Goal: Task Accomplishment & Management: Complete application form

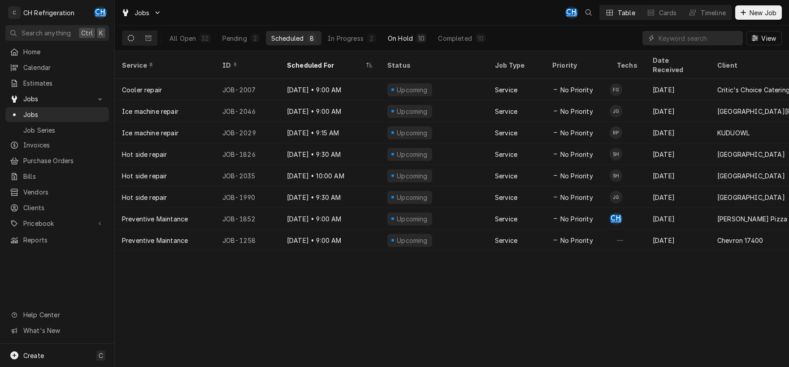
click at [402, 32] on button "On Hold 10" at bounding box center [407, 38] width 49 height 14
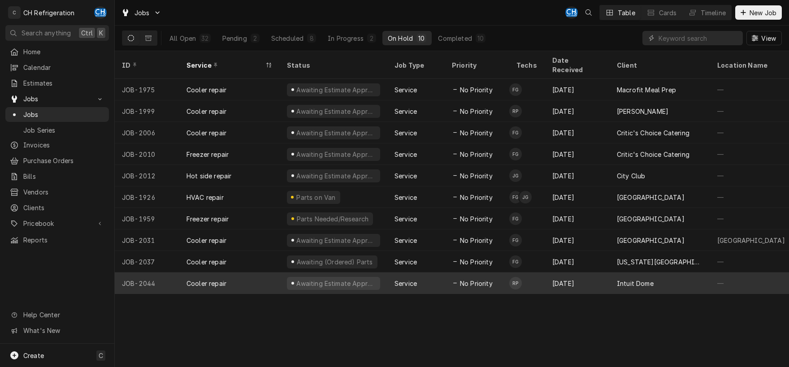
click at [643, 279] on div "Intuit Dome" at bounding box center [635, 283] width 37 height 9
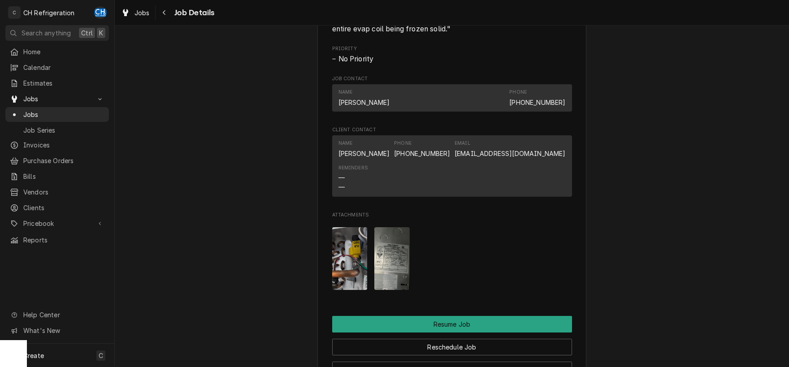
scroll to position [797, 0]
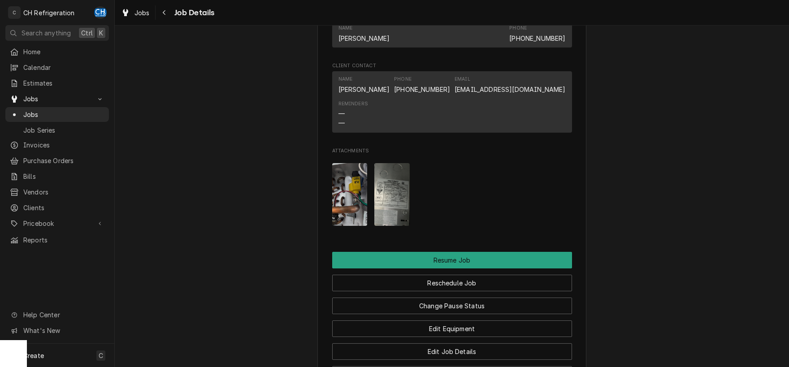
click at [368, 217] on div "Attachments" at bounding box center [452, 194] width 240 height 77
click at [353, 220] on img "Attachments" at bounding box center [349, 194] width 35 height 63
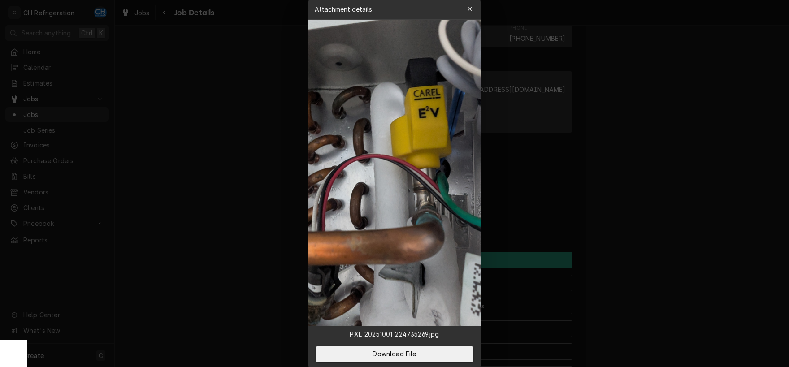
click at [739, 215] on div at bounding box center [394, 183] width 789 height 367
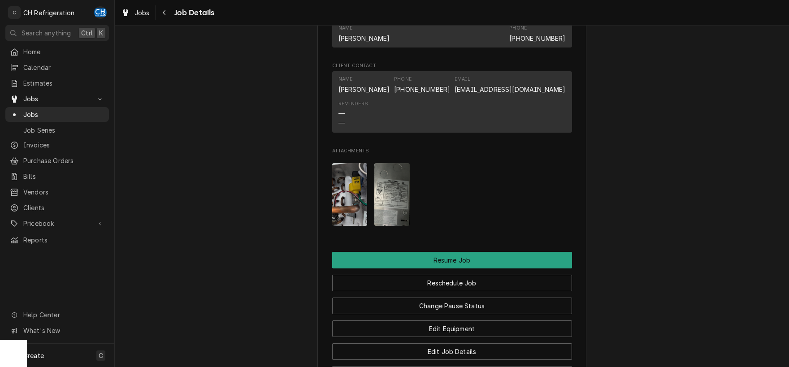
click at [395, 200] on img "Attachments" at bounding box center [392, 194] width 35 height 63
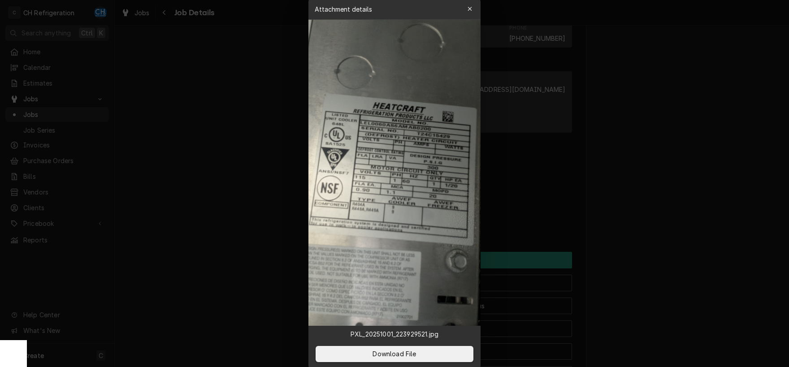
click at [585, 205] on div at bounding box center [394, 183] width 789 height 367
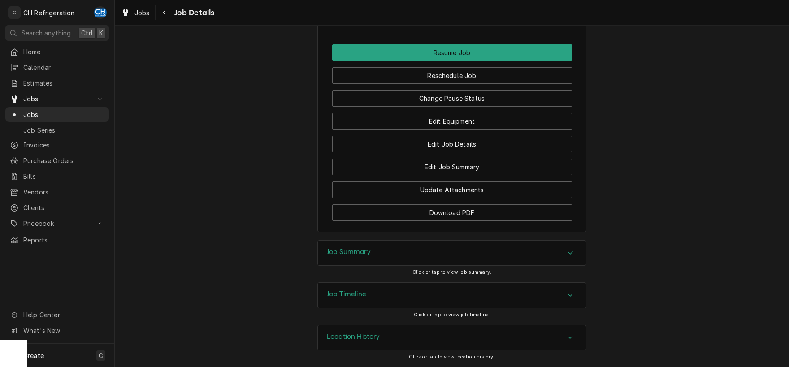
click at [542, 248] on div "Job Summary" at bounding box center [452, 253] width 268 height 25
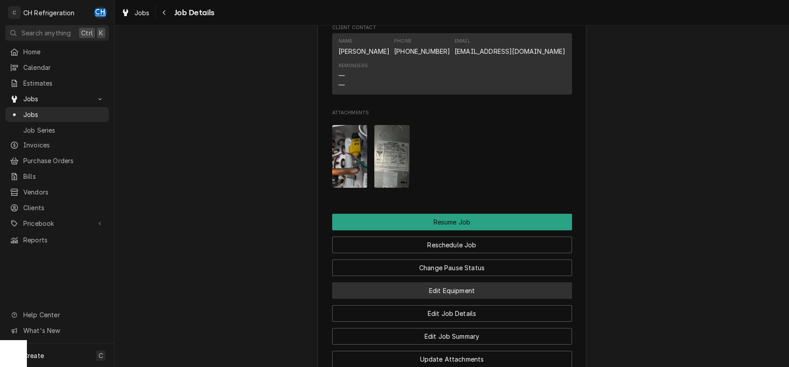
scroll to position [890, 0]
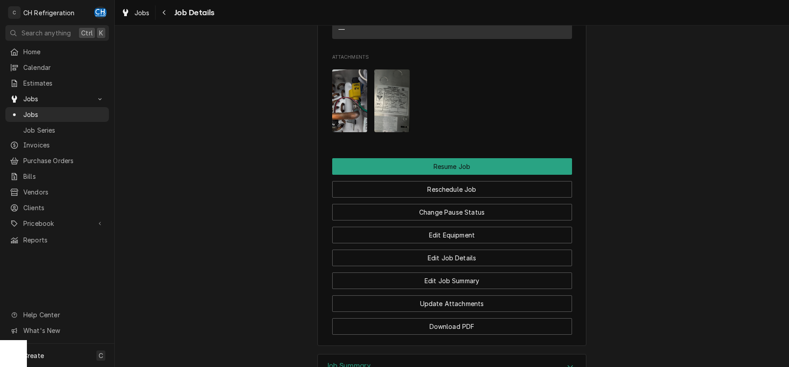
click at [362, 130] on img "Attachments" at bounding box center [349, 101] width 35 height 63
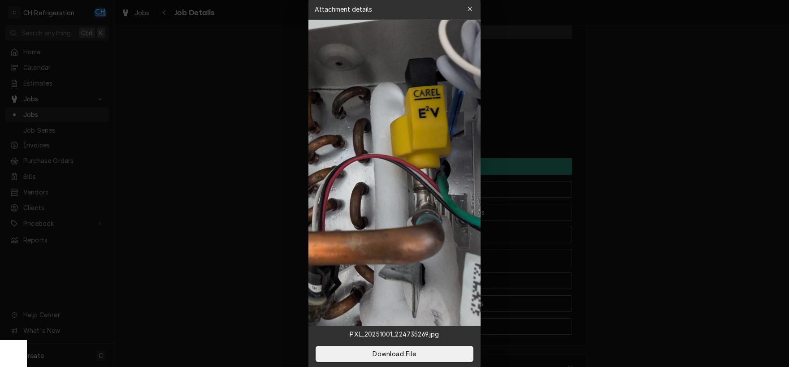
click at [685, 171] on div at bounding box center [394, 183] width 789 height 367
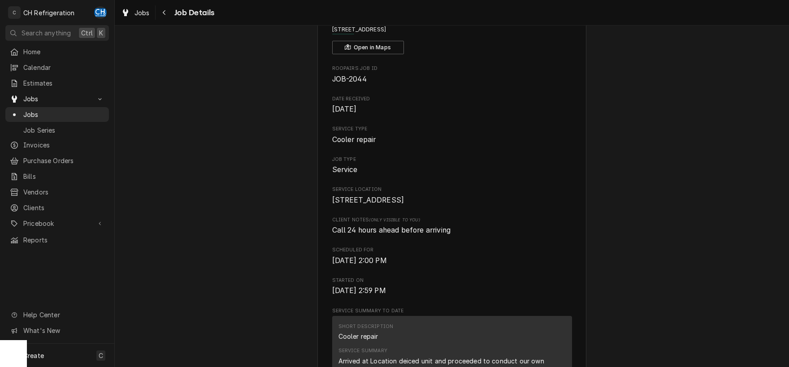
scroll to position [0, 0]
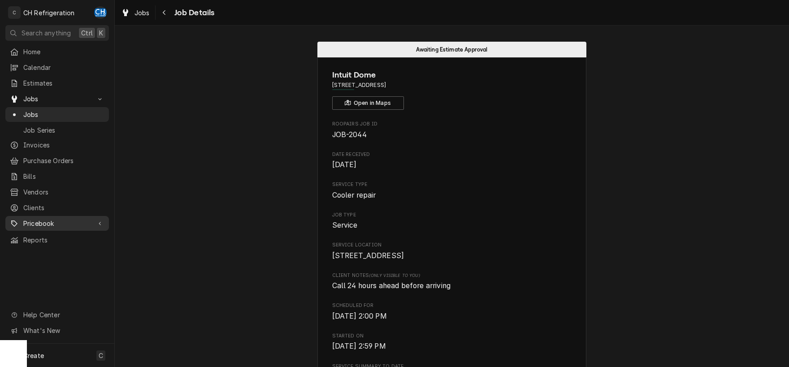
click at [38, 216] on link "Pricebook" at bounding box center [57, 223] width 104 height 15
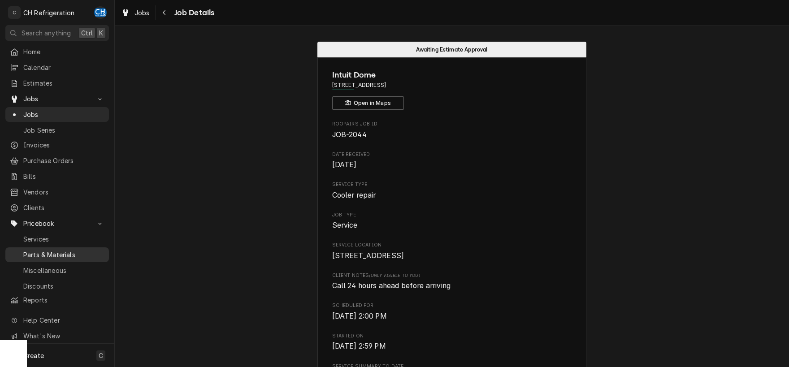
click at [38, 253] on div "Parts & Materials" at bounding box center [57, 254] width 100 height 11
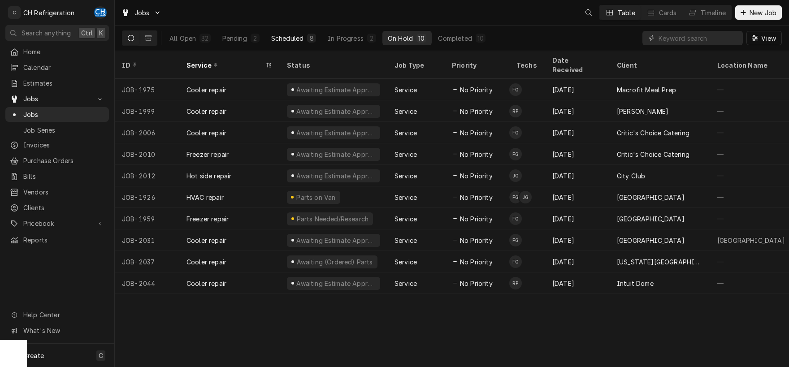
click at [290, 35] on div "Scheduled" at bounding box center [287, 38] width 32 height 9
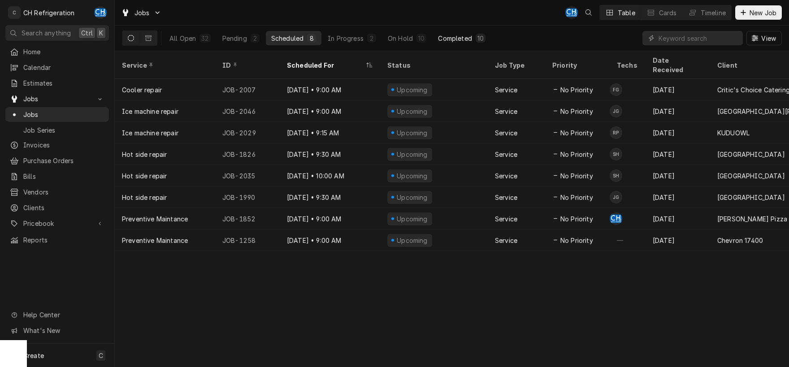
click at [440, 37] on div "Completed" at bounding box center [455, 38] width 34 height 9
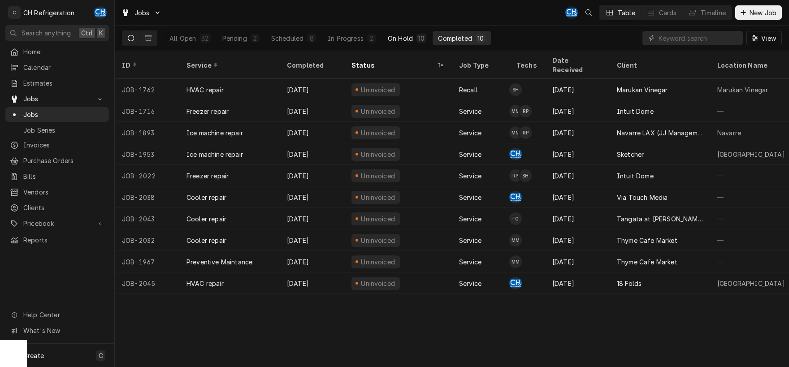
click at [416, 37] on button "On Hold 10" at bounding box center [407, 38] width 49 height 14
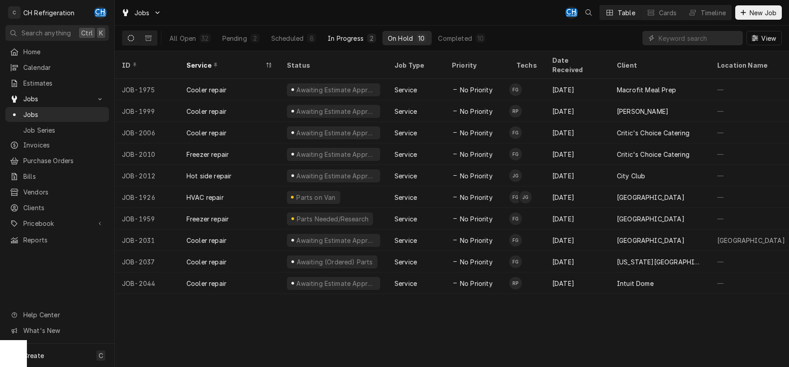
click at [328, 34] on div "In Progress" at bounding box center [346, 38] width 36 height 9
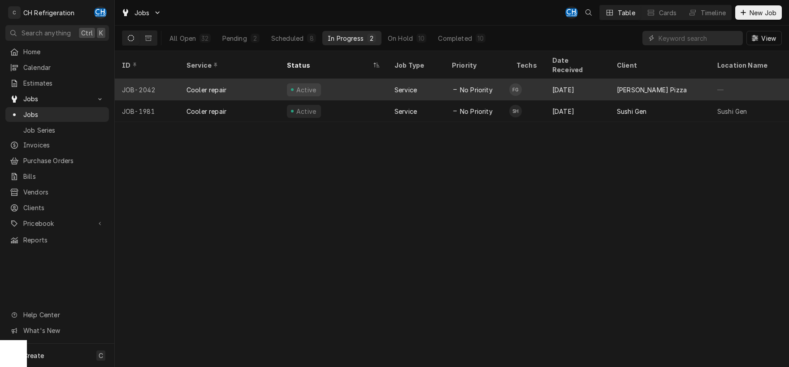
click at [328, 79] on div "Active" at bounding box center [334, 90] width 108 height 22
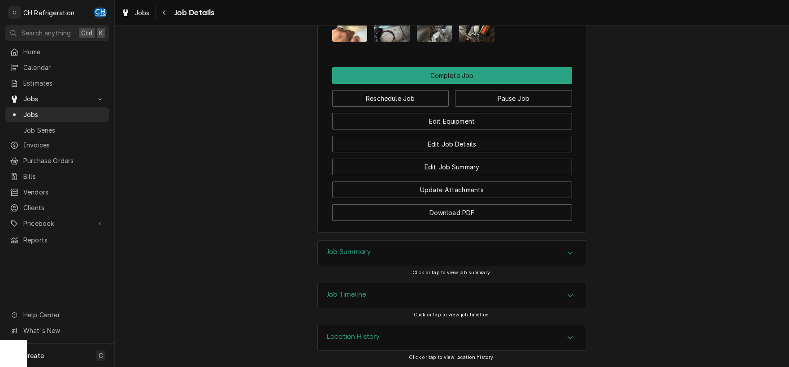
click at [340, 254] on h3 "Job Summary" at bounding box center [349, 252] width 44 height 9
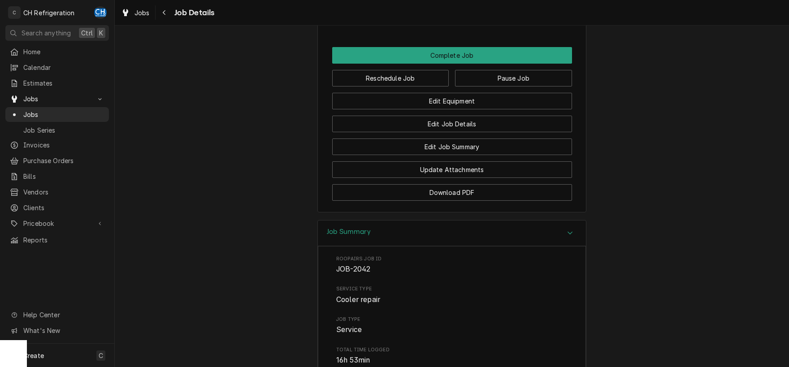
scroll to position [706, 0]
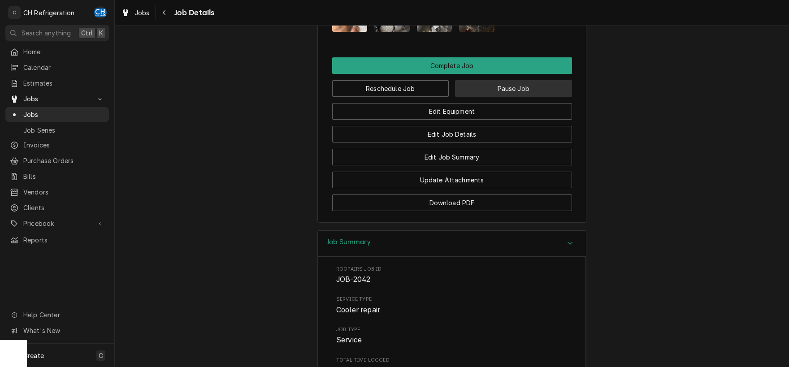
click at [519, 97] on button "Pause Job" at bounding box center [513, 88] width 117 height 17
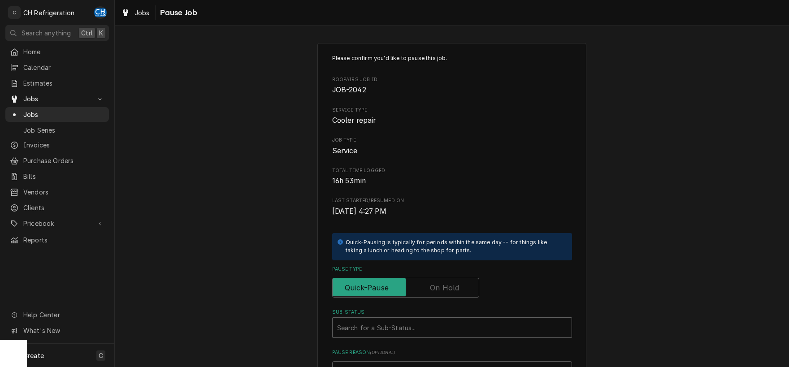
scroll to position [136, 0]
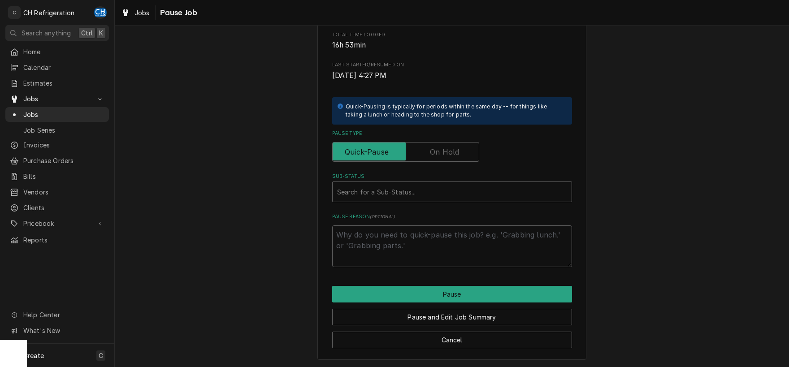
click at [444, 148] on label "Pause Type" at bounding box center [405, 152] width 147 height 20
click at [444, 148] on input "Pause Type" at bounding box center [405, 152] width 139 height 20
checkbox input "true"
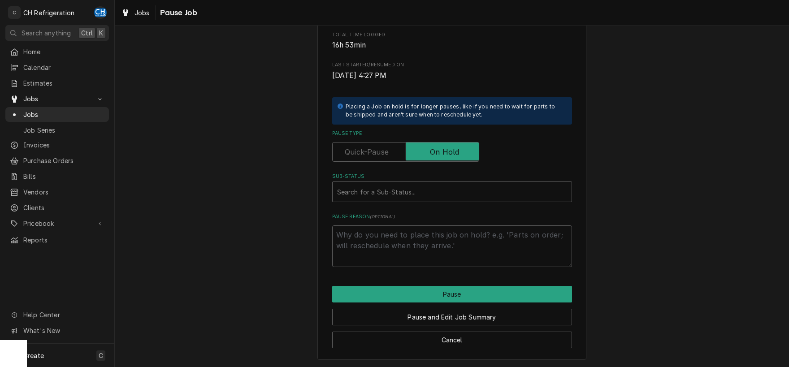
click at [442, 196] on div "Sub-Status" at bounding box center [452, 192] width 230 height 16
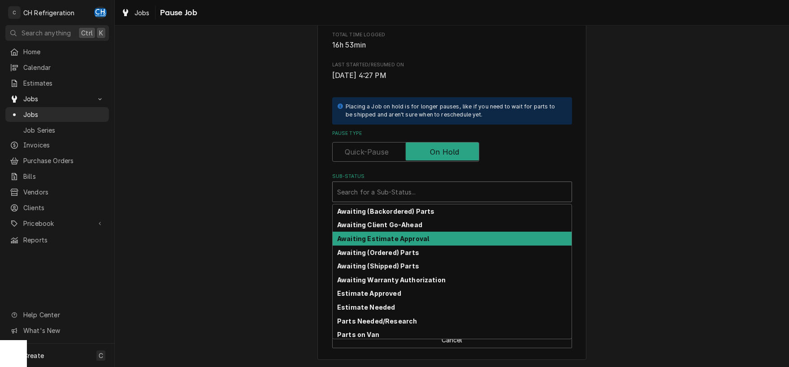
click at [421, 243] on div "Awaiting Estimate Approval" at bounding box center [452, 239] width 239 height 14
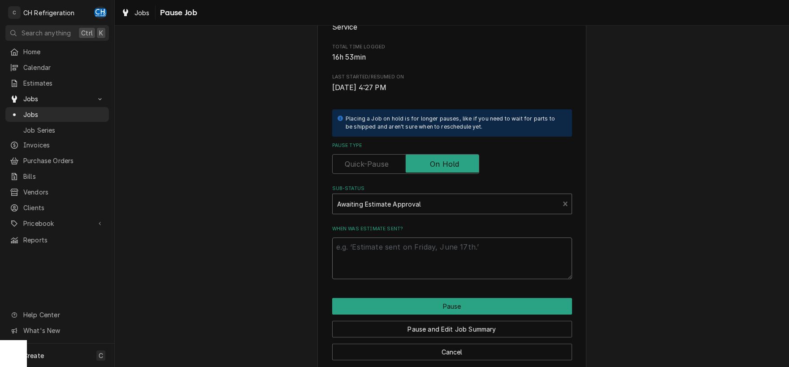
click at [421, 243] on textarea "When was estimate sent?" at bounding box center [452, 259] width 240 height 42
click at [413, 206] on div "Sub-Status" at bounding box center [446, 204] width 218 height 16
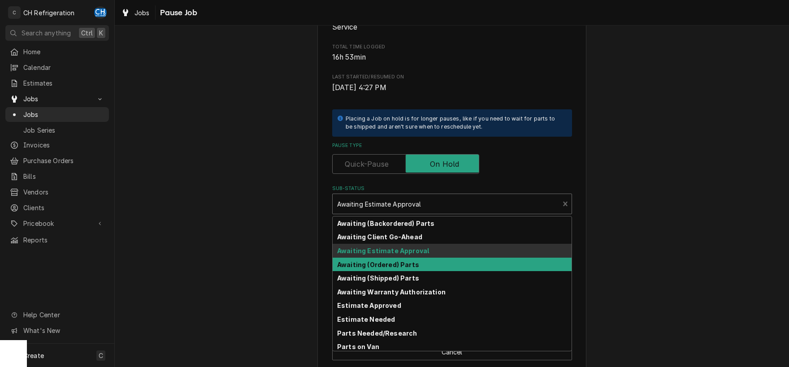
scroll to position [44, 0]
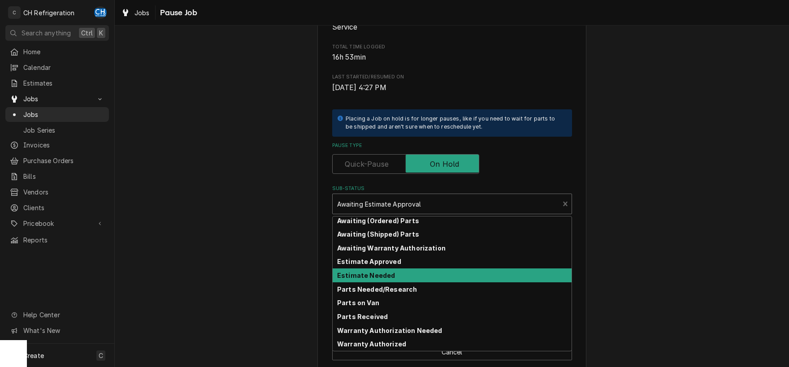
click at [380, 276] on strong "Estimate Needed" at bounding box center [366, 276] width 58 height 8
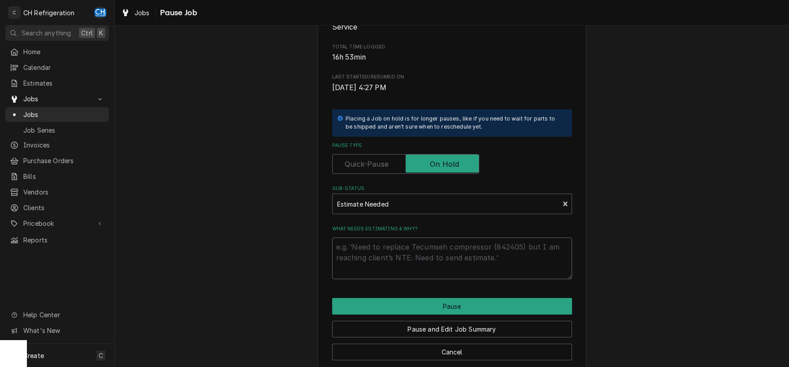
click at [392, 271] on textarea "What needs estimating & why?" at bounding box center [452, 259] width 240 height 42
type textarea "x"
type textarea "a"
type textarea "x"
type textarea "a4"
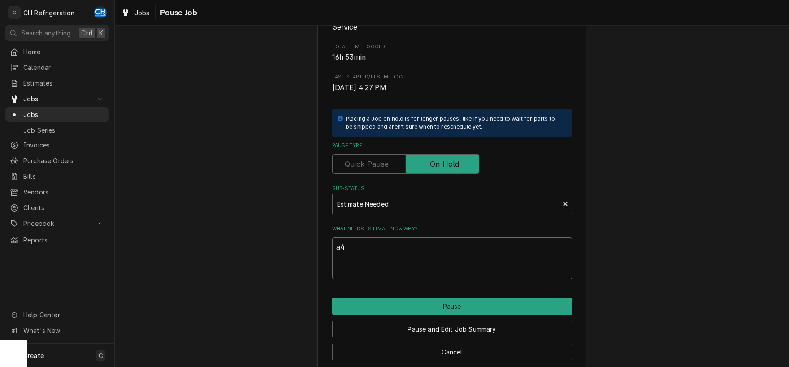
type textarea "x"
type textarea "a42"
type textarea "x"
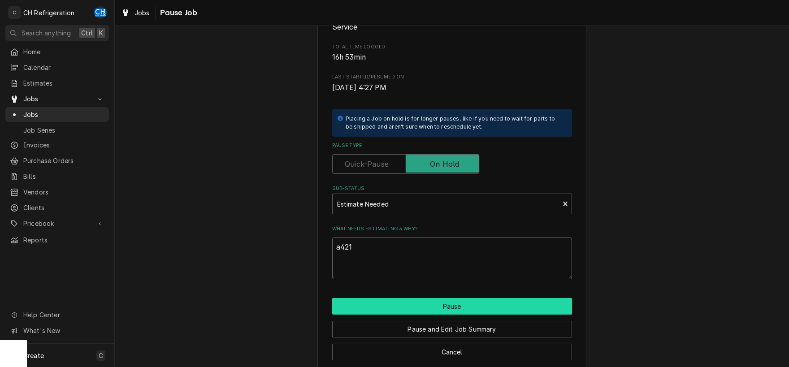
type textarea "a421"
click at [404, 314] on button "Pause" at bounding box center [452, 306] width 240 height 17
type textarea "x"
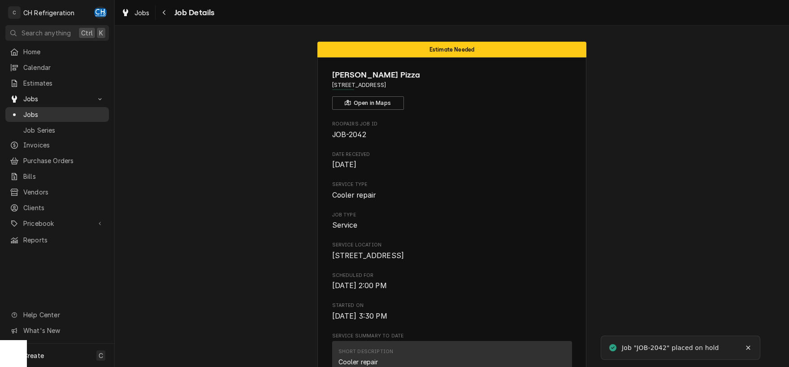
click at [73, 107] on link "Jobs" at bounding box center [57, 114] width 104 height 15
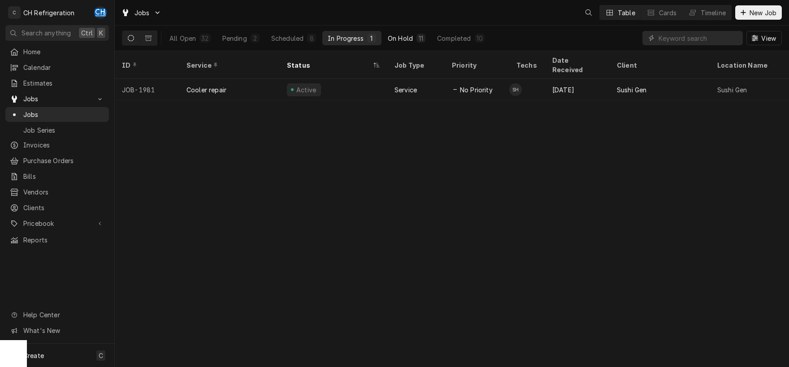
click at [396, 36] on div "On Hold" at bounding box center [400, 38] width 25 height 9
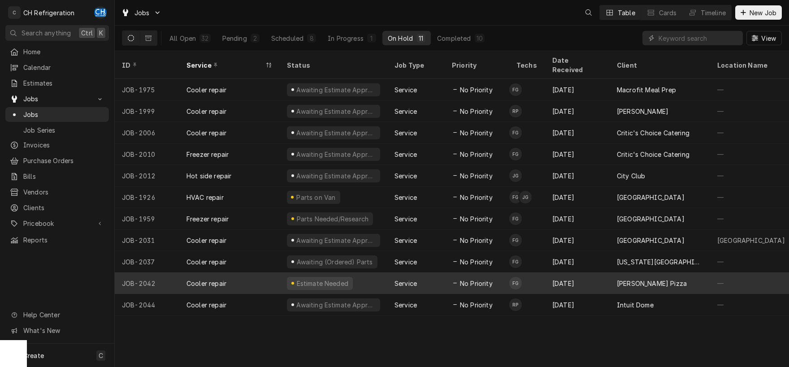
click at [478, 279] on span "No Priority" at bounding box center [476, 283] width 33 height 9
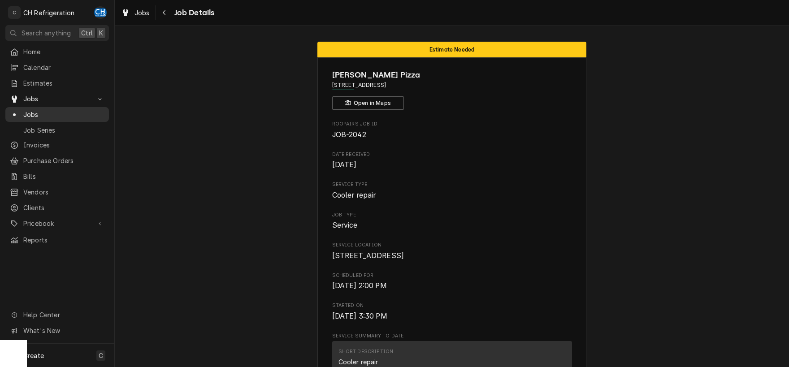
click at [18, 113] on div "Dynamic Content Wrapper" at bounding box center [14, 114] width 9 height 9
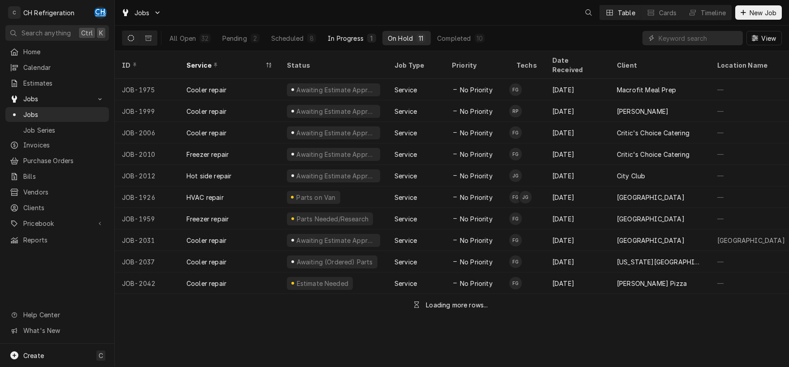
click at [331, 36] on div "In Progress" at bounding box center [346, 38] width 36 height 9
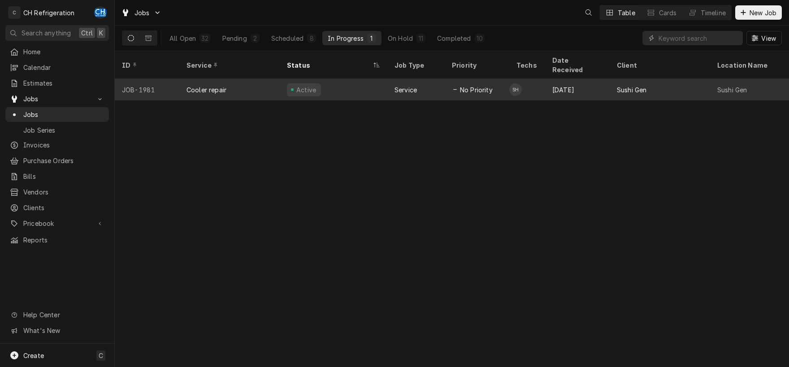
click at [545, 79] on td "SH" at bounding box center [528, 90] width 36 height 22
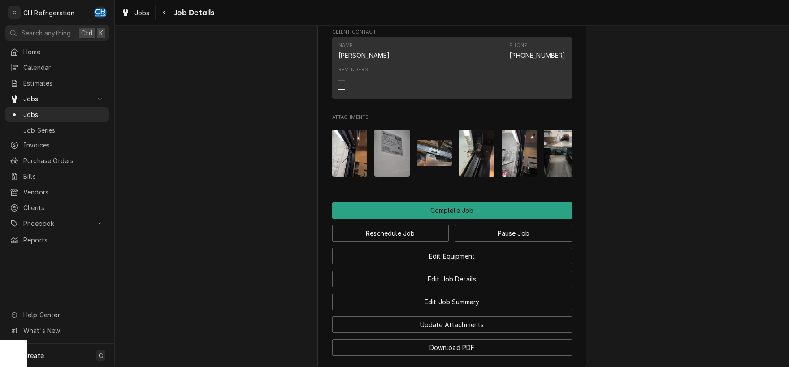
scroll to position [0, 14]
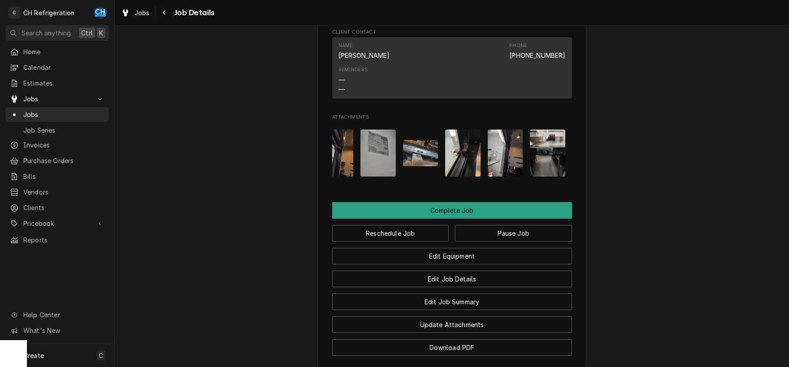
click at [340, 175] on img "Attachments" at bounding box center [335, 153] width 35 height 47
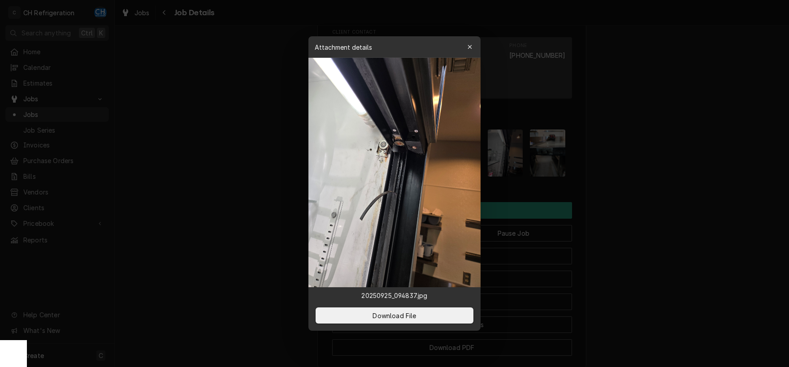
click at [393, 202] on img at bounding box center [395, 173] width 172 height 230
click at [271, 187] on div at bounding box center [394, 183] width 789 height 367
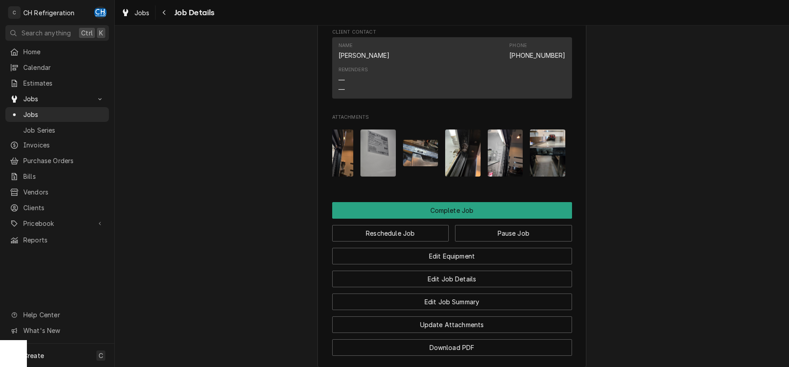
click at [456, 170] on img "Attachments" at bounding box center [462, 153] width 35 height 47
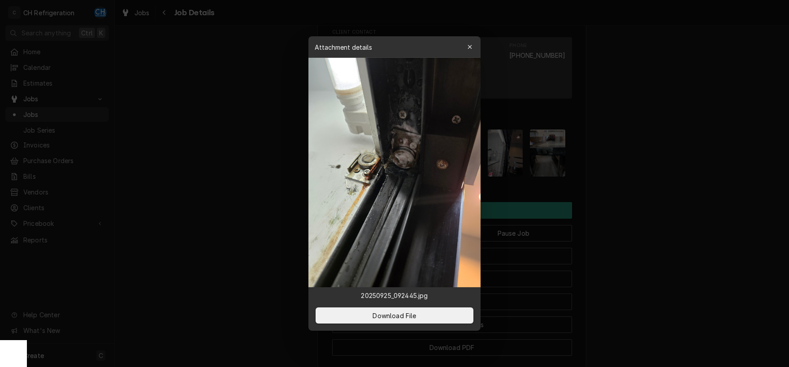
click at [636, 201] on div at bounding box center [394, 183] width 789 height 367
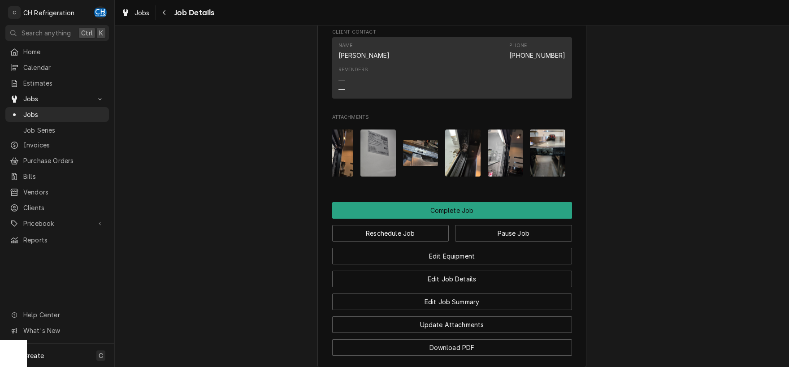
click at [505, 174] on img "Attachments" at bounding box center [505, 153] width 35 height 47
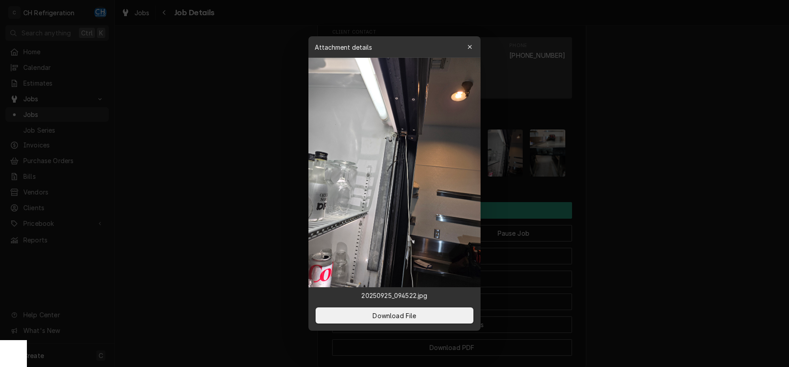
click at [633, 194] on div at bounding box center [394, 183] width 789 height 367
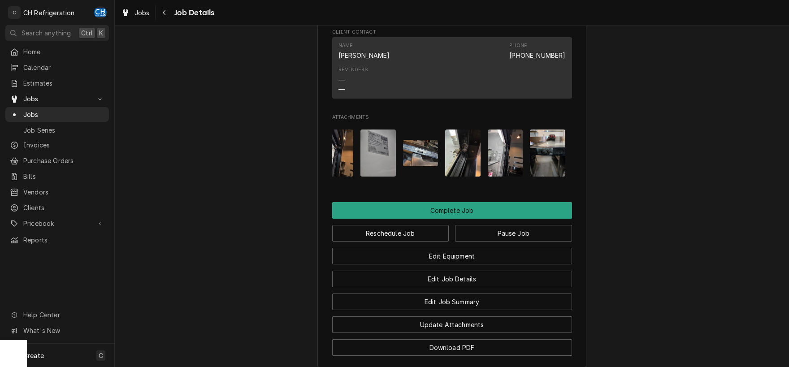
click at [542, 177] on img "Attachments" at bounding box center [547, 153] width 35 height 47
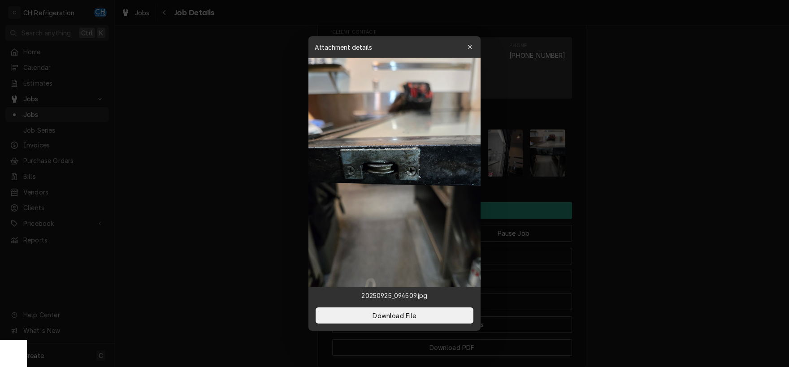
click at [619, 188] on div at bounding box center [394, 183] width 789 height 367
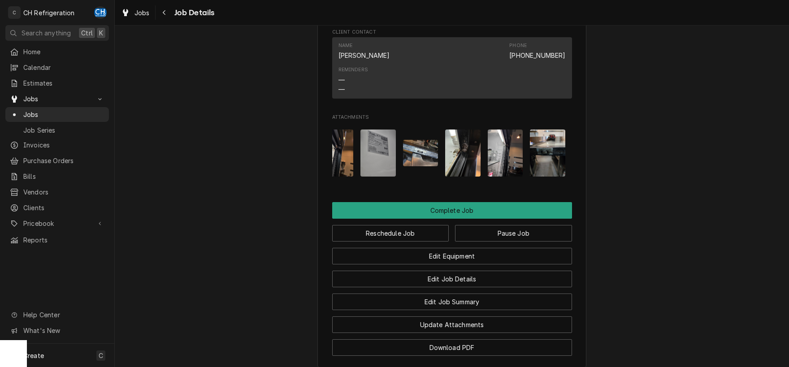
click at [504, 172] on img "Attachments" at bounding box center [505, 153] width 35 height 47
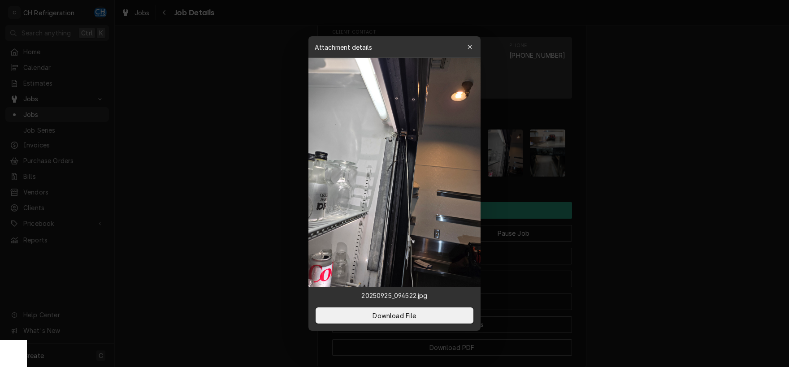
click at [585, 187] on div at bounding box center [394, 183] width 789 height 367
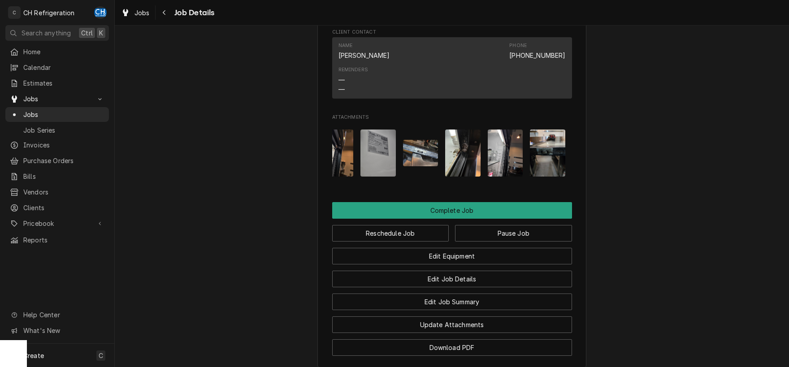
drag, startPoint x: 442, startPoint y: 177, endPoint x: 430, endPoint y: 175, distance: 12.2
click at [442, 177] on div "Attachments" at bounding box center [452, 152] width 240 height 61
click at [429, 166] on img "Attachments" at bounding box center [420, 153] width 35 height 26
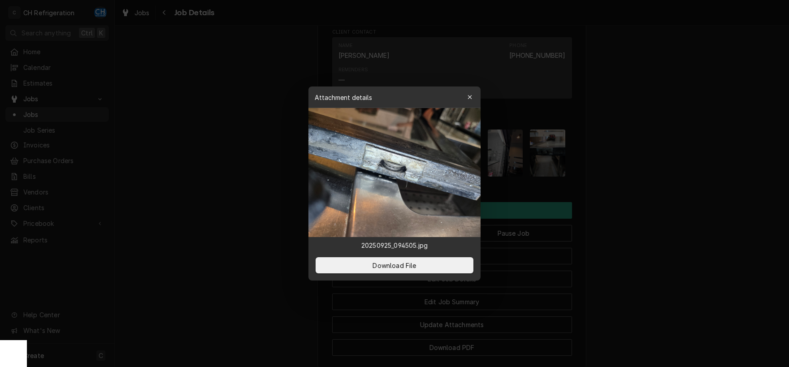
click at [615, 195] on div at bounding box center [394, 183] width 789 height 367
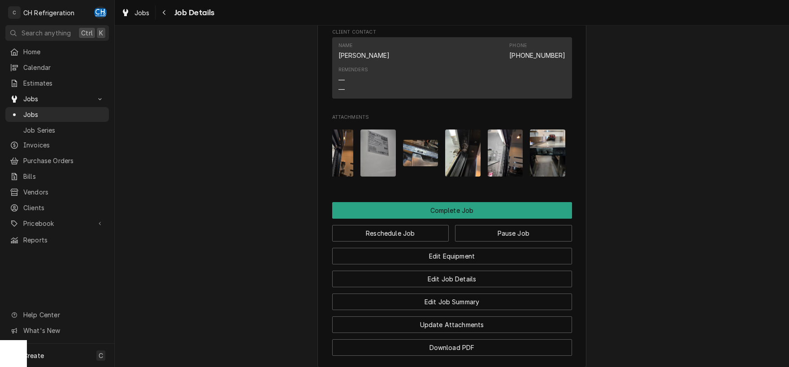
click at [375, 174] on img "Attachments" at bounding box center [378, 153] width 35 height 47
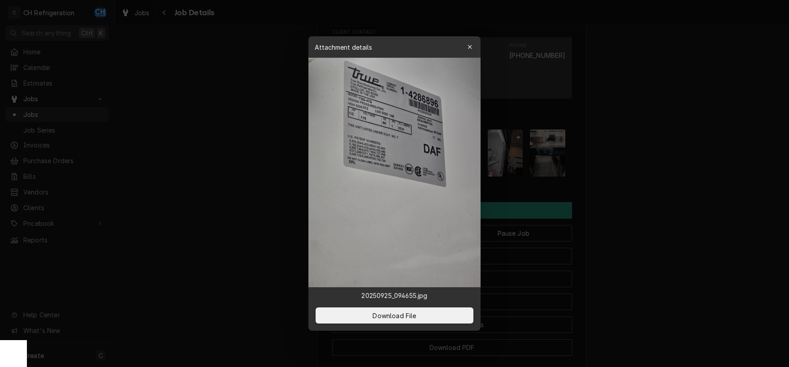
drag, startPoint x: 686, startPoint y: 214, endPoint x: 561, endPoint y: 200, distance: 125.5
click at [685, 214] on div at bounding box center [394, 183] width 789 height 367
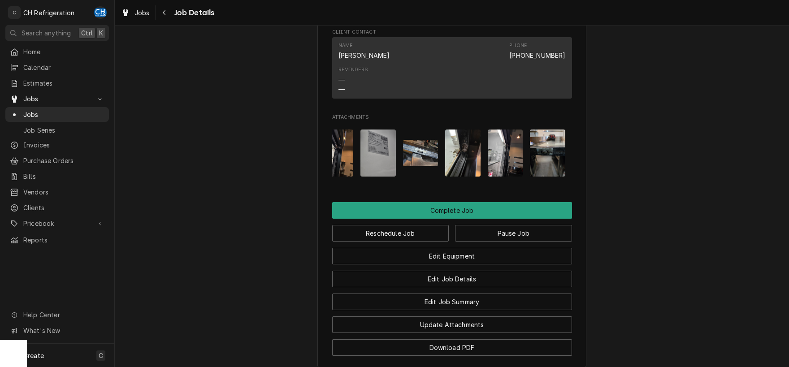
click at [336, 172] on img "Attachments" at bounding box center [335, 153] width 35 height 47
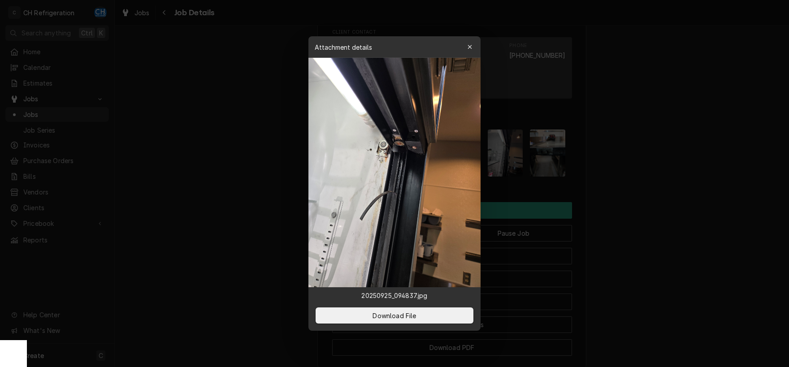
drag, startPoint x: 728, startPoint y: 225, endPoint x: 723, endPoint y: 227, distance: 6.1
click at [725, 226] on div at bounding box center [394, 183] width 789 height 367
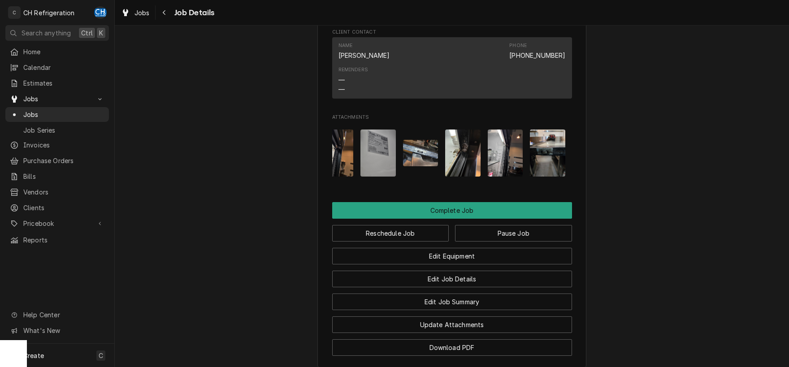
scroll to position [0, 0]
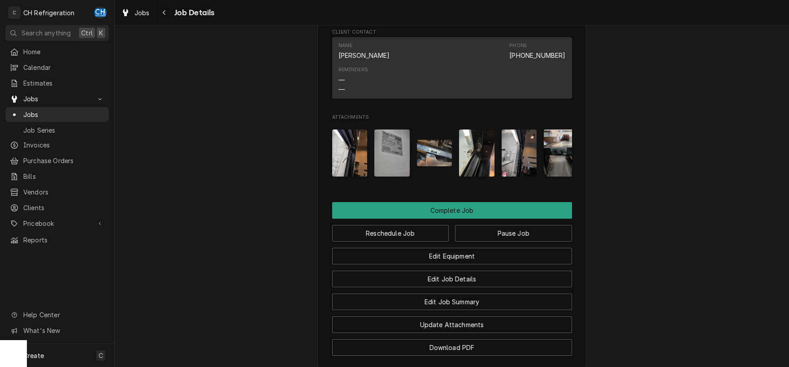
click at [337, 177] on img "Attachments" at bounding box center [349, 153] width 35 height 47
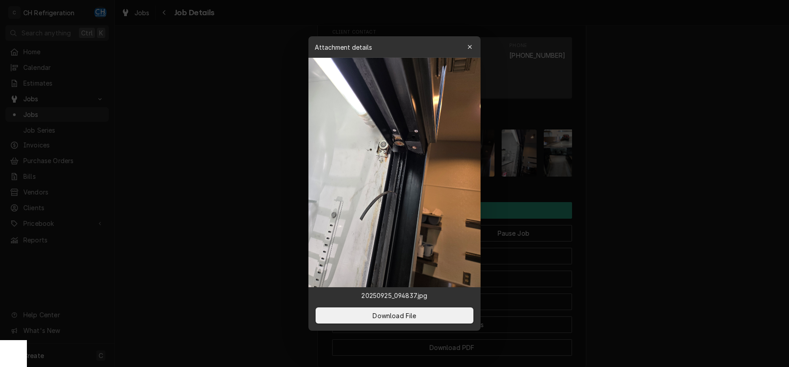
click at [661, 216] on div at bounding box center [394, 183] width 789 height 367
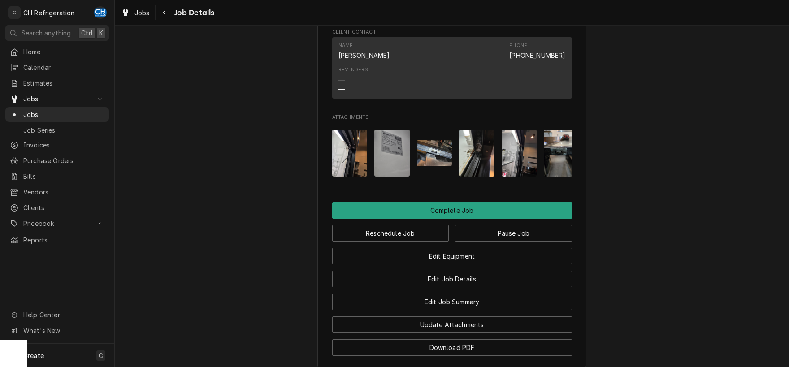
click at [388, 174] on img "Attachments" at bounding box center [392, 153] width 35 height 47
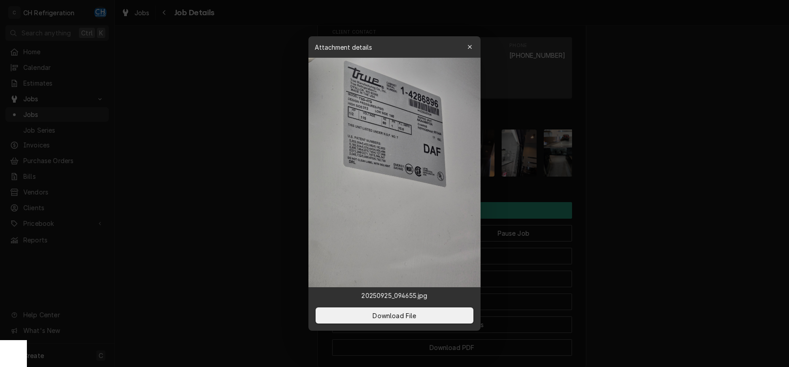
click at [659, 152] on div at bounding box center [394, 183] width 789 height 367
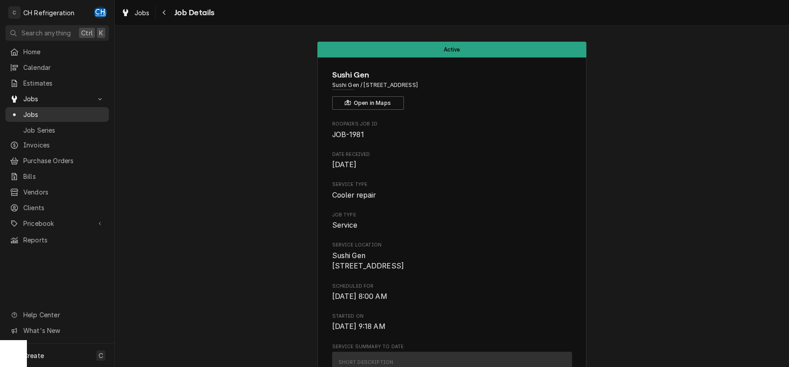
click at [69, 111] on span "Jobs" at bounding box center [63, 114] width 81 height 9
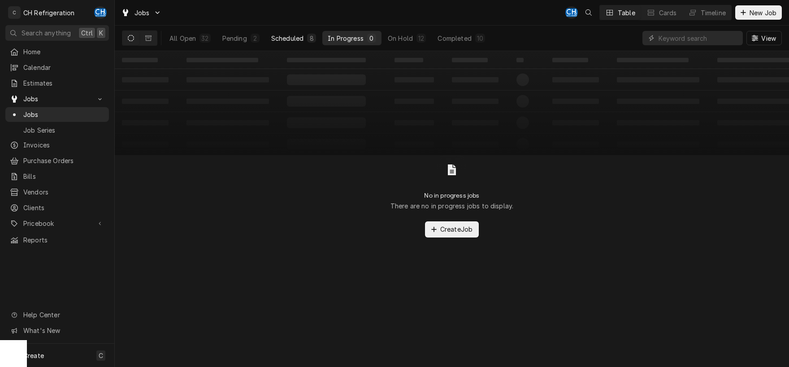
click at [303, 39] on div "Scheduled" at bounding box center [287, 38] width 32 height 9
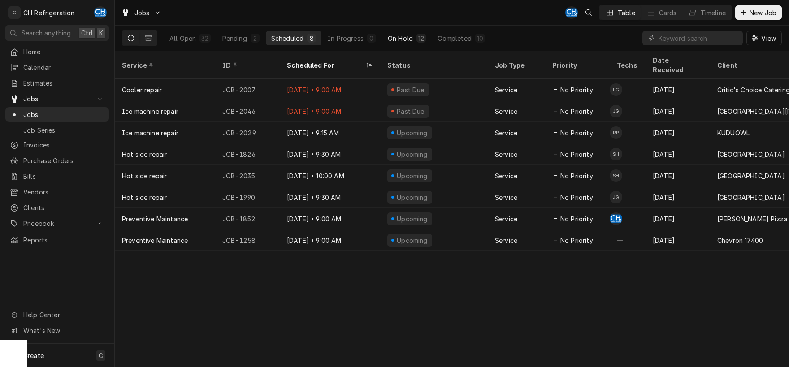
click at [397, 39] on div "On Hold" at bounding box center [400, 38] width 25 height 9
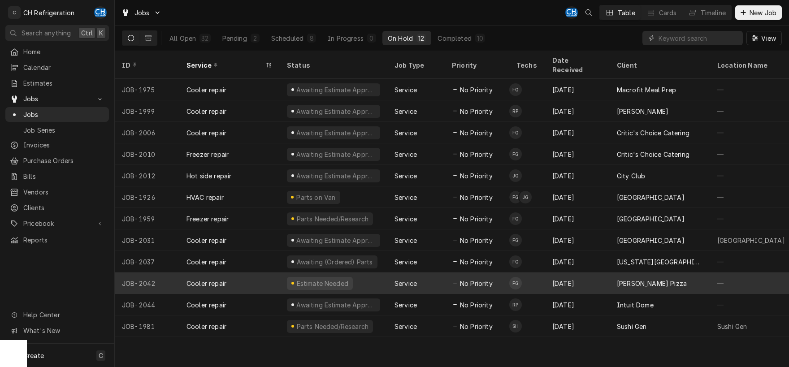
click at [596, 276] on div "[DATE]" at bounding box center [577, 284] width 65 height 22
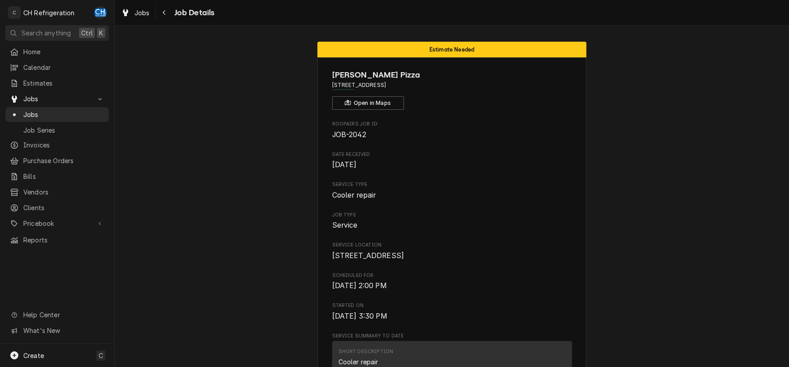
scroll to position [234, 0]
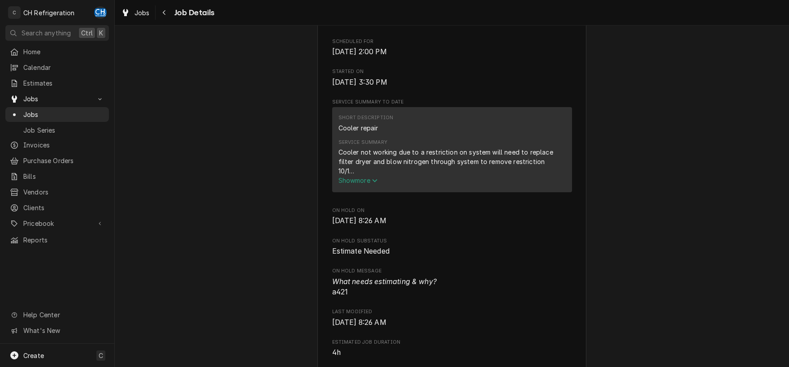
click at [360, 184] on span "Show more" at bounding box center [358, 181] width 39 height 8
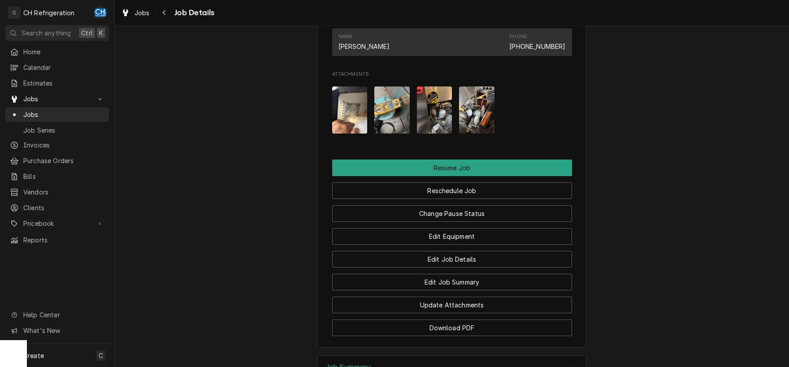
scroll to position [875, 0]
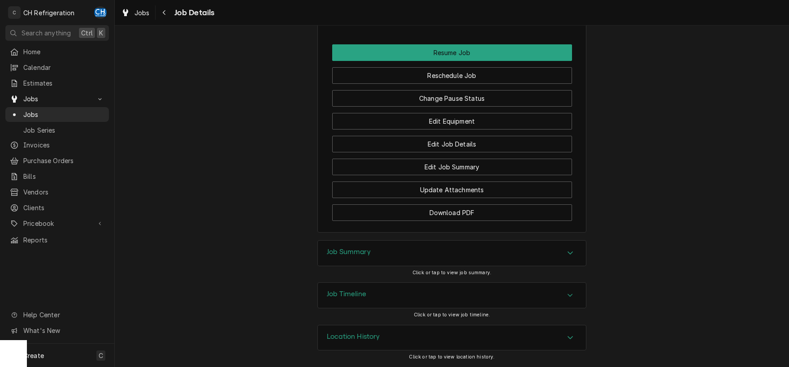
click at [471, 260] on div "Job Summary" at bounding box center [452, 253] width 268 height 25
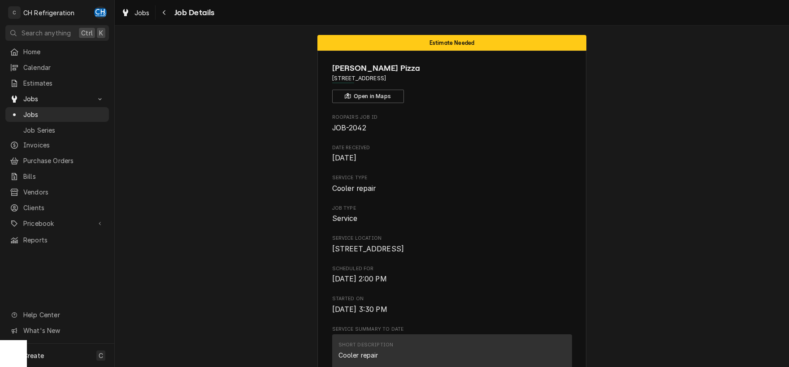
scroll to position [0, 0]
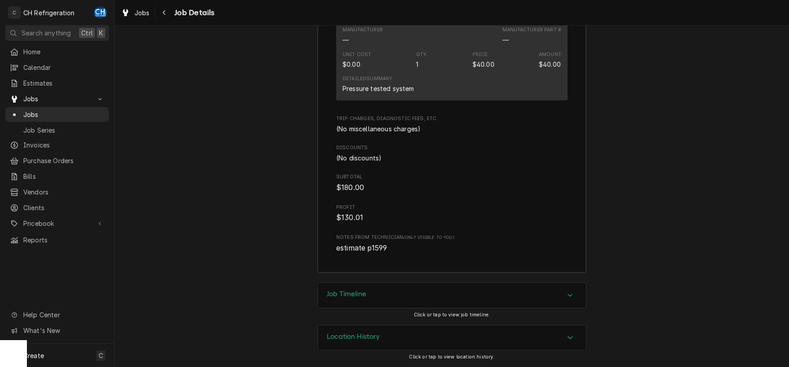
click at [385, 301] on div "Job Timeline" at bounding box center [452, 295] width 268 height 25
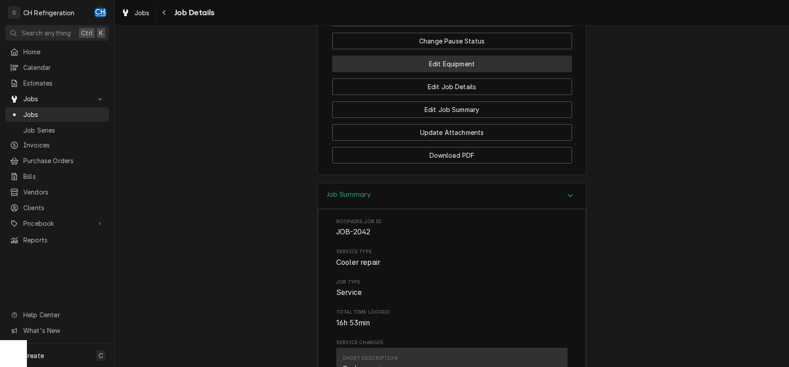
scroll to position [829, 0]
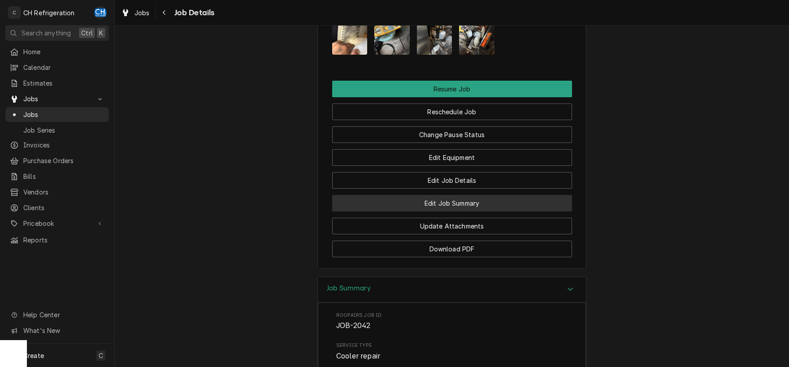
click at [469, 212] on button "Edit Job Summary" at bounding box center [452, 203] width 240 height 17
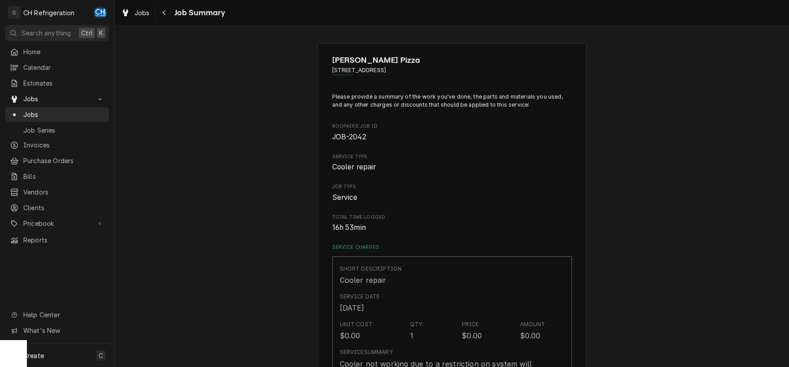
scroll to position [948, 0]
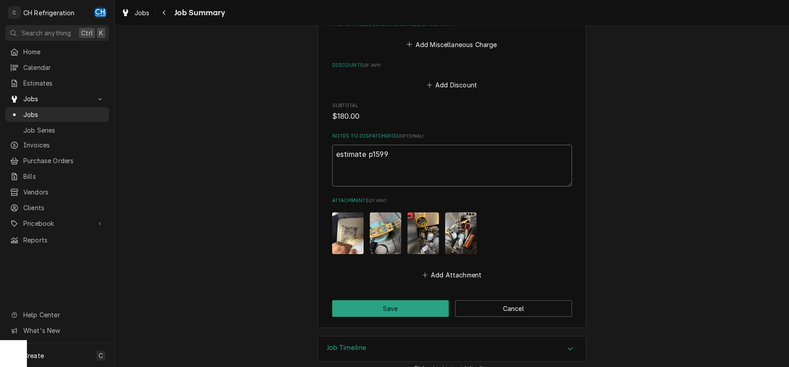
click at [429, 157] on textarea "estimate p1599" at bounding box center [452, 166] width 240 height 42
type textarea "estimate p1599"
type textarea "x"
type textarea "estimate p1599"
type textarea "x"
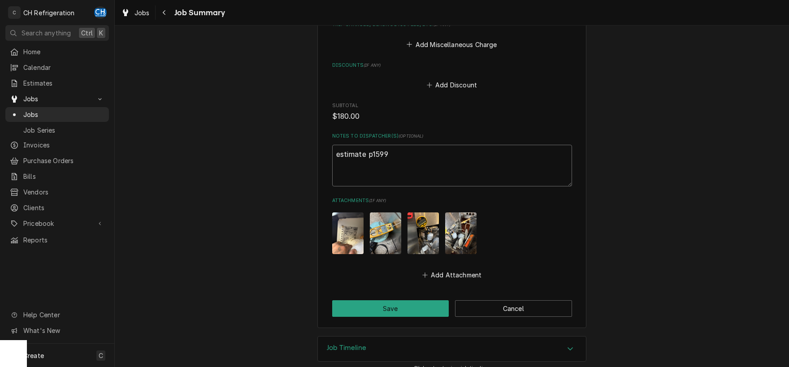
type textarea "estimate p1599 n"
type textarea "x"
type textarea "estimate p1599 n."
type textarea "x"
type textarea "estimate p1599 n.h"
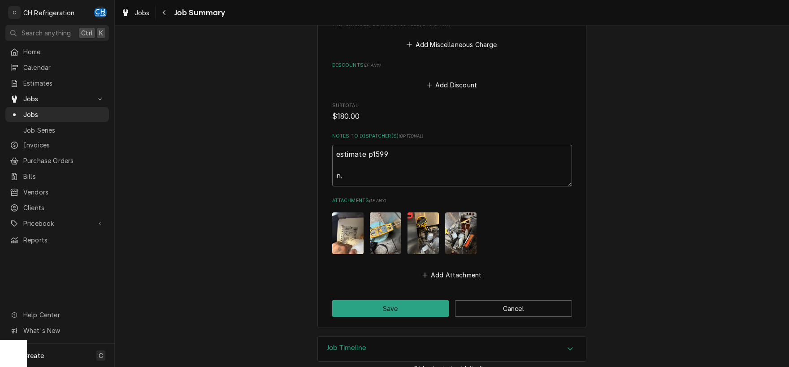
type textarea "x"
type textarea "estimate p1599 n.h"
type textarea "x"
type textarea "estimate p1599 n.h"
type textarea "x"
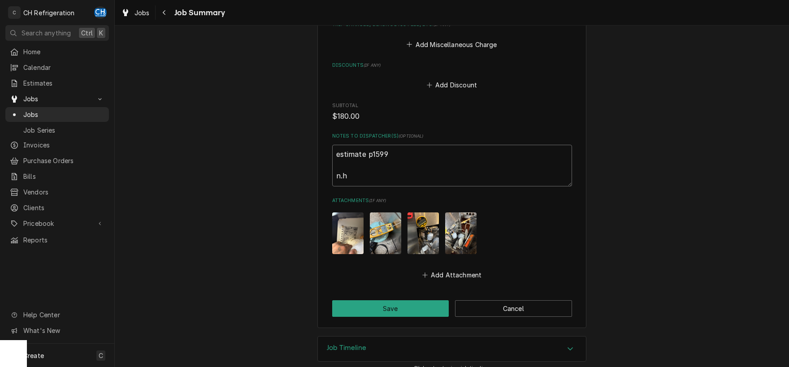
type textarea "estimate p1599 n."
type textarea "x"
type textarea "estimate p1599 n"
type textarea "x"
type textarea "estimate p1599"
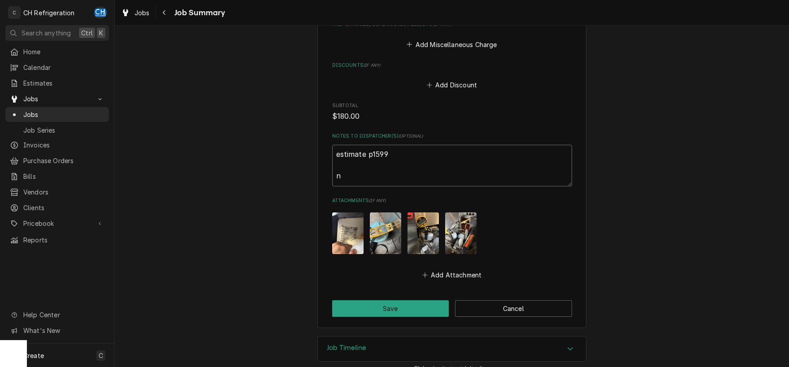
type textarea "x"
type textarea "estimate p1599 2"
type textarea "x"
type textarea "estimate p1599 2."
type textarea "x"
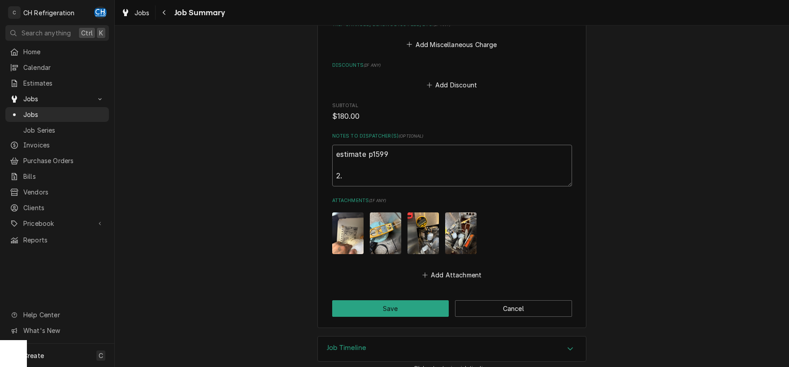
type textarea "estimate p1599 2.5"
type textarea "x"
type textarea "estimate p1599 2.5"
type textarea "x"
type textarea "estimate p1599 2.5 h"
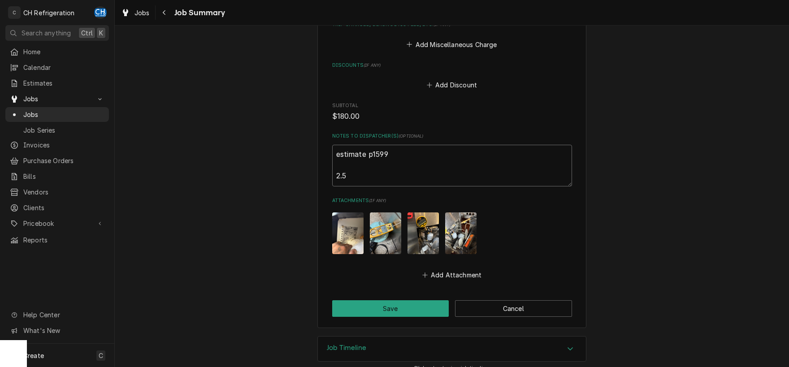
type textarea "x"
type textarea "estimate p1599 2.5 ho"
type textarea "x"
type textarea "estimate p1599 2.5 hou"
type textarea "x"
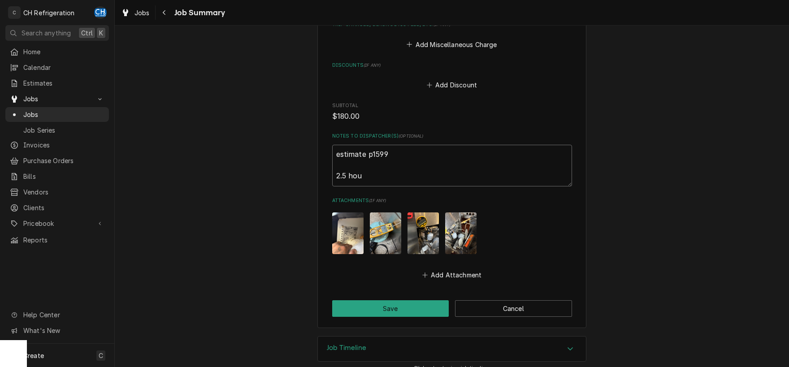
type textarea "estimate p1599 2.5 hour"
type textarea "x"
type textarea "estimate p1599 2.5 hours"
type textarea "x"
type textarea "estimate p1599 2.5 hours"
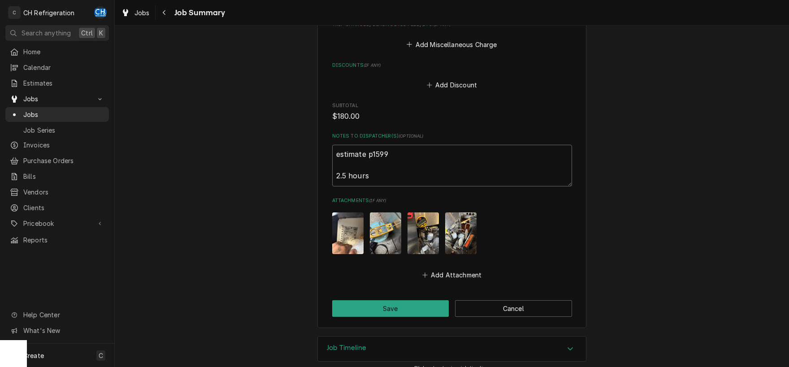
type textarea "x"
type textarea "estimate p1599 2.5 hours o"
type textarea "x"
type textarea "estimate p1599 2.5 hours on"
type textarea "x"
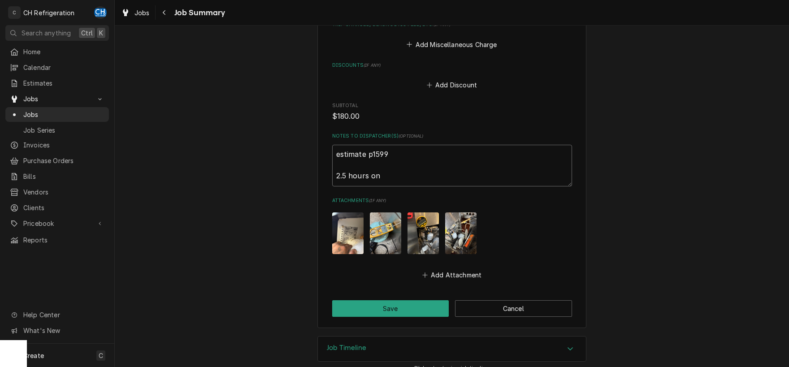
type textarea "estimate p1599 2.5 hours on"
type textarea "x"
type textarea "estimate p1599 2.5 hours on"
type textarea "x"
type textarea "estimate p1599 2.5 hours on"
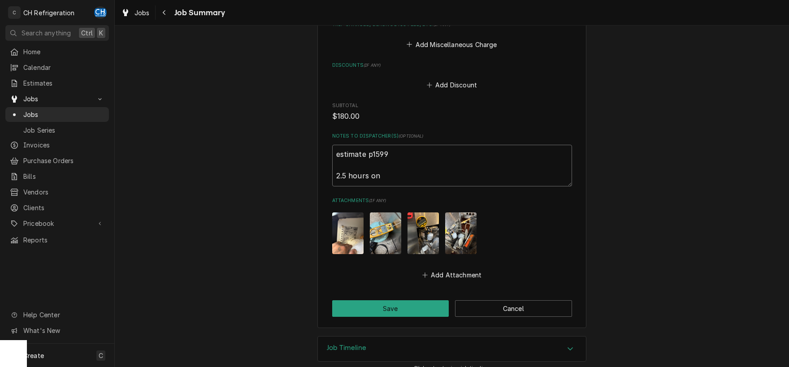
type textarea "x"
type textarea "estimate p1599 2.5 hours on 1"
type textarea "x"
type textarea "estimate p1599 2.5 hours on 10"
type textarea "x"
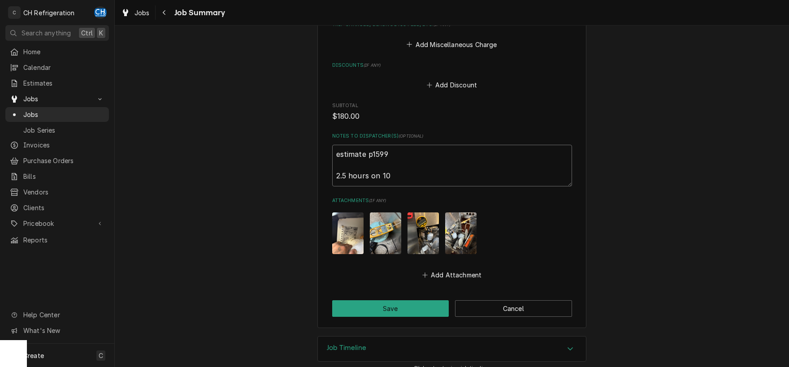
type textarea "estimate p1599 2.5 hours on 10/"
type textarea "x"
type textarea "estimate p1599 2.5 hours on 10/1"
type textarea "x"
type textarea "estimate p1599 2.5 hours on 10/1"
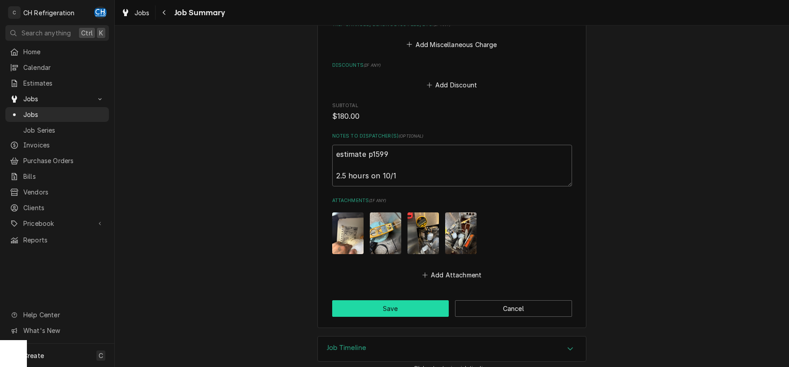
click at [378, 301] on button "Save" at bounding box center [390, 309] width 117 height 17
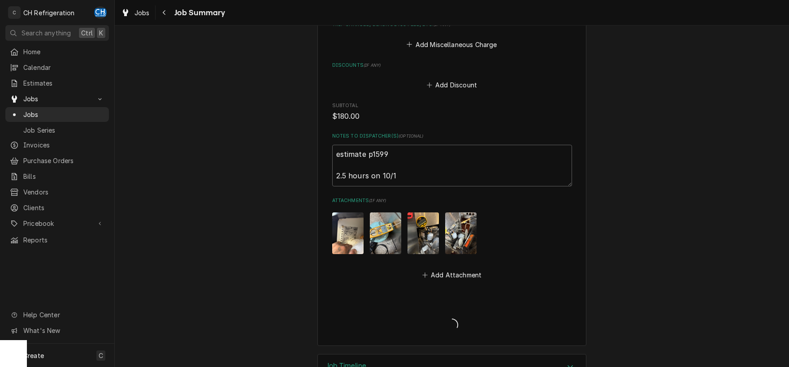
type textarea "x"
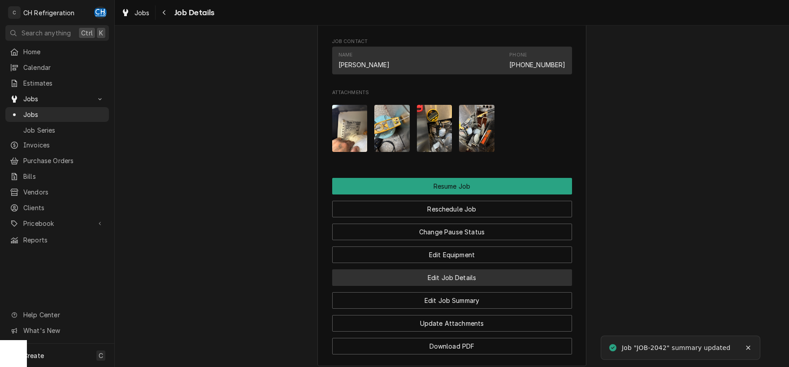
scroll to position [800, 0]
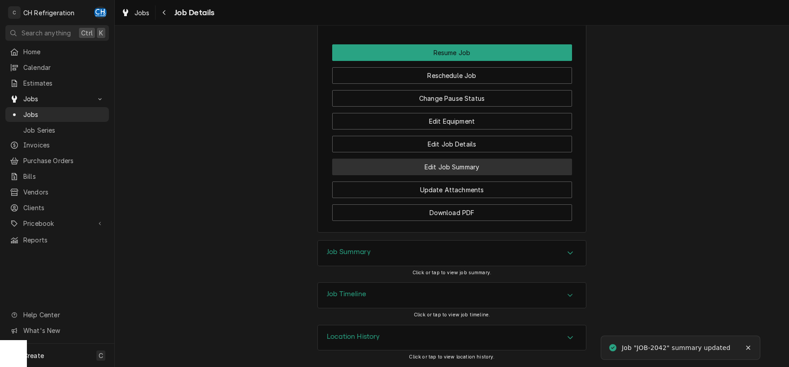
click at [426, 168] on button "Edit Job Summary" at bounding box center [452, 167] width 240 height 17
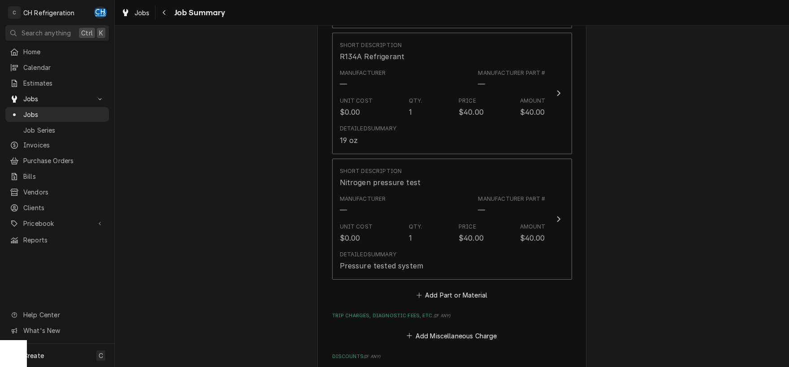
scroll to position [948, 0]
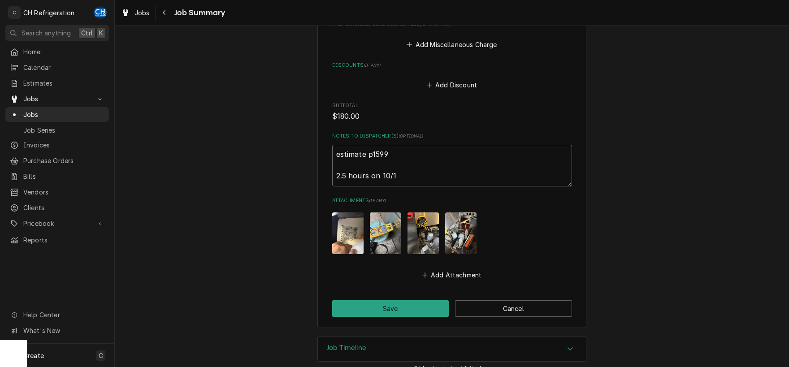
click at [338, 163] on textarea "estimate p1599 2.5 hours on 10/1" at bounding box center [452, 166] width 240 height 42
type textarea "x"
type textarea "estimate p1599 o2.5 hours on 10/1"
type textarea "x"
type textarea "estimate p1599 on2.5 hours on 10/1"
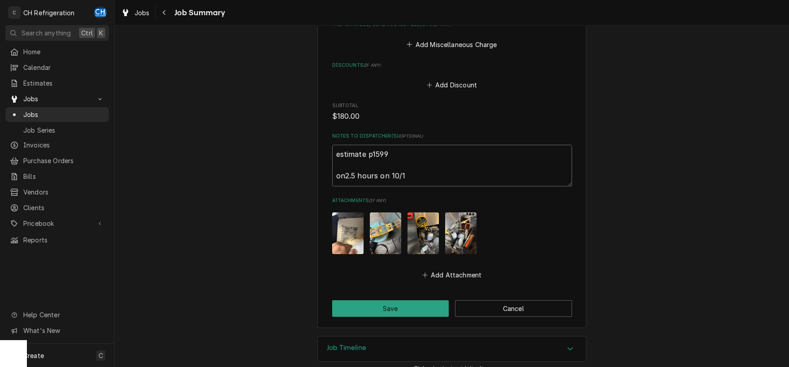
type textarea "x"
type textarea "estimate p1599 onl2.5 hours on 10/1"
type textarea "x"
type textarea "estimate p1599 only2.5 hours on 10/1"
type textarea "x"
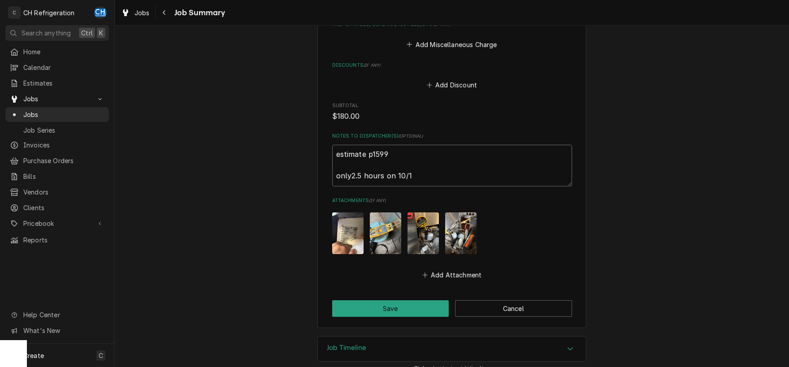
type textarea "estimate p1599 only 2.5 hours on 10/1"
type textarea "x"
type textarea "estimate p1599 only s2.5 hours on 10/1"
type textarea "x"
type textarea "estimate p1599 only sp2.5 hours on 10/1"
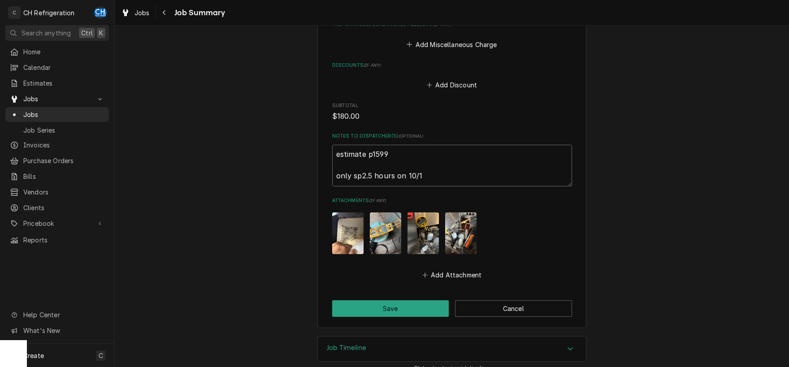
type textarea "x"
type textarea "estimate p1599 only spe2.5 hours on 10/1"
type textarea "x"
type textarea "estimate p1599 only spen2.5 hours on 10/1"
type textarea "x"
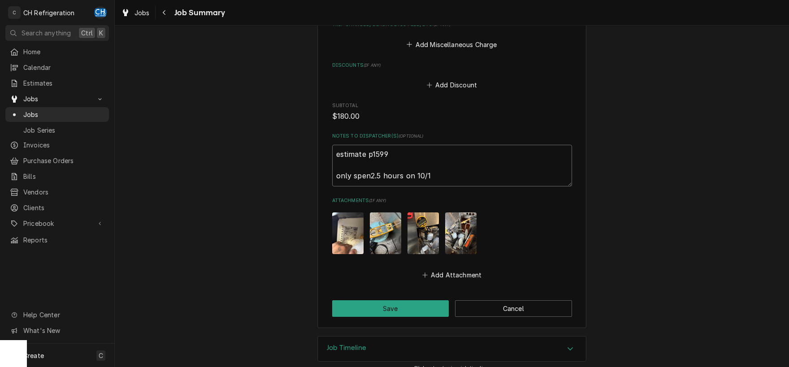
type textarea "estimate p1599 only spent2.5 hours on 10/1"
type textarea "x"
type textarea "estimate p1599 only spent 2.5 hours on 10/1"
click at [376, 301] on button "Save" at bounding box center [390, 309] width 117 height 17
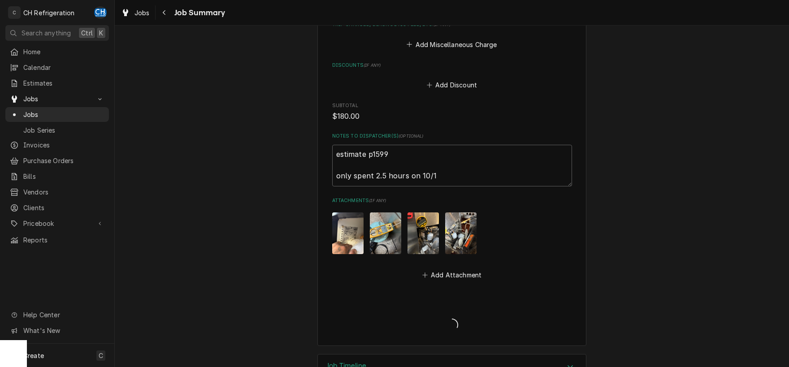
type textarea "x"
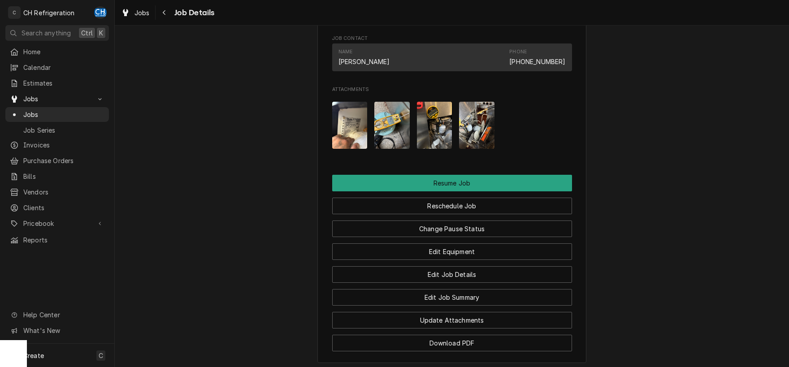
scroll to position [800, 0]
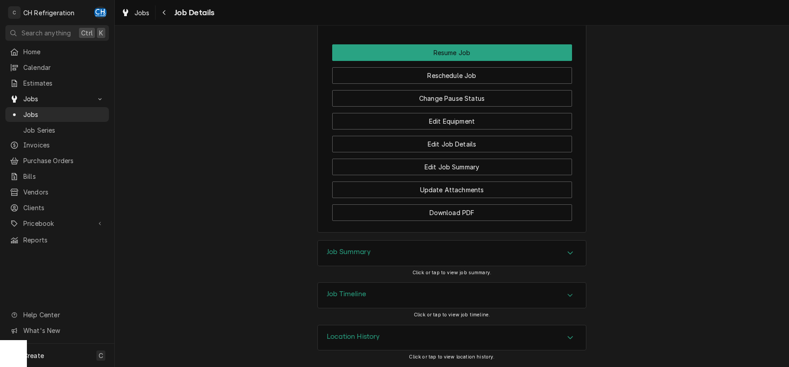
click at [417, 260] on div "Job Summary" at bounding box center [452, 253] width 268 height 25
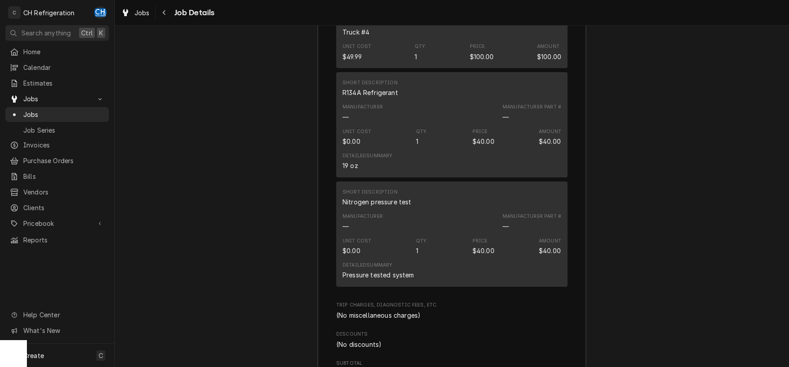
scroll to position [1674, 0]
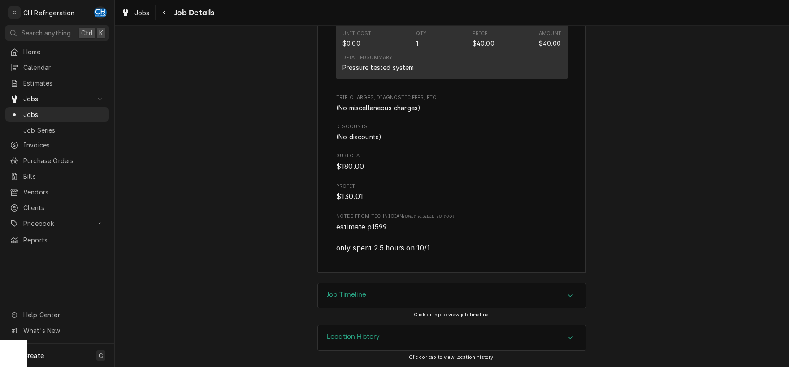
click at [366, 296] on h3 "Job Timeline" at bounding box center [346, 295] width 39 height 9
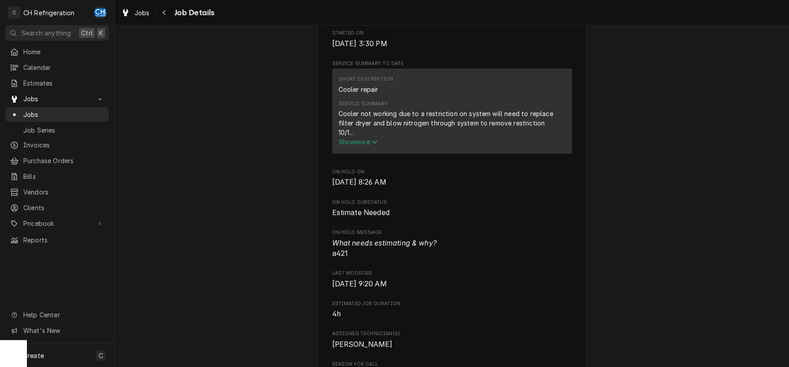
scroll to position [0, 0]
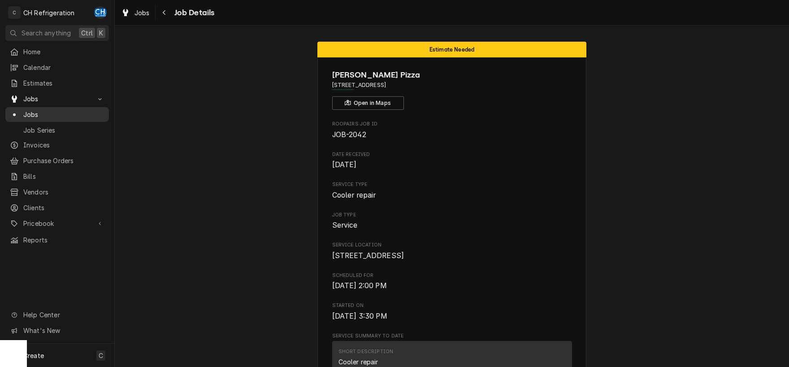
click at [42, 113] on span "Jobs" at bounding box center [63, 114] width 81 height 9
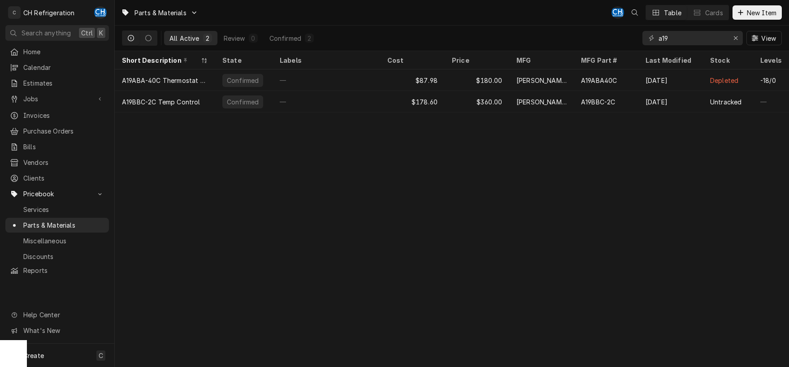
click at [662, 48] on div "a19 View" at bounding box center [712, 38] width 139 height 25
drag, startPoint x: 676, startPoint y: 41, endPoint x: 662, endPoint y: 43, distance: 14.0
click at [662, 43] on input "a19" at bounding box center [692, 38] width 67 height 14
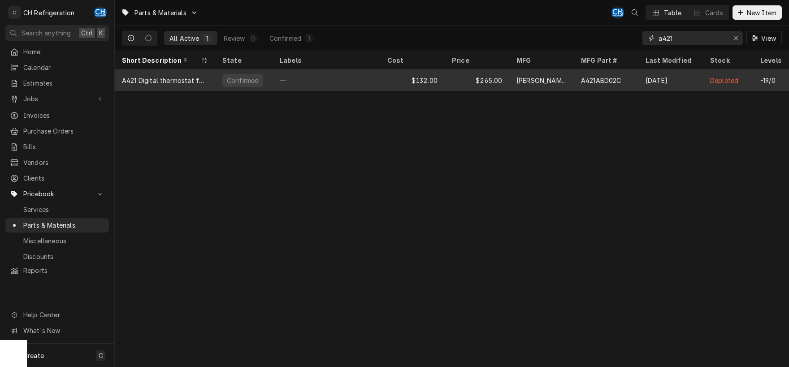
type input "a421"
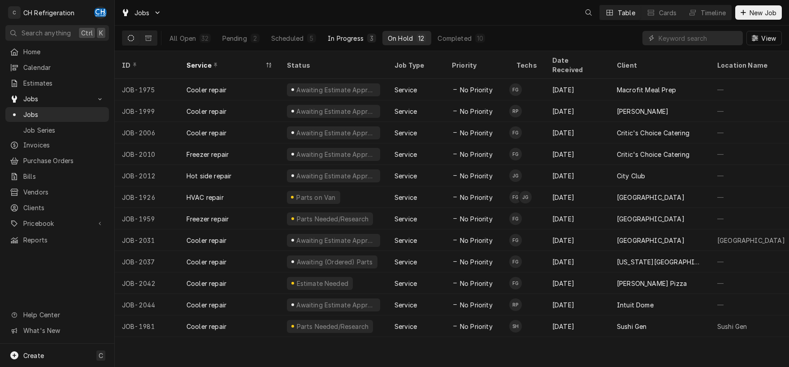
click at [351, 35] on div "In Progress" at bounding box center [346, 38] width 36 height 9
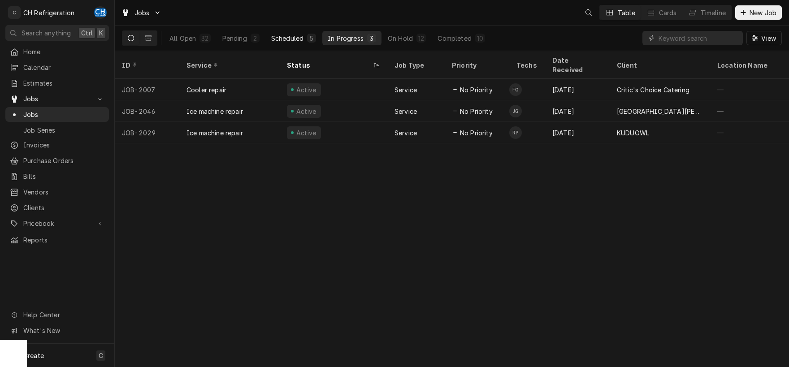
click at [283, 37] on div "Scheduled" at bounding box center [287, 38] width 32 height 9
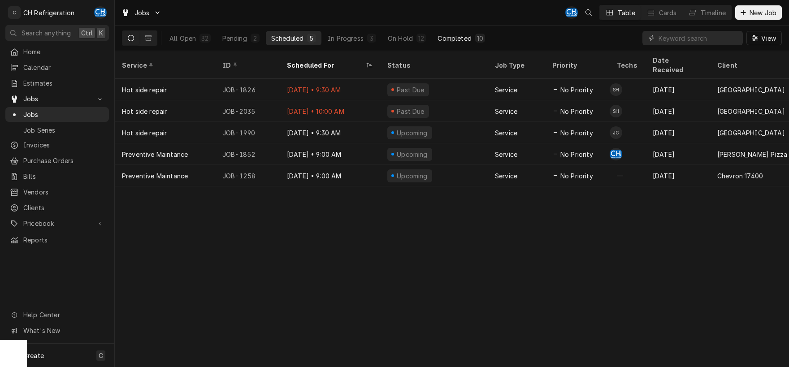
click at [479, 40] on div "10" at bounding box center [480, 38] width 6 height 9
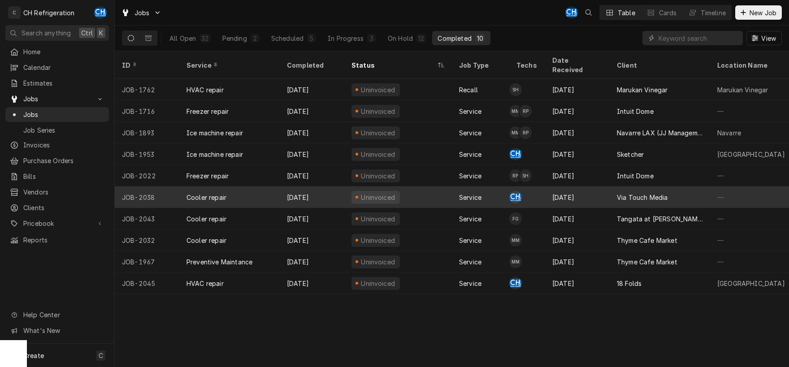
click at [675, 187] on div "Via Touch Media" at bounding box center [660, 198] width 100 height 22
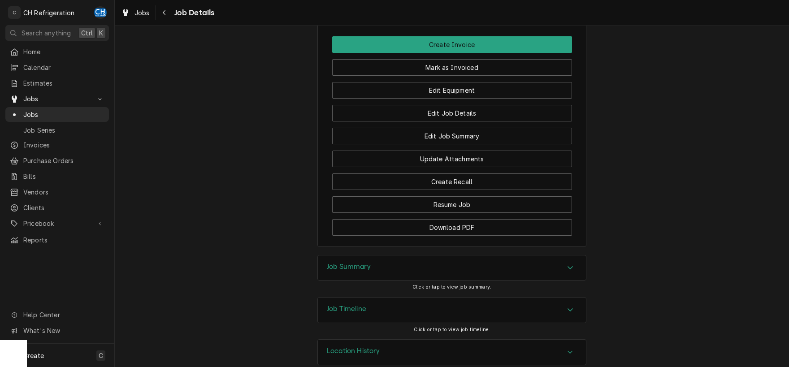
click at [356, 256] on div "Job Summary" at bounding box center [452, 268] width 268 height 25
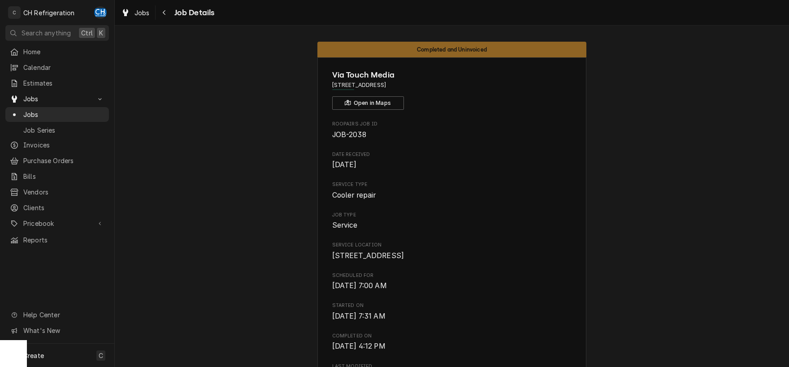
drag, startPoint x: 451, startPoint y: 87, endPoint x: 314, endPoint y: 83, distance: 137.8
copy span "1180 Walnut Ave, Chula Vista, CA 91911"
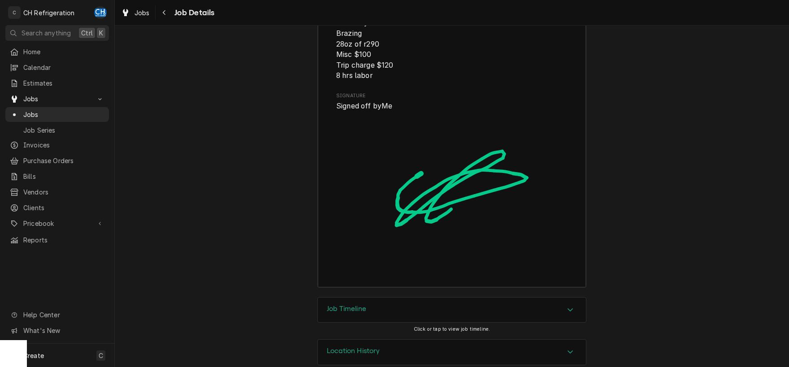
scroll to position [1136, 0]
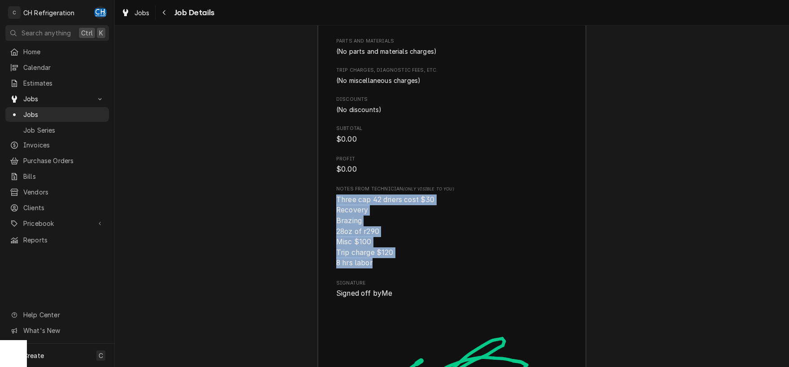
drag, startPoint x: 336, startPoint y: 185, endPoint x: 409, endPoint y: 248, distance: 96.4
click at [409, 248] on div "Roopairs Job ID JOB-2038 Service Type Cooler repair Job Type Service Total Time…" at bounding box center [452, 107] width 268 height 734
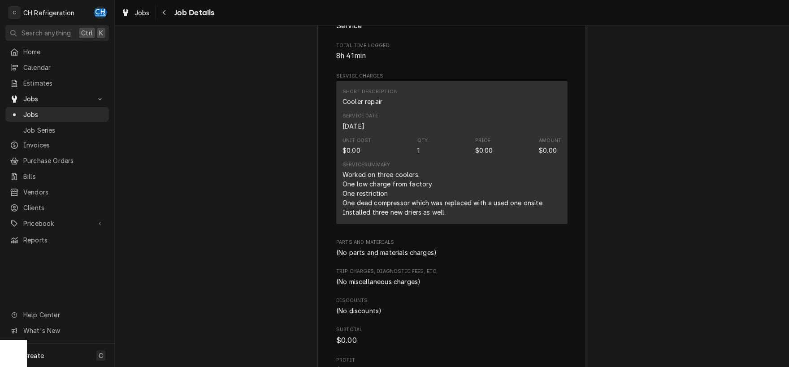
scroll to position [949, 0]
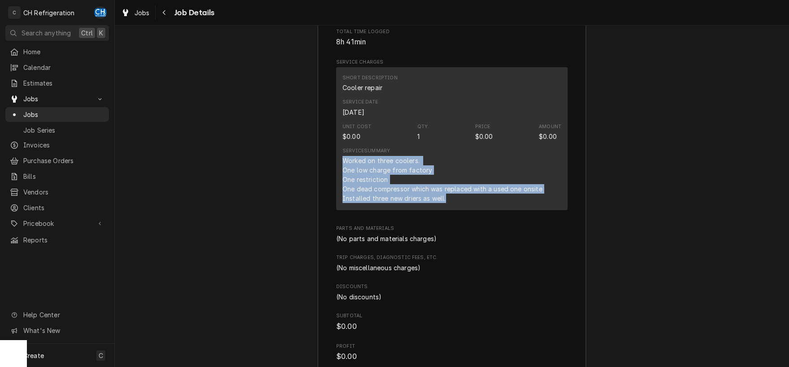
drag, startPoint x: 339, startPoint y: 147, endPoint x: 462, endPoint y: 186, distance: 128.5
click at [462, 186] on div "Short Description Cooler repair Service Date Oct 1, 2025 Unit Cost $0.00 Qty. 1…" at bounding box center [451, 138] width 231 height 143
copy div "Worked on three coolers. One low charge from factory One restriction One dead c…"
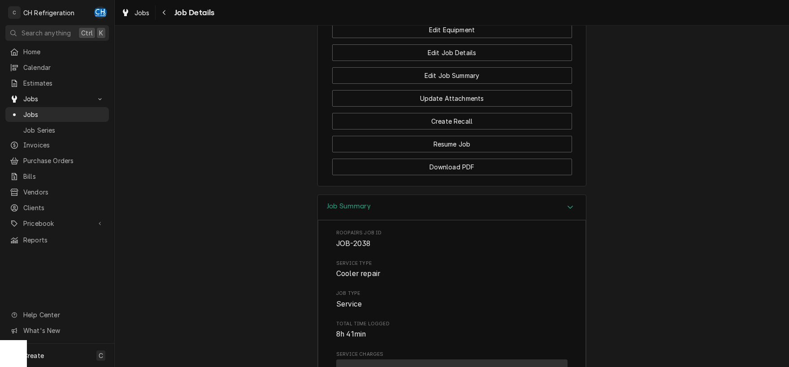
scroll to position [515, 0]
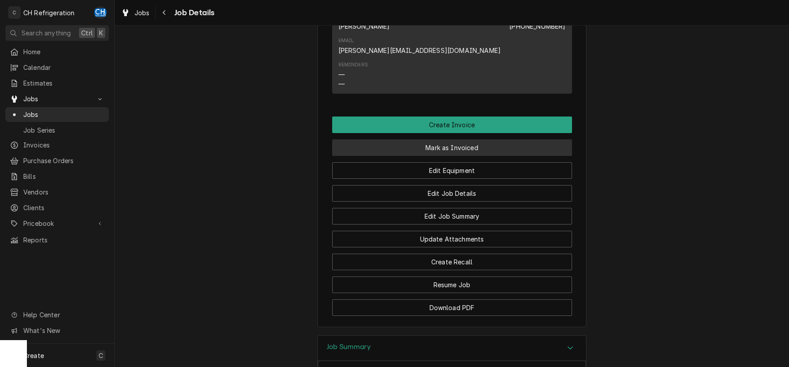
click at [442, 139] on button "Mark as Invoiced" at bounding box center [452, 147] width 240 height 17
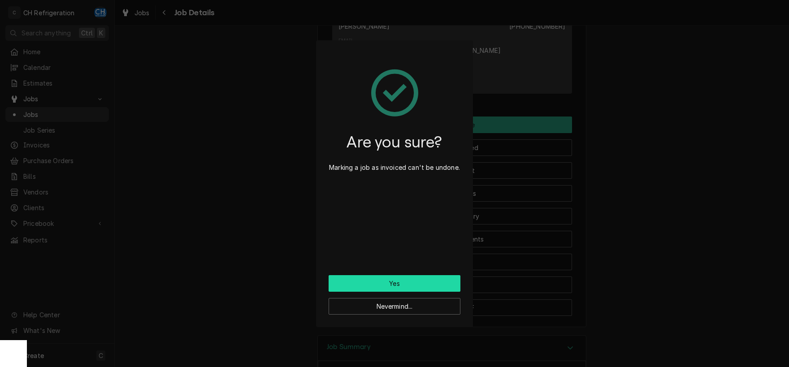
click at [413, 285] on button "Yes" at bounding box center [395, 283] width 132 height 17
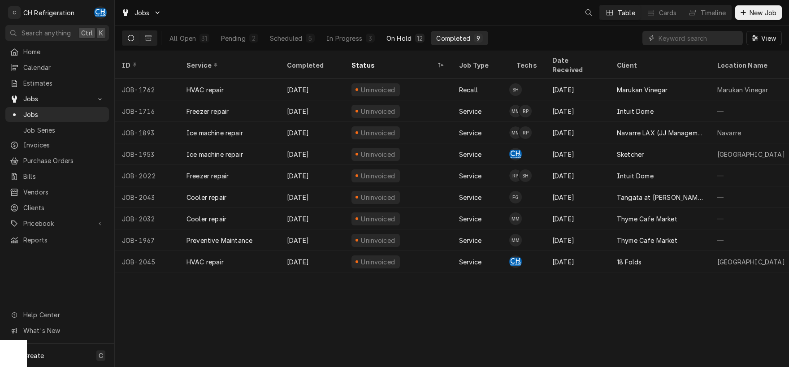
click at [404, 38] on div "On Hold" at bounding box center [399, 38] width 25 height 9
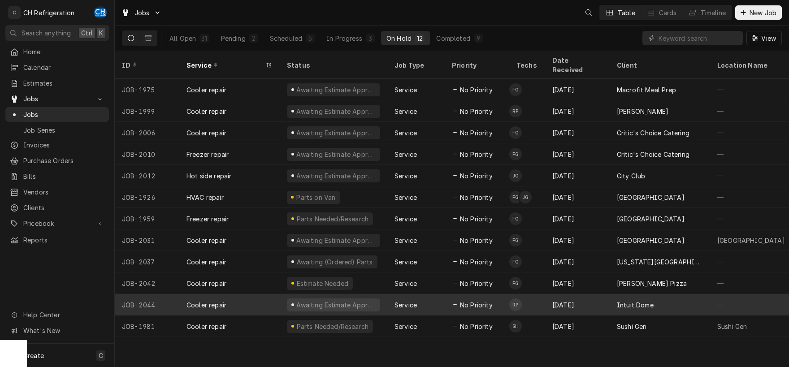
click at [504, 296] on div "No Priority" at bounding box center [477, 305] width 65 height 22
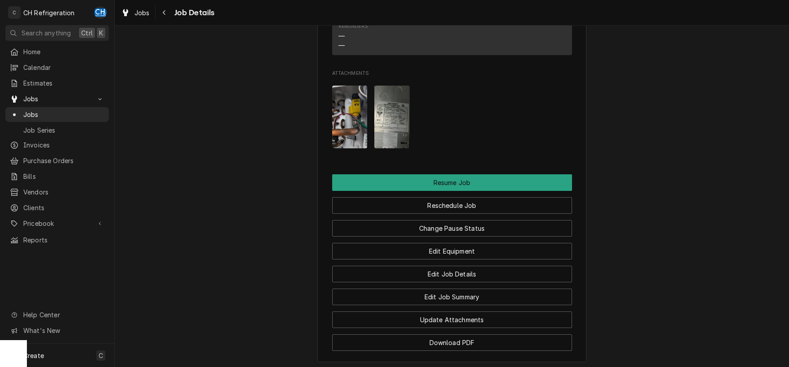
scroll to position [890, 0]
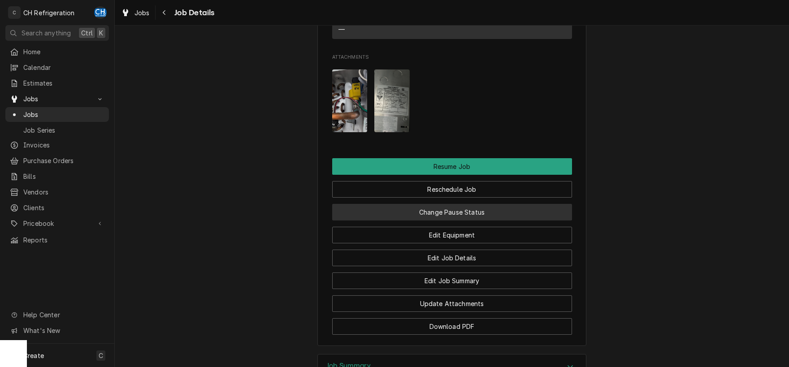
click at [488, 221] on button "Change Pause Status" at bounding box center [452, 212] width 240 height 17
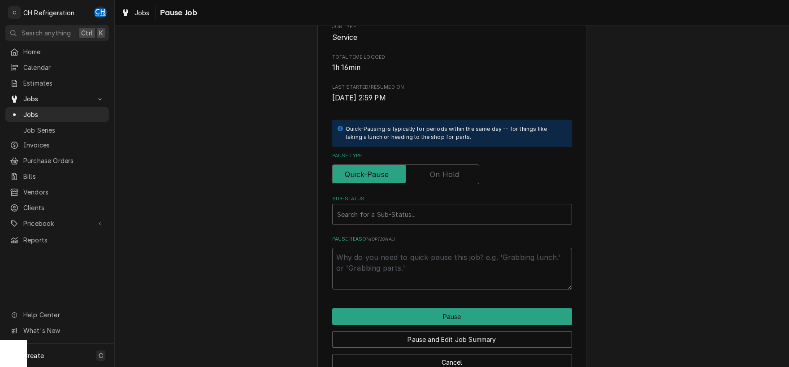
scroll to position [136, 0]
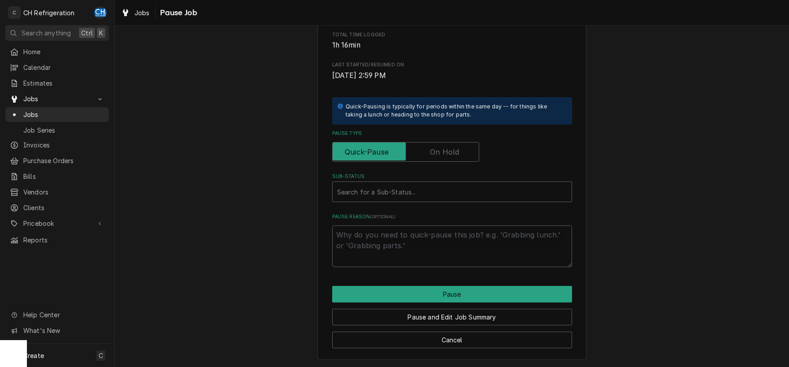
click at [456, 166] on div "Please confirm you'd like to pause this job. Roopairs Job ID JOB-2044 Service T…" at bounding box center [452, 92] width 240 height 349
click at [456, 156] on label "Pause Type" at bounding box center [405, 152] width 147 height 20
click at [456, 156] on input "Pause Type" at bounding box center [405, 152] width 139 height 20
checkbox input "true"
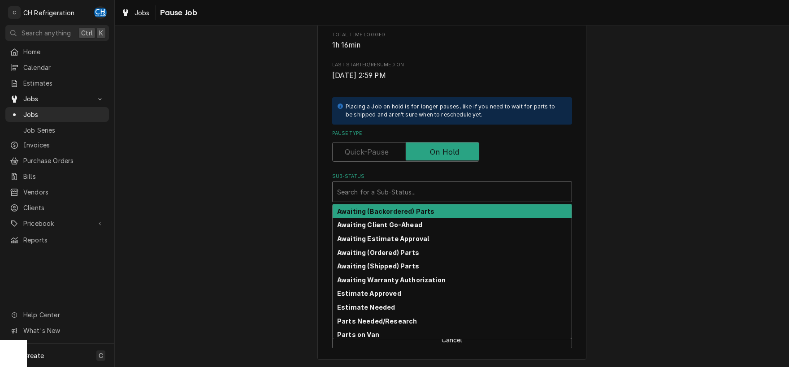
click at [462, 189] on div "Sub-Status" at bounding box center [452, 192] width 230 height 16
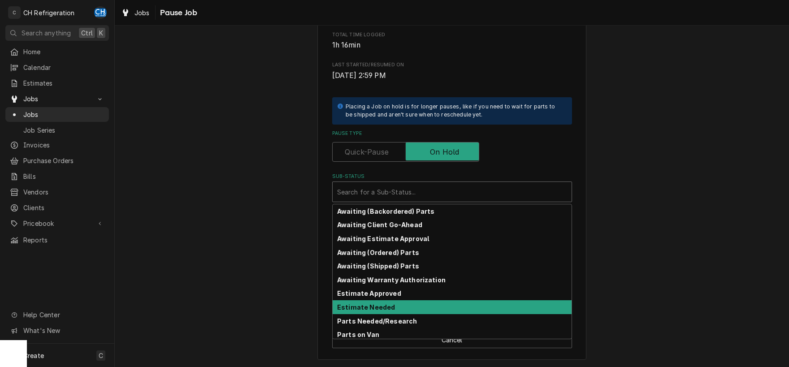
click at [415, 309] on div "Estimate Needed" at bounding box center [452, 308] width 239 height 14
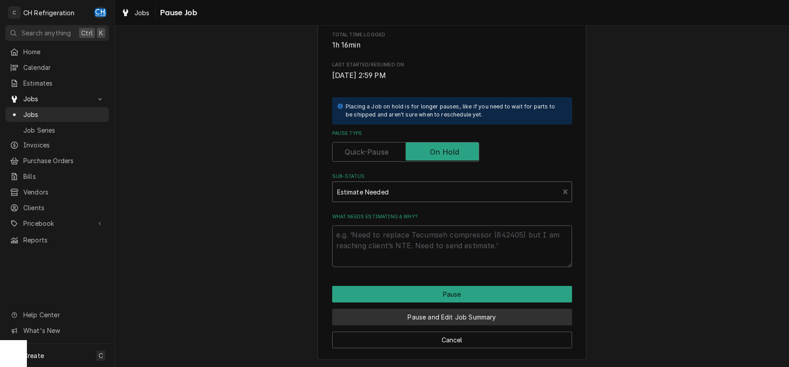
scroll to position [124, 0]
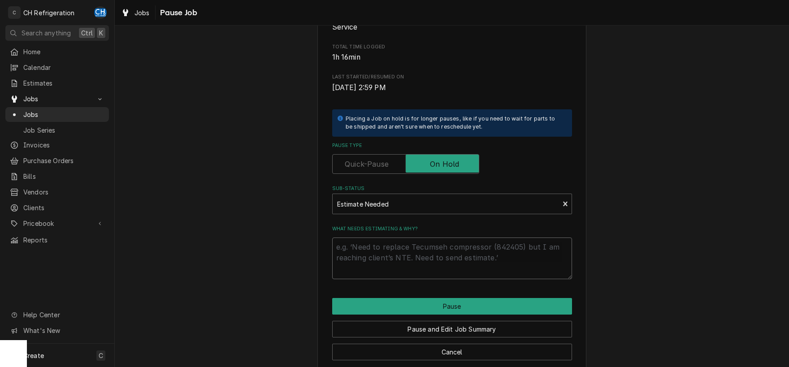
click at [414, 266] on textarea "What needs estimating & why?" at bounding box center [452, 259] width 240 height 42
type textarea "x"
type textarea "n"
type textarea "x"
type textarea "ne"
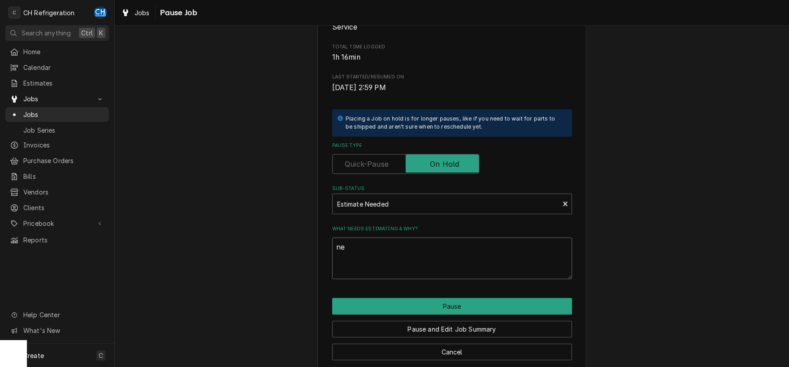
type textarea "x"
type textarea "nee"
type textarea "x"
type textarea "need"
type textarea "x"
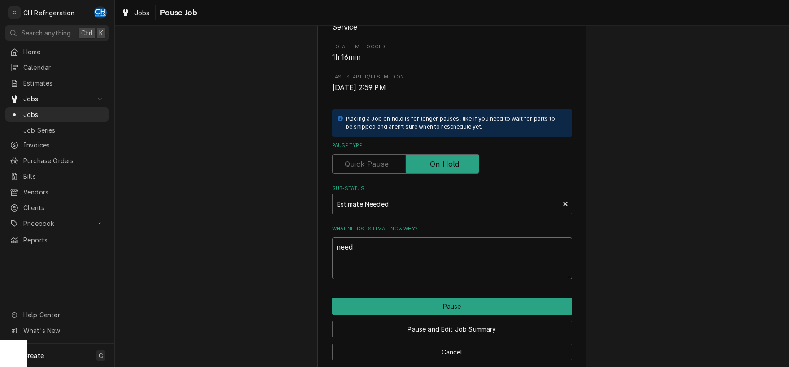
type textarea "needs"
type textarea "x"
type textarea "needs"
type textarea "x"
type textarea "needs e"
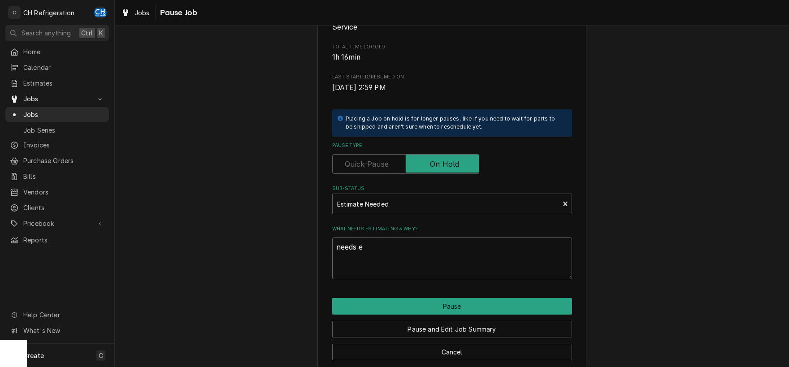
type textarea "x"
type textarea "needs es"
type textarea "x"
type textarea "needs est"
type textarea "x"
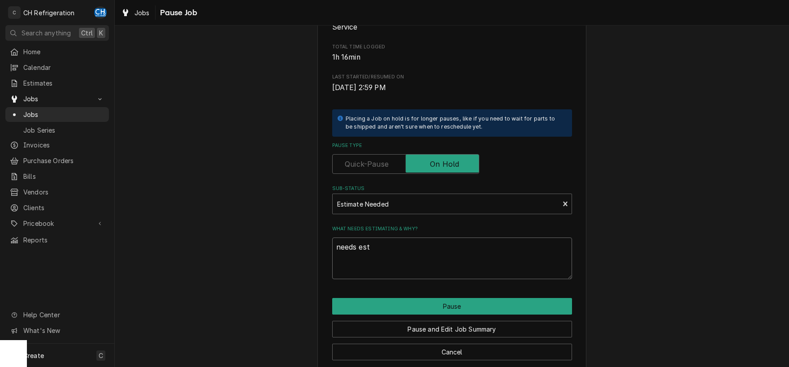
type textarea "needs esti"
type textarea "x"
type textarea "needs estim"
type textarea "x"
type textarea "needs estima"
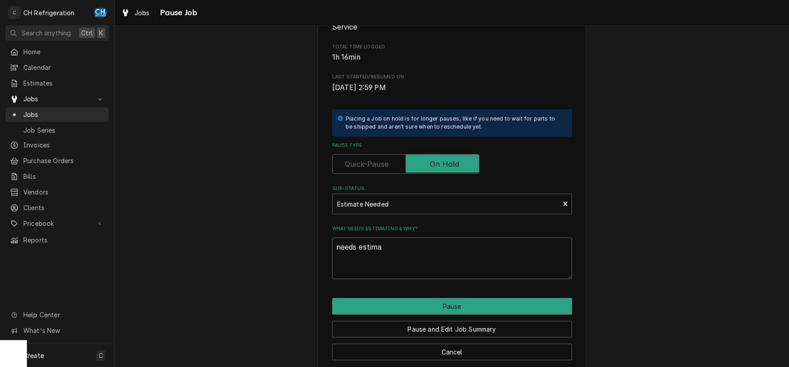
type textarea "x"
type textarea "needs estimat"
type textarea "x"
type textarea "needs estimate"
type textarea "x"
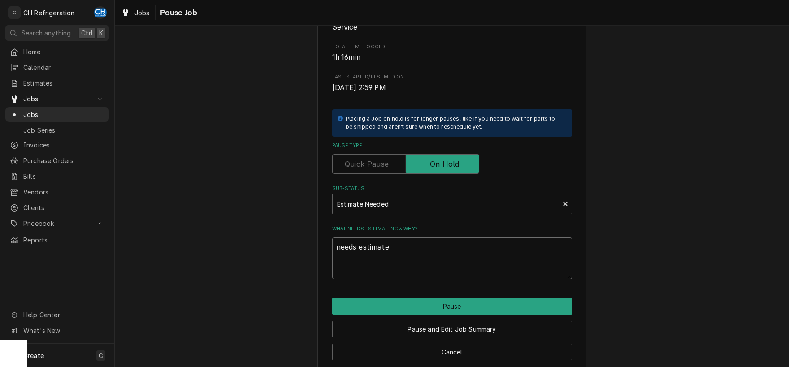
type textarea "needs estimate"
drag, startPoint x: 448, startPoint y: 252, endPoint x: 297, endPoint y: 256, distance: 150.8
click at [332, 256] on textarea "needs estimate" at bounding box center [452, 259] width 240 height 42
type textarea "x"
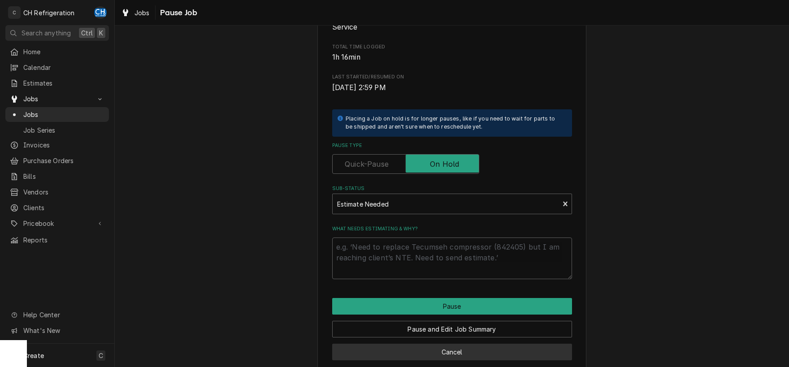
click at [487, 346] on button "Cancel" at bounding box center [452, 352] width 240 height 17
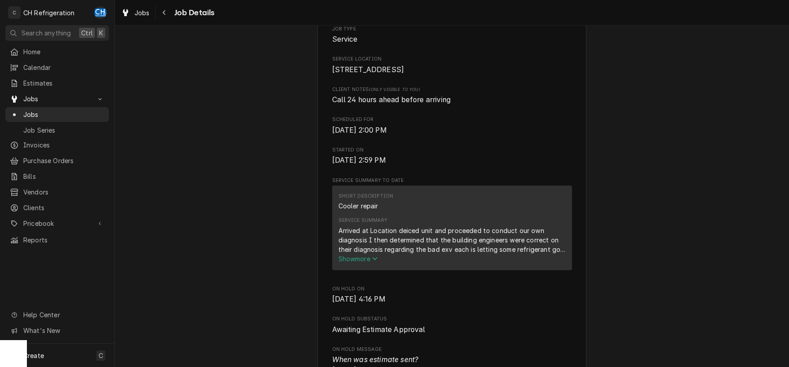
scroll to position [187, 0]
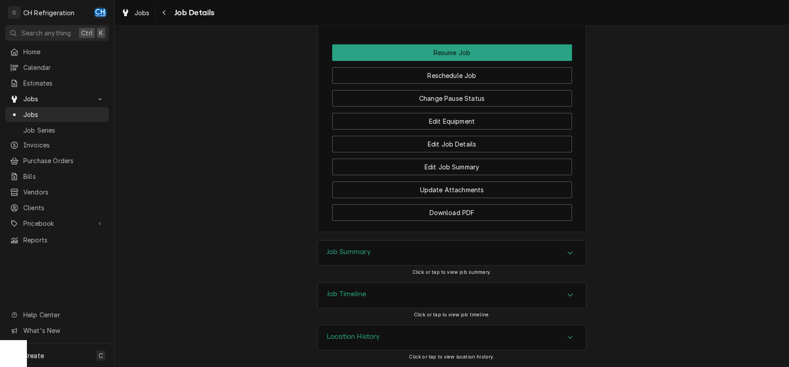
click at [416, 255] on div "Job Summary" at bounding box center [452, 253] width 268 height 25
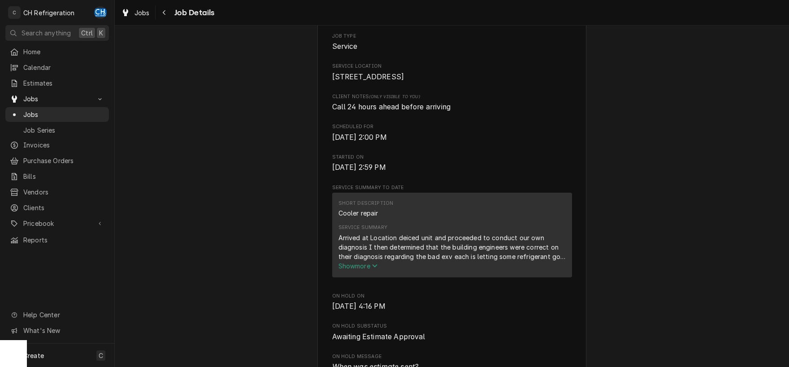
scroll to position [0, 0]
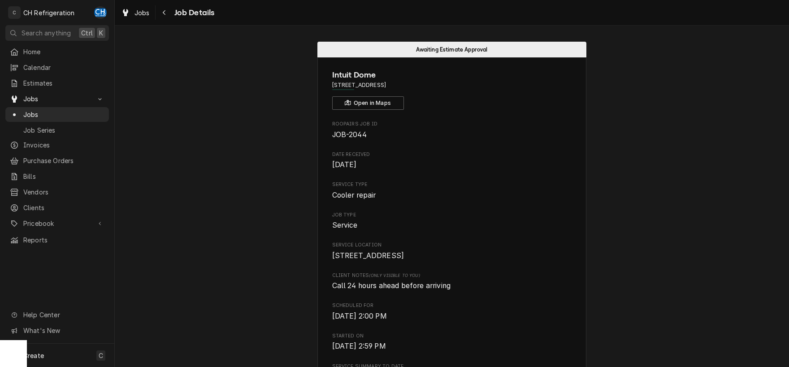
drag, startPoint x: 462, startPoint y: 86, endPoint x: 335, endPoint y: 84, distance: 126.5
click at [335, 84] on span "[STREET_ADDRESS]" at bounding box center [452, 85] width 240 height 8
drag, startPoint x: 357, startPoint y: 84, endPoint x: 369, endPoint y: 84, distance: 11.2
click at [358, 84] on span "3846 W Century Blvd, Inglewood, CA 90303" at bounding box center [452, 85] width 240 height 8
drag, startPoint x: 457, startPoint y: 87, endPoint x: 322, endPoint y: 88, distance: 134.6
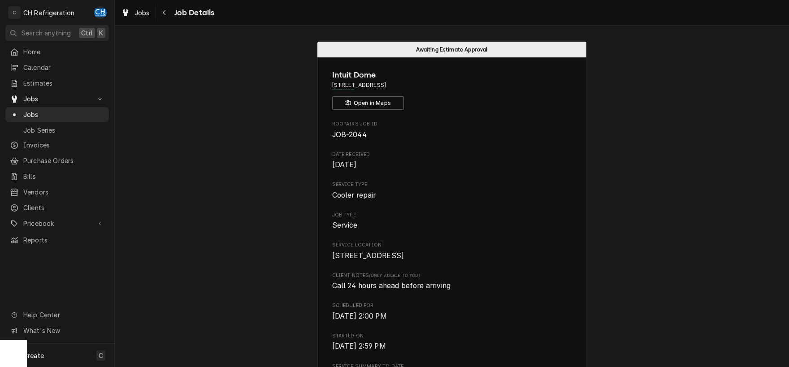
copy span "3846 W Century Blvd, Inglewood, CA 90303"
click at [37, 110] on span "Jobs" at bounding box center [63, 114] width 81 height 9
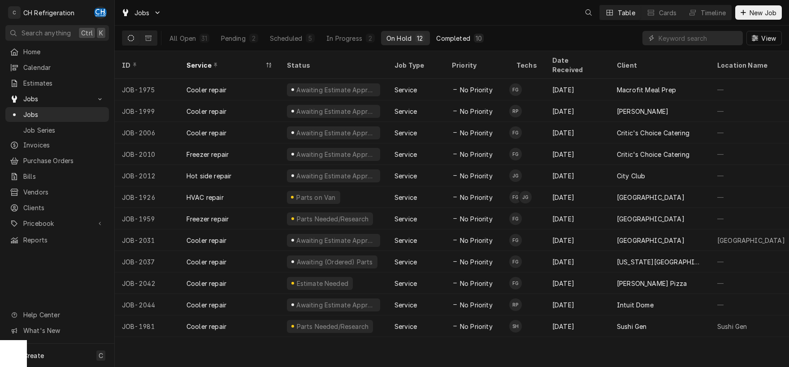
click at [466, 41] on div "Completed" at bounding box center [453, 38] width 34 height 9
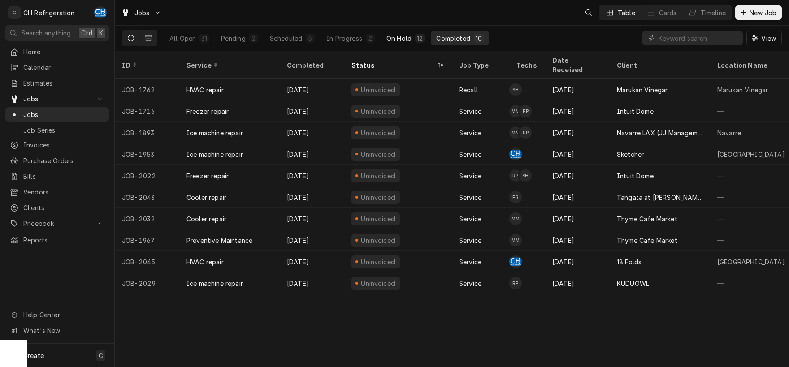
click at [401, 37] on div "On Hold" at bounding box center [399, 38] width 25 height 9
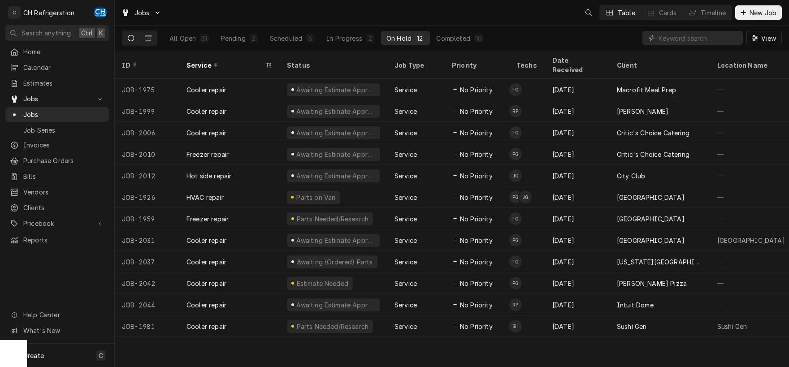
click at [412, 39] on div "On Hold" at bounding box center [399, 38] width 25 height 9
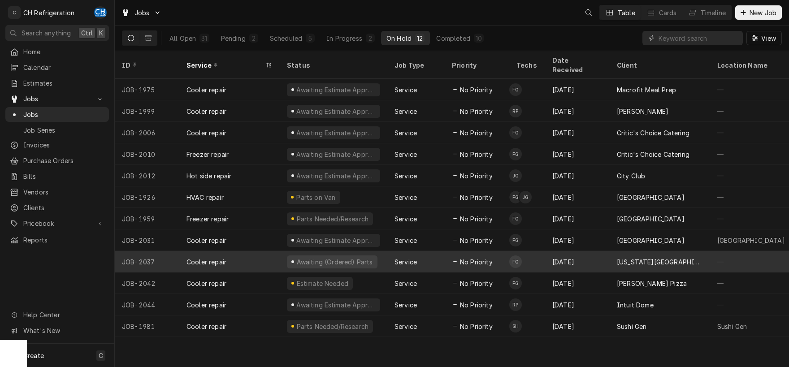
click at [611, 251] on div "[US_STATE][GEOGRAPHIC_DATA], [PERSON_NAME][GEOGRAPHIC_DATA]" at bounding box center [660, 262] width 100 height 22
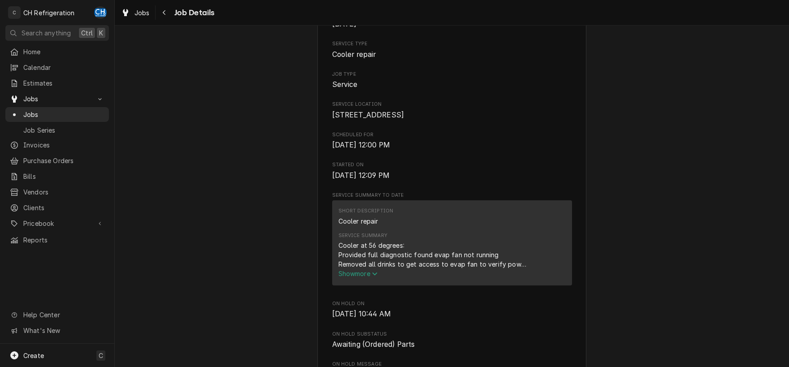
scroll to position [187, 0]
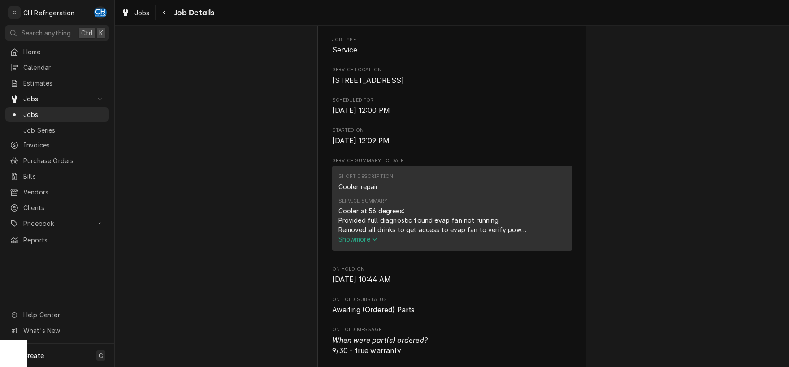
click at [373, 232] on div "Cooler at 56 degrees: Provided full diagnostic found evap fan not running Remov…" at bounding box center [434, 220] width 191 height 28
click at [362, 237] on span "Show more" at bounding box center [358, 239] width 39 height 8
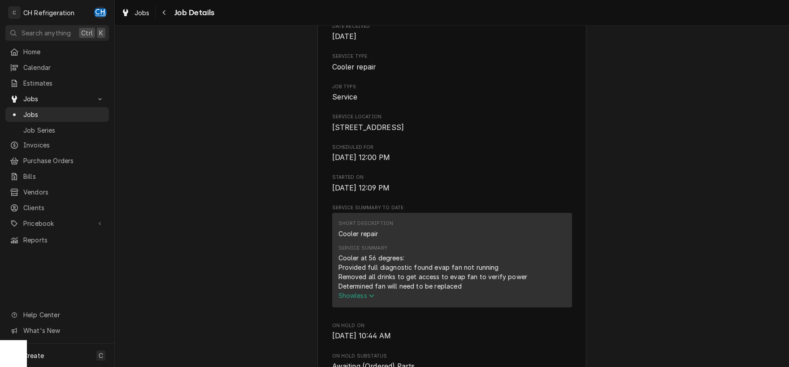
scroll to position [0, 0]
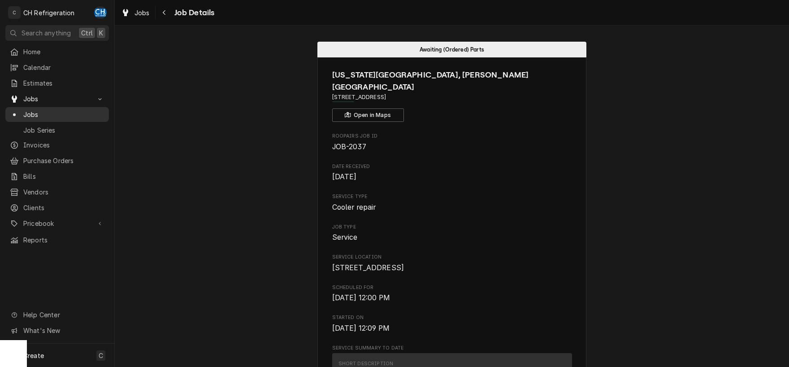
click at [63, 117] on link "Jobs" at bounding box center [57, 114] width 104 height 15
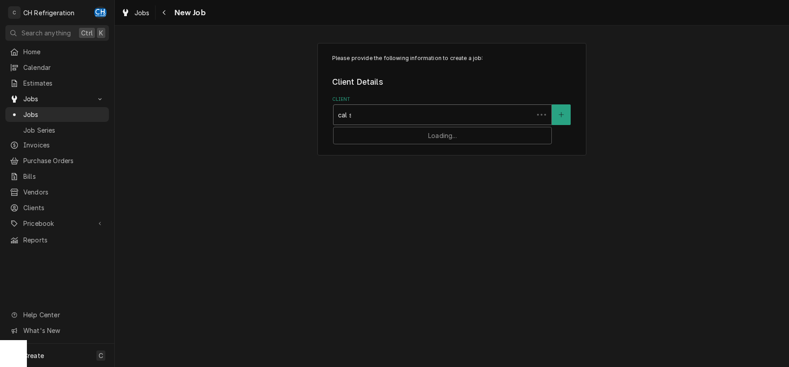
type input "cal st"
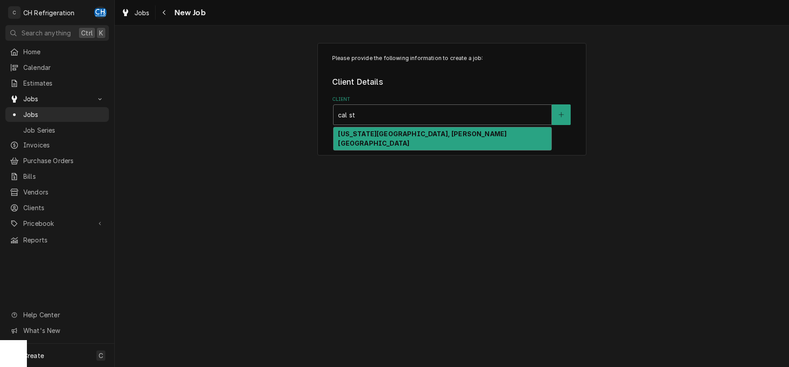
click at [403, 136] on strong "[US_STATE][GEOGRAPHIC_DATA], [PERSON_NAME][GEOGRAPHIC_DATA]" at bounding box center [422, 138] width 169 height 17
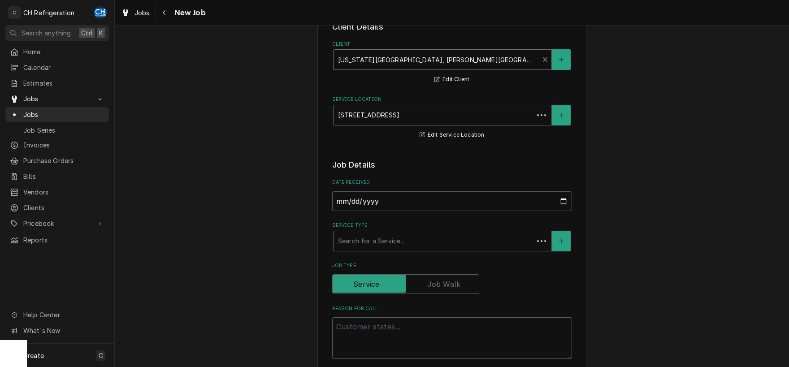
scroll to position [187, 0]
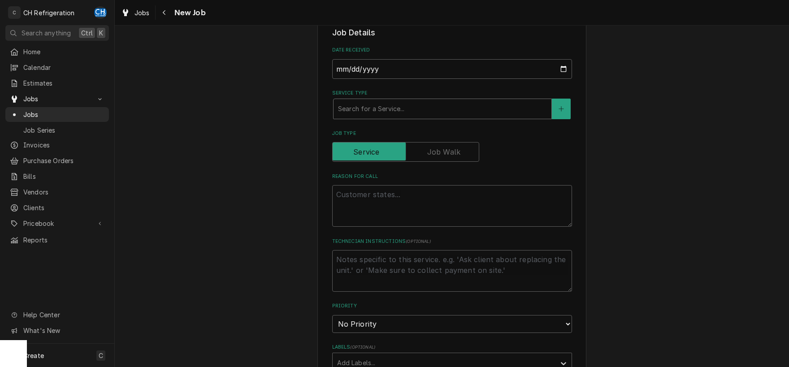
click at [398, 108] on div "Service Type" at bounding box center [442, 109] width 209 height 16
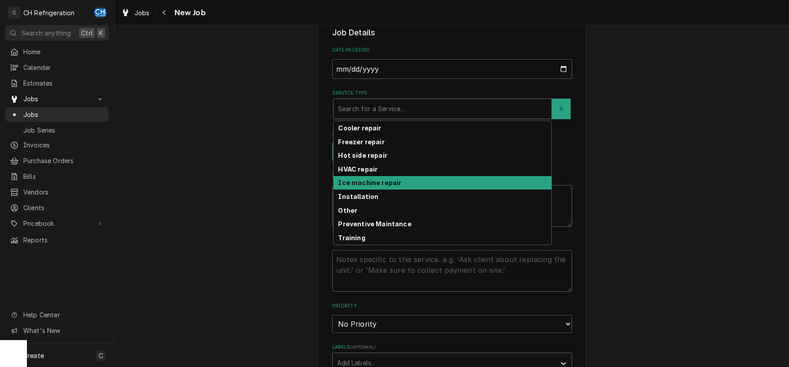
click at [375, 183] on strong "Ice machine repair" at bounding box center [369, 183] width 63 height 8
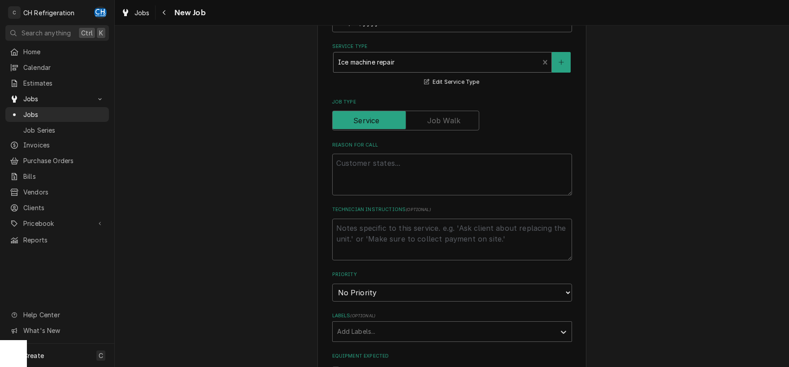
scroll to position [328, 0]
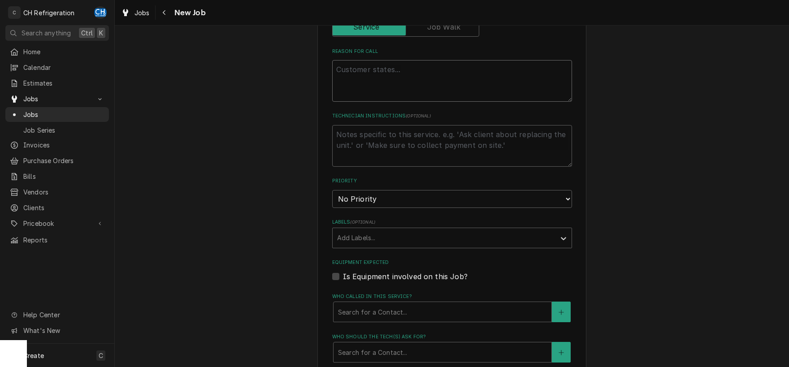
click at [407, 91] on textarea "Reason For Call" at bounding box center [452, 81] width 240 height 42
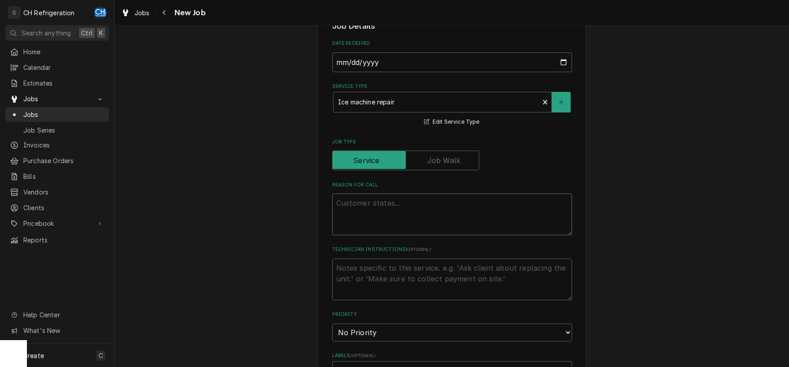
scroll to position [187, 0]
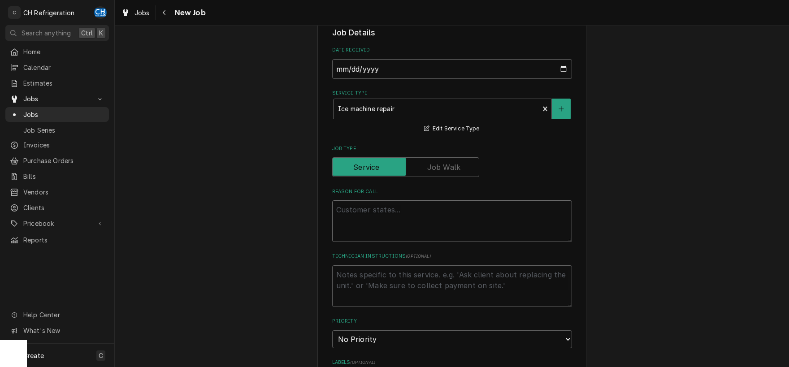
click at [466, 206] on textarea "Reason For Call" at bounding box center [452, 221] width 240 height 42
click at [394, 227] on textarea "Reason For Call" at bounding box center [452, 221] width 240 height 42
click at [394, 214] on textarea "Reason For Call" at bounding box center [452, 221] width 240 height 42
paste textarea "replace the control board for the Manitowoc ice machine."
type textarea "x"
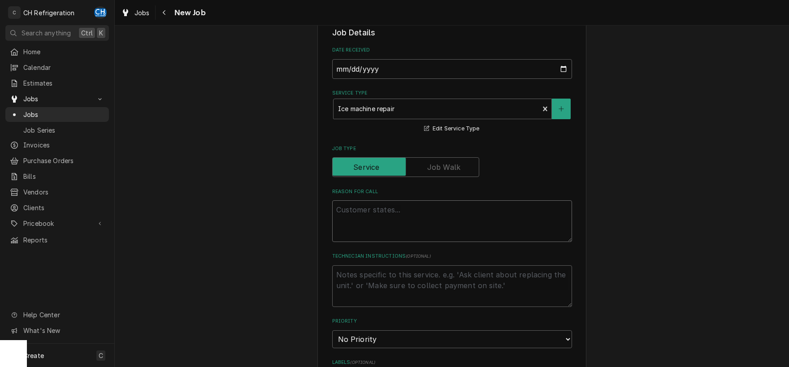
type textarea "replace the control board for the Manitowoc ice machine."
type textarea "x"
type textarea "replace the control board for the Manitowoc ice machine"
type textarea "x"
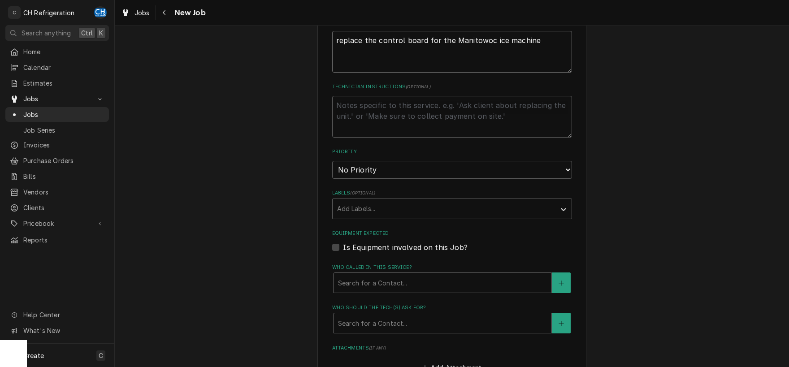
scroll to position [375, 0]
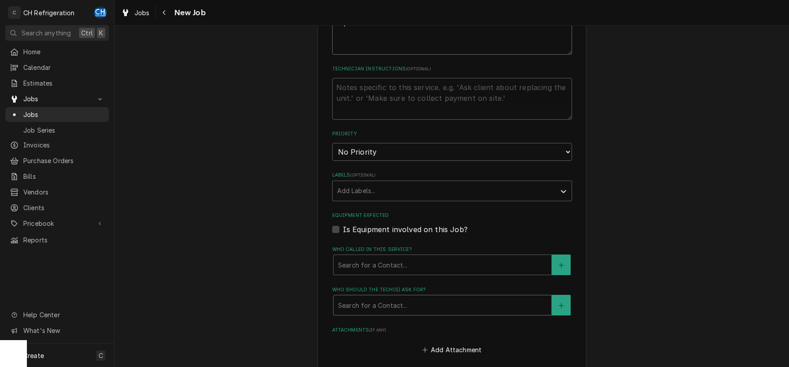
type textarea "replace the control board for the Manitowoc ice machine"
click at [392, 300] on div "Who should the tech(s) ask for?" at bounding box center [442, 305] width 209 height 16
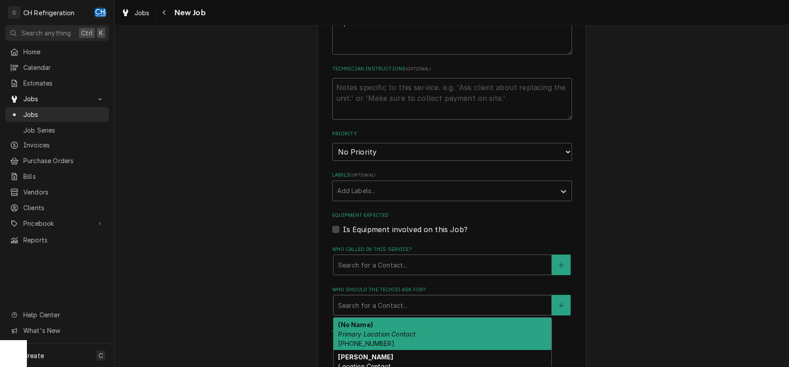
scroll to position [515, 0]
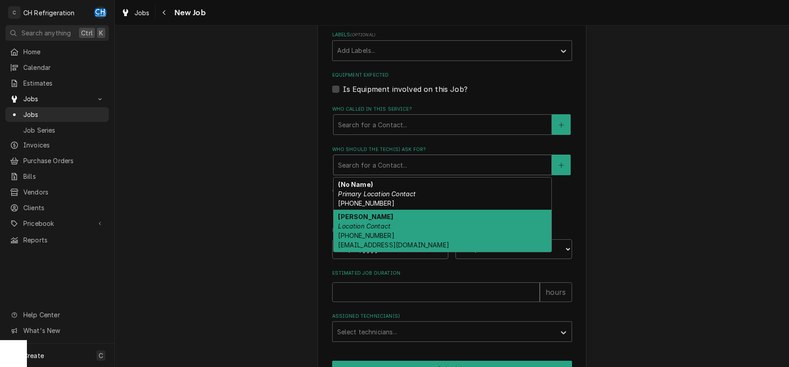
click at [383, 232] on span "(562) 381-3641 pmangawang@concordcollective.com" at bounding box center [393, 240] width 111 height 17
type textarea "x"
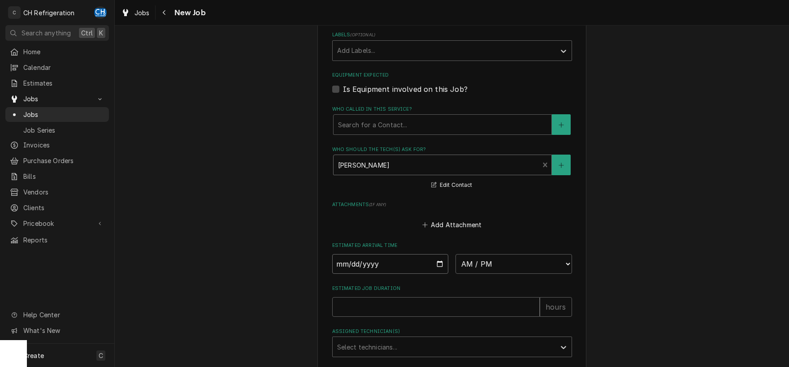
click at [435, 261] on input "Date" at bounding box center [390, 264] width 117 height 20
type input "2025-10-02"
click at [468, 242] on label "Estimated Arrival Time" at bounding box center [452, 245] width 240 height 7
type textarea "x"
click at [456, 254] on select "AM / PM 6:00 AM 6:15 AM 6:30 AM 6:45 AM 7:00 AM 7:15 AM 7:30 AM 7:45 AM 8:00 AM…" at bounding box center [514, 264] width 117 height 20
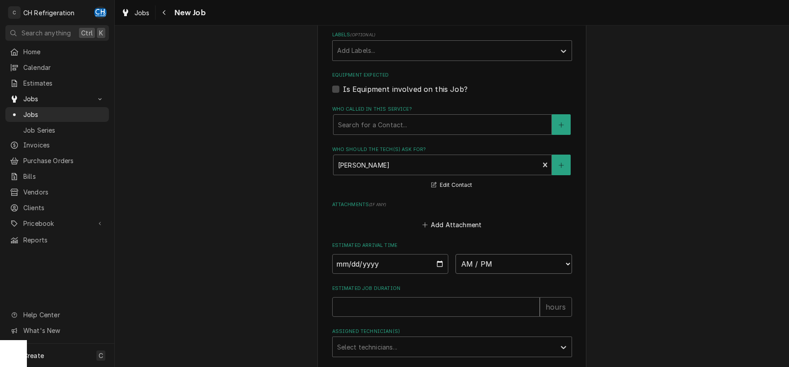
select select "11:00:00"
click option "11:00 AM" at bounding box center [0, 0] width 0 height 0
type textarea "x"
click at [433, 322] on div "Estimated Job Duration hours" at bounding box center [452, 328] width 240 height 32
click at [456, 254] on select "AM / PM 6:00 AM 6:15 AM 6:30 AM 6:45 AM 7:00 AM 7:15 AM 7:30 AM 7:45 AM 8:00 AM…" at bounding box center [514, 264] width 117 height 20
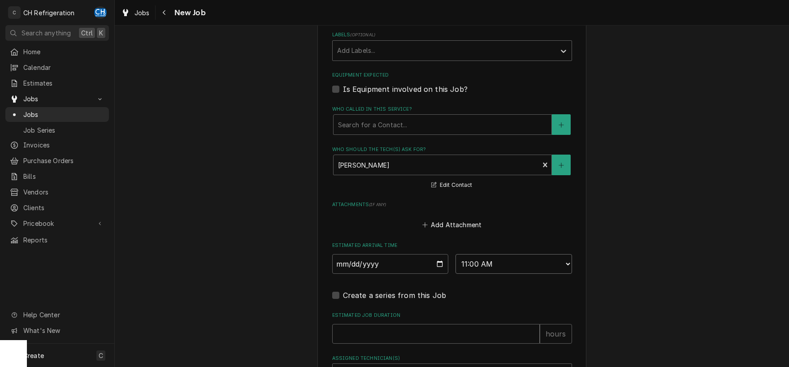
select select "11:30:00"
click option "11:30 AM" at bounding box center [0, 0] width 0 height 0
click at [411, 332] on input "Estimated Job Duration" at bounding box center [436, 334] width 208 height 20
type textarea "x"
type input "2"
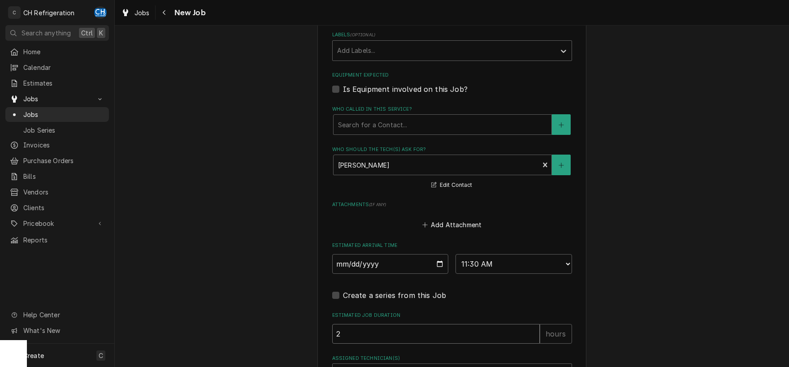
type textarea "x"
type input "2"
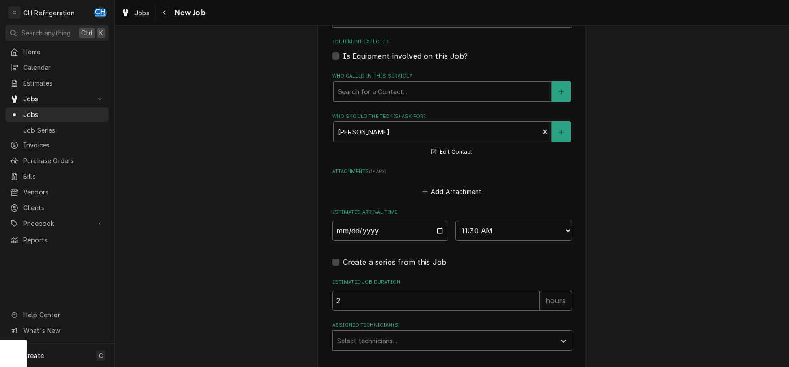
scroll to position [562, 0]
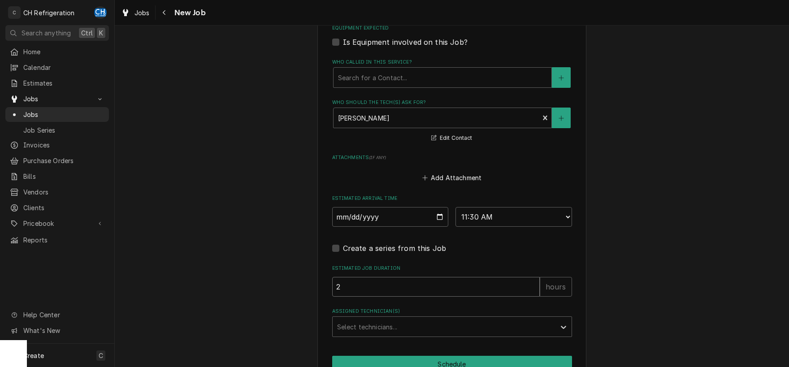
click at [337, 286] on input "2" at bounding box center [436, 287] width 208 height 20
type textarea "x"
type input "1"
type textarea "x"
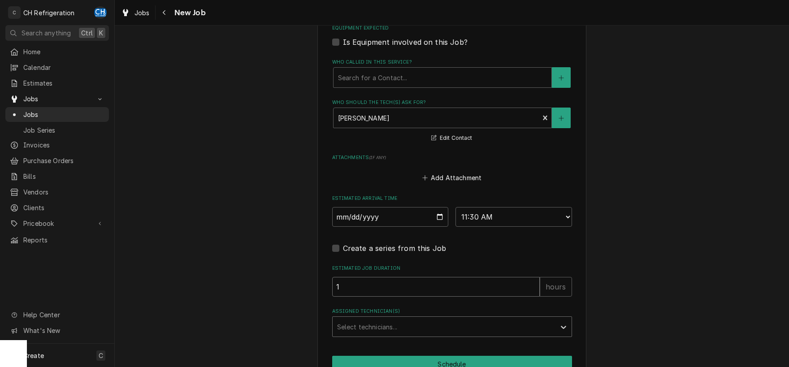
type input "1"
click at [366, 330] on div "Assigned Technician(s)" at bounding box center [444, 327] width 214 height 16
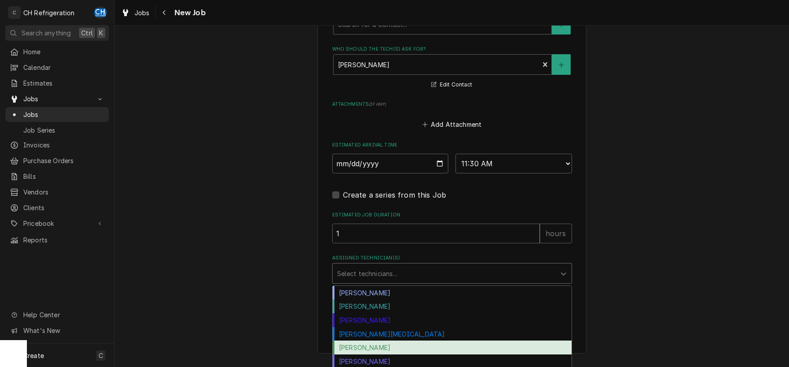
click at [373, 343] on div "Ruben Perez" at bounding box center [452, 348] width 239 height 14
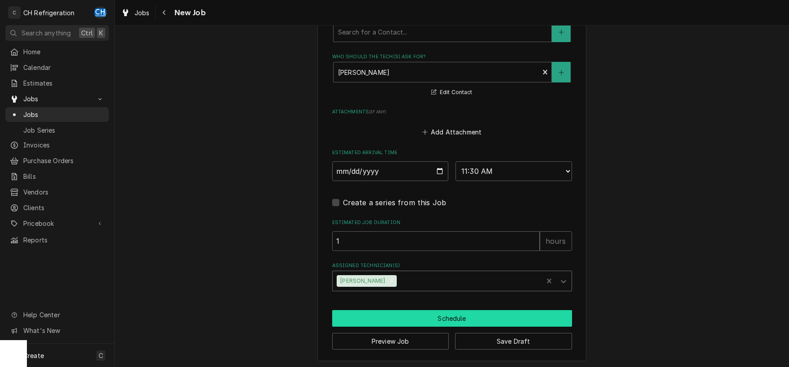
click at [436, 316] on button "Schedule" at bounding box center [452, 318] width 240 height 17
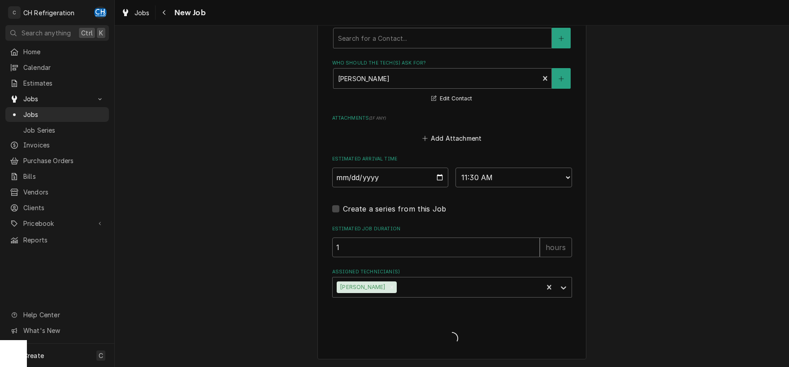
scroll to position [600, 0]
type textarea "x"
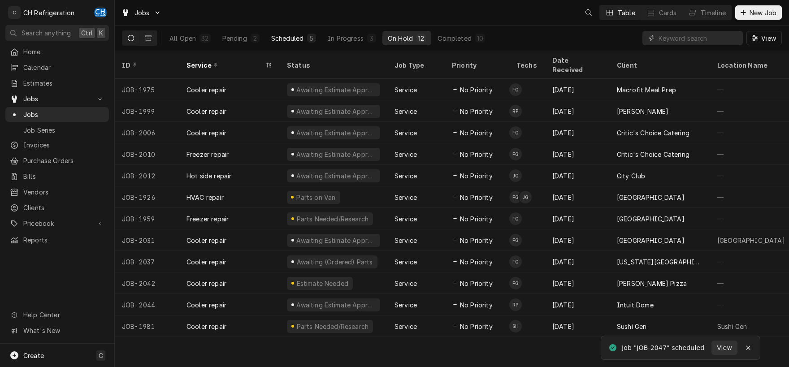
click at [296, 34] on div "Scheduled" at bounding box center [287, 38] width 32 height 9
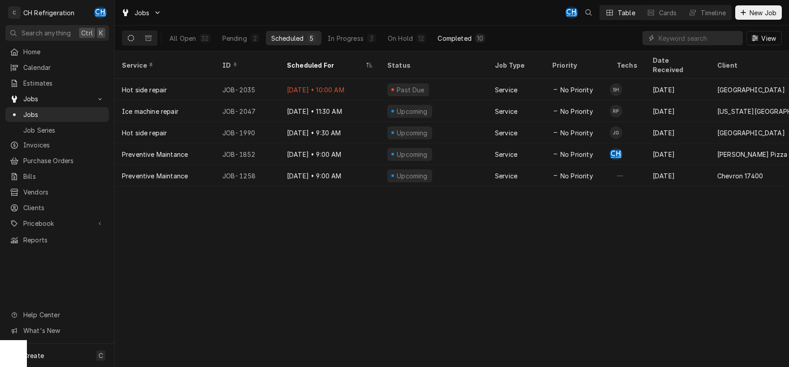
click at [455, 37] on div "Completed" at bounding box center [455, 38] width 34 height 9
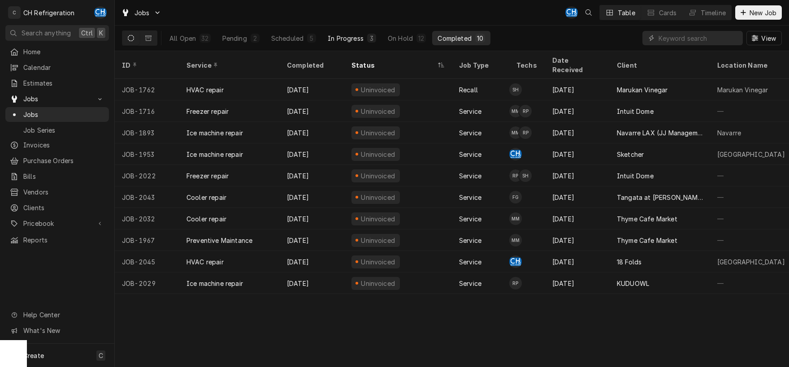
click at [347, 39] on div "In Progress" at bounding box center [346, 38] width 36 height 9
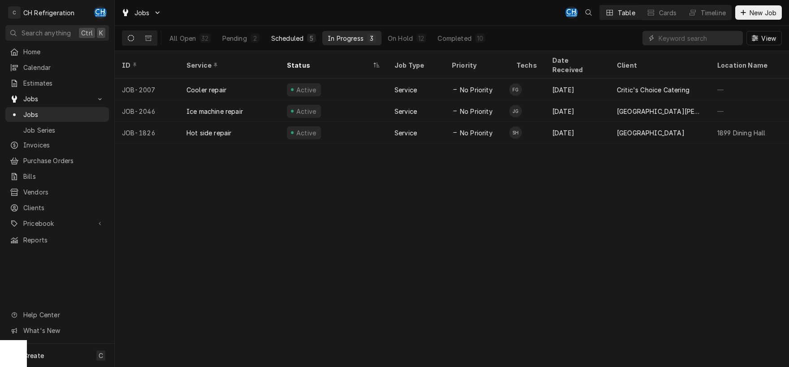
click at [305, 37] on button "Scheduled 5" at bounding box center [294, 38] width 56 height 14
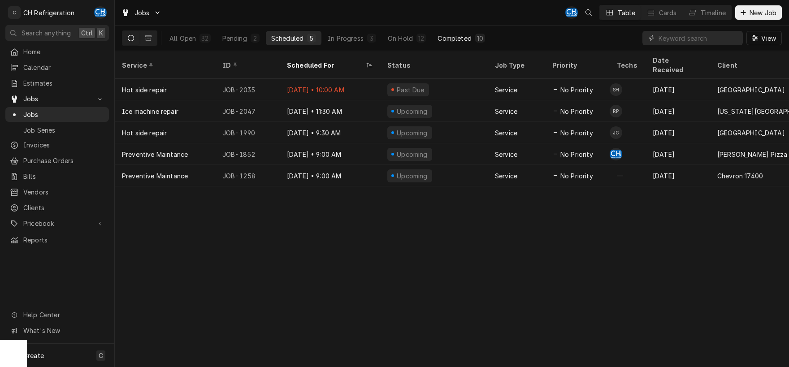
drag, startPoint x: 446, startPoint y: 32, endPoint x: 440, endPoint y: 32, distance: 5.8
click at [446, 32] on button "Completed 10" at bounding box center [461, 38] width 58 height 14
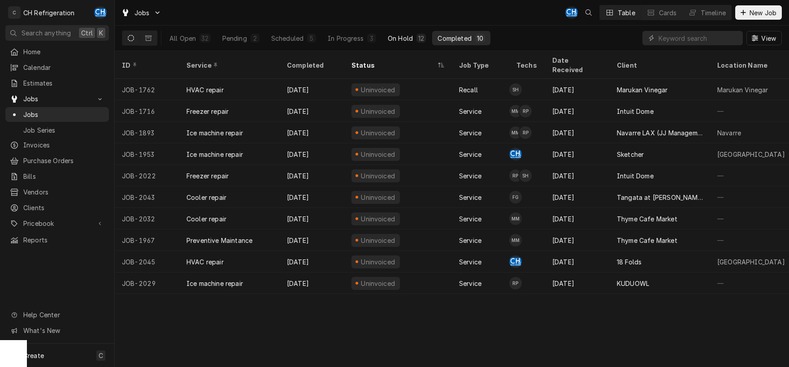
click at [397, 33] on button "On Hold 12" at bounding box center [407, 38] width 49 height 14
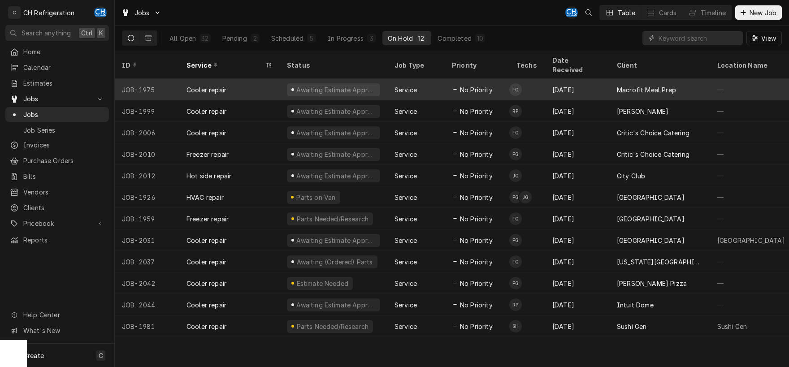
click at [528, 79] on td "FG" at bounding box center [528, 90] width 36 height 22
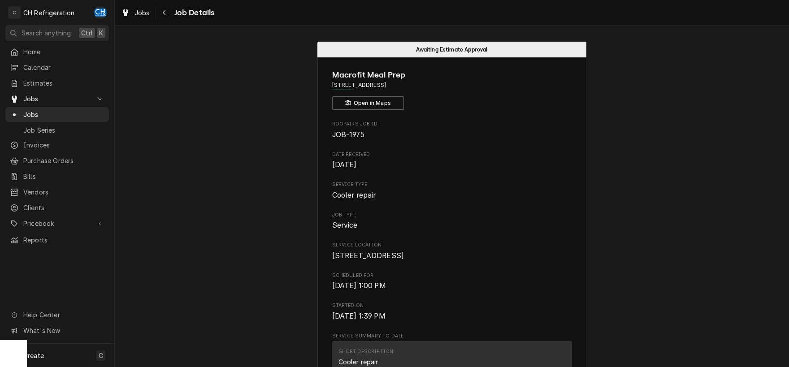
scroll to position [187, 0]
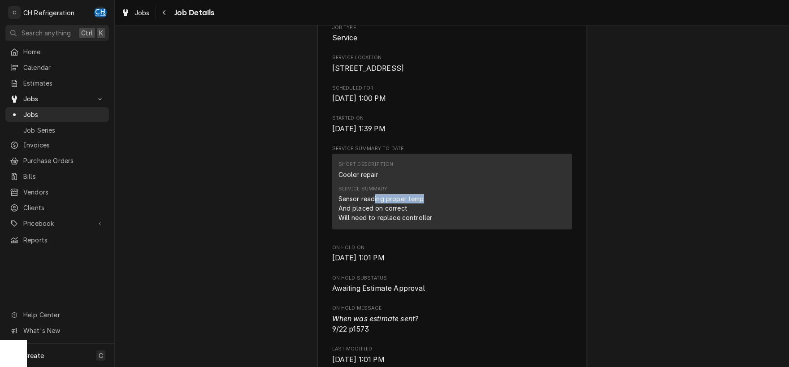
drag, startPoint x: 384, startPoint y: 210, endPoint x: 424, endPoint y: 209, distance: 39.9
click at [424, 209] on div "Sensor reading proper temp And placed on correct Will need to replace controller" at bounding box center [386, 208] width 94 height 28
drag, startPoint x: 352, startPoint y: 219, endPoint x: 407, endPoint y: 218, distance: 55.6
click at [407, 218] on div "Sensor reading proper temp And placed on correct Will need to replace controller" at bounding box center [386, 208] width 94 height 28
drag, startPoint x: 336, startPoint y: 229, endPoint x: 431, endPoint y: 229, distance: 94.6
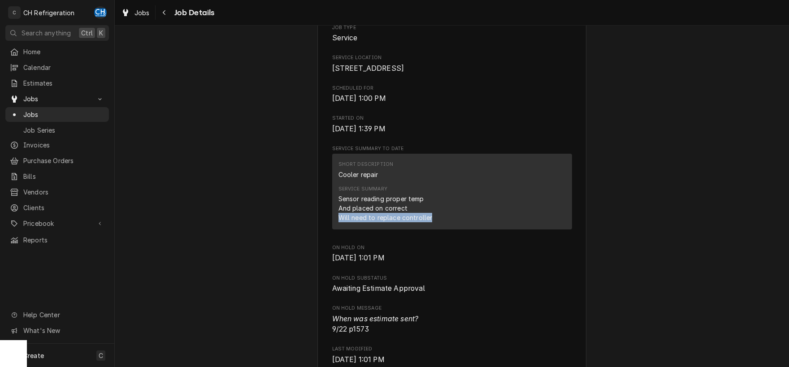
click at [431, 229] on div "Short Description Cooler repair Service Summary Sensor reading proper temp And …" at bounding box center [452, 191] width 240 height 75
click at [431, 226] on div "Service Summary Sensor reading proper temp And placed on correct Will need to r…" at bounding box center [452, 204] width 227 height 43
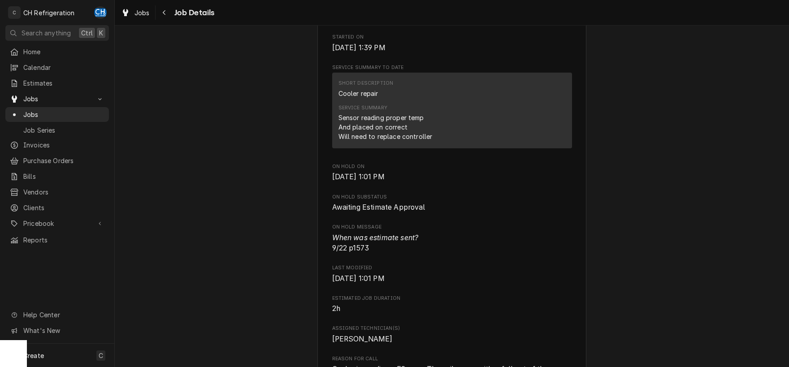
scroll to position [375, 0]
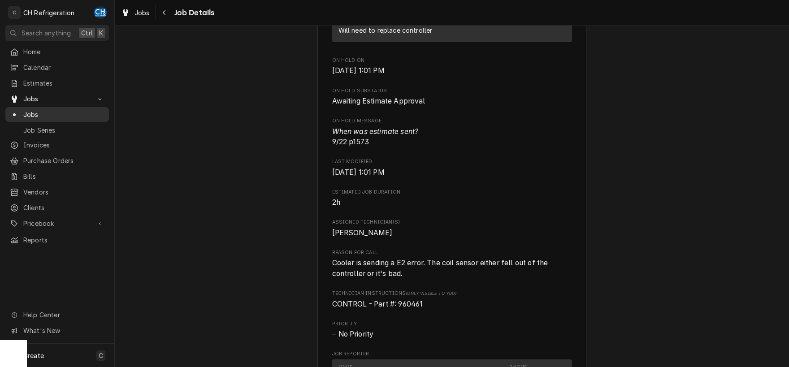
click at [42, 110] on span "Jobs" at bounding box center [63, 114] width 81 height 9
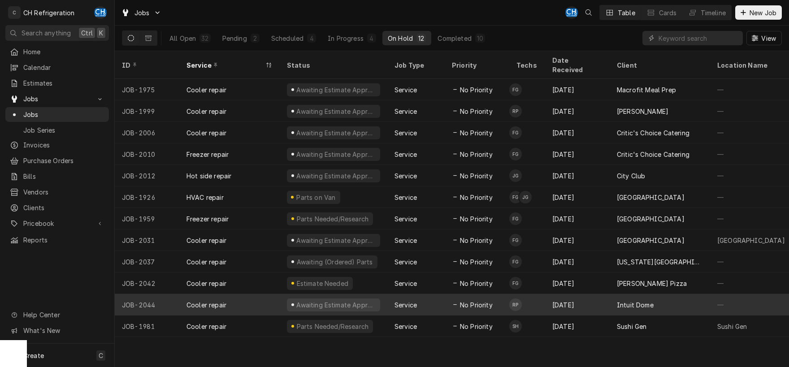
click at [618, 294] on div "Intuit Dome" at bounding box center [660, 305] width 100 height 22
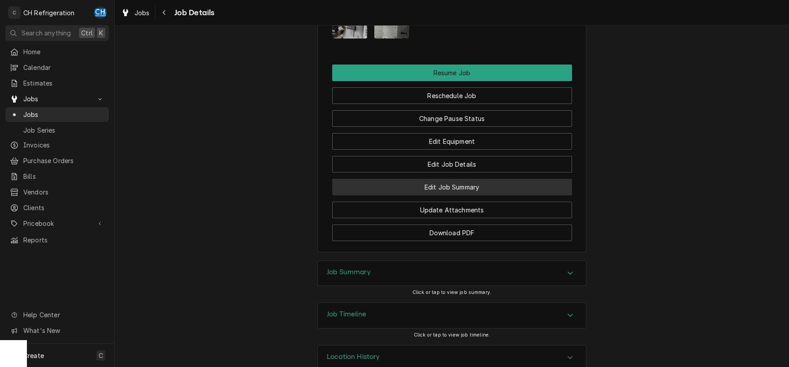
scroll to position [844, 0]
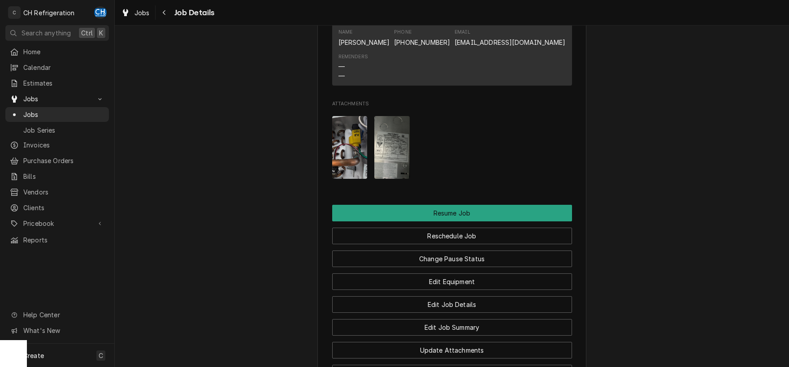
click at [391, 179] on img "Attachments" at bounding box center [392, 147] width 35 height 63
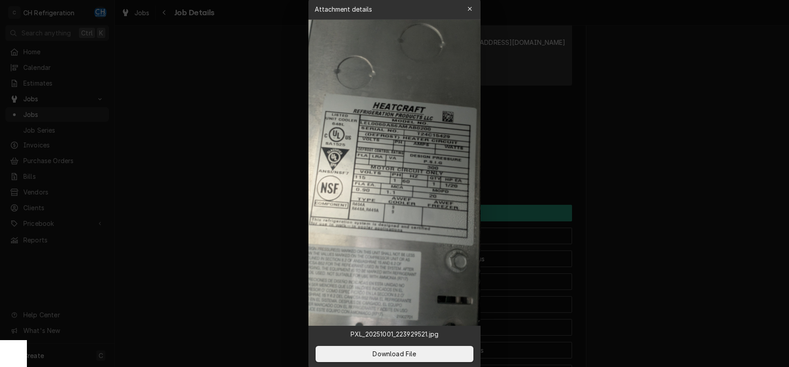
click at [710, 196] on div at bounding box center [394, 183] width 789 height 367
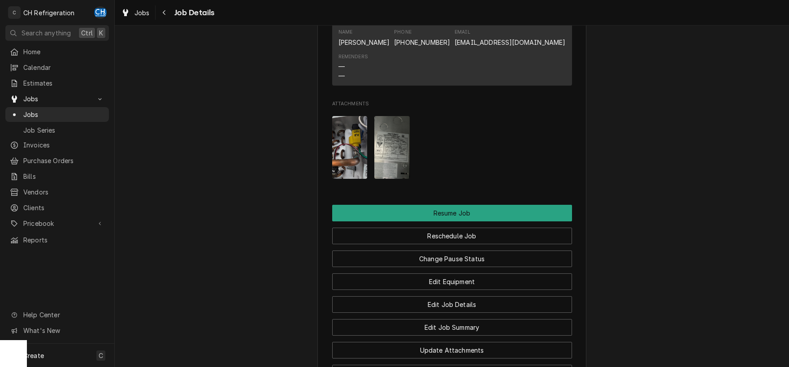
scroll to position [1014, 0]
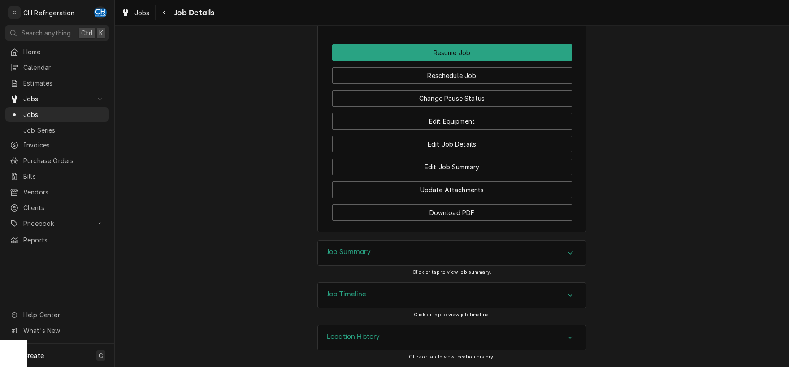
click at [359, 245] on div "Job Summary" at bounding box center [452, 253] width 268 height 25
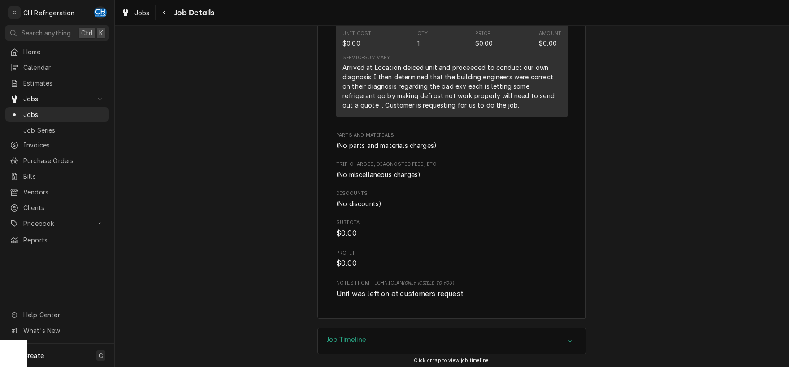
scroll to position [1342, 0]
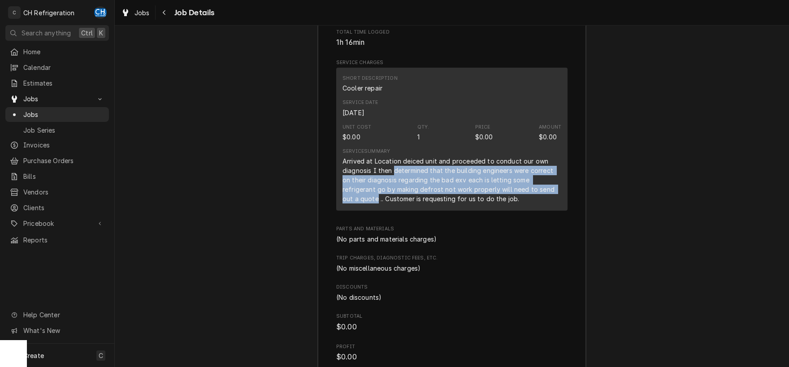
drag, startPoint x: 393, startPoint y: 182, endPoint x: 551, endPoint y: 200, distance: 158.5
click at [551, 200] on div "Arrived at Location deiced unit and proceeded to conduct our own diagnosis I th…" at bounding box center [452, 180] width 219 height 47
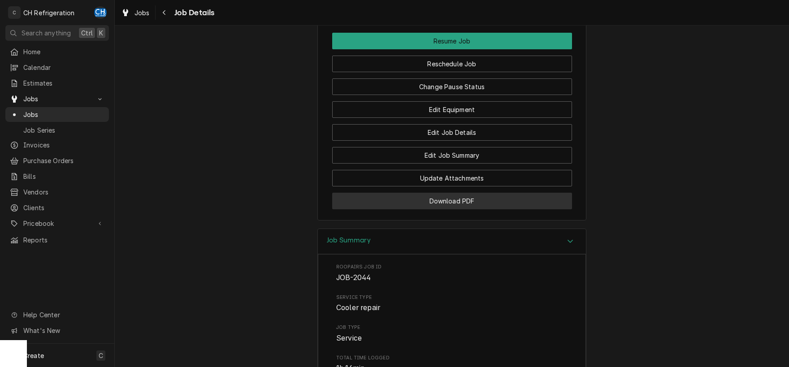
scroll to position [937, 0]
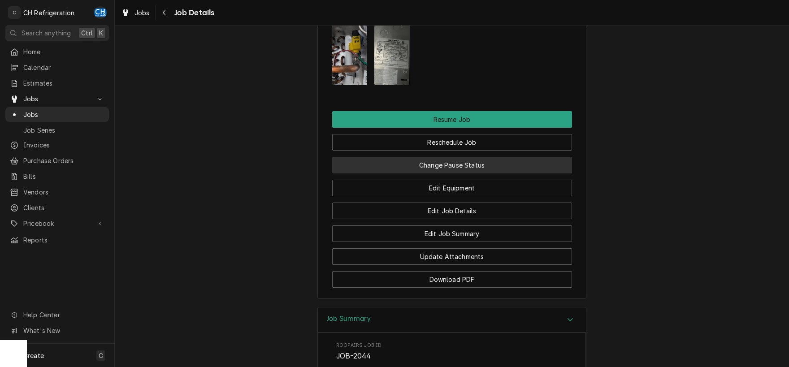
click at [476, 174] on button "Change Pause Status" at bounding box center [452, 165] width 240 height 17
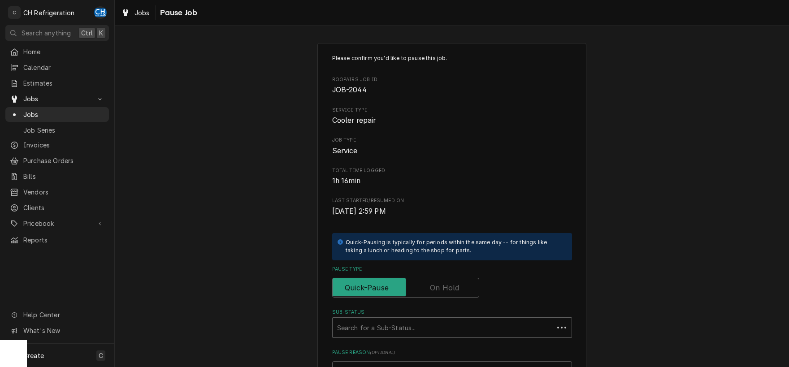
scroll to position [136, 0]
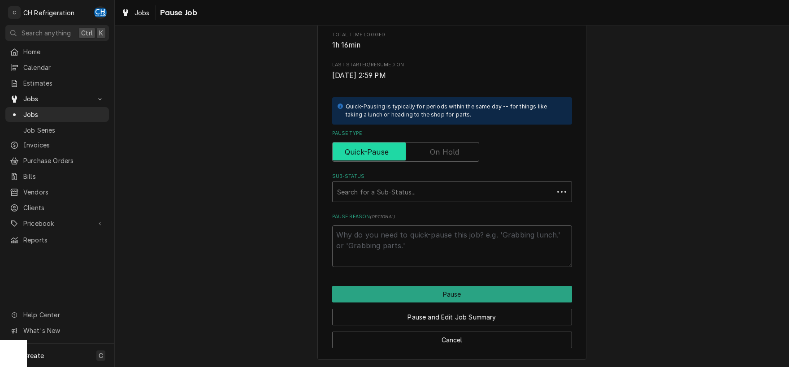
click at [452, 157] on label "Pause Type" at bounding box center [405, 152] width 147 height 20
click at [452, 157] on input "Pause Type" at bounding box center [405, 152] width 139 height 20
checkbox input "true"
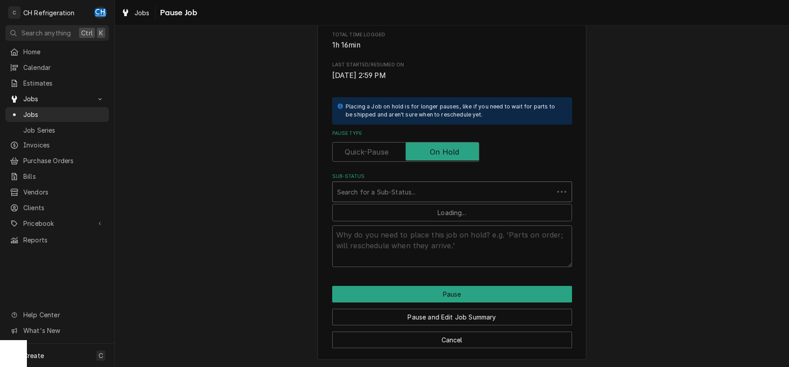
click at [444, 194] on div "Sub-Status" at bounding box center [443, 192] width 212 height 16
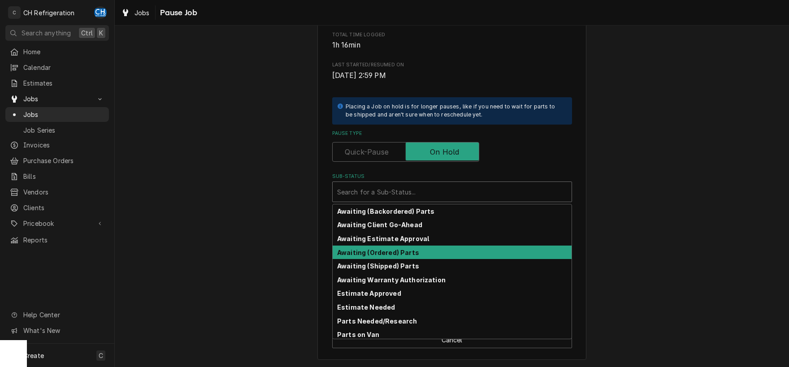
click at [406, 254] on strong "Awaiting (Ordered) Parts" at bounding box center [378, 253] width 82 height 8
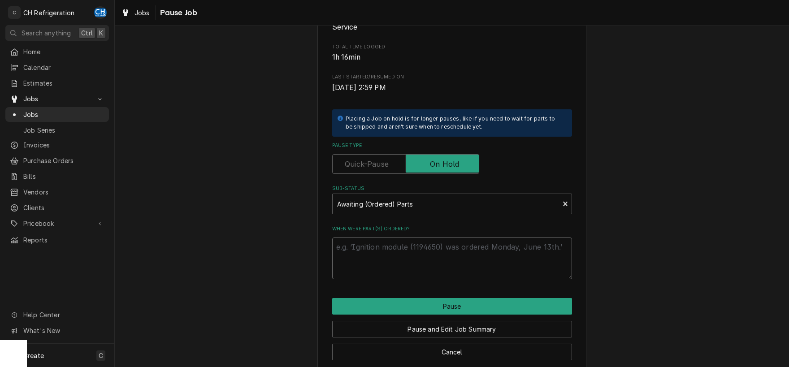
click at [405, 258] on textarea "When were part(s) ordered?" at bounding box center [452, 259] width 240 height 42
type textarea "x"
type textarea "1"
type textarea "x"
type textarea "10"
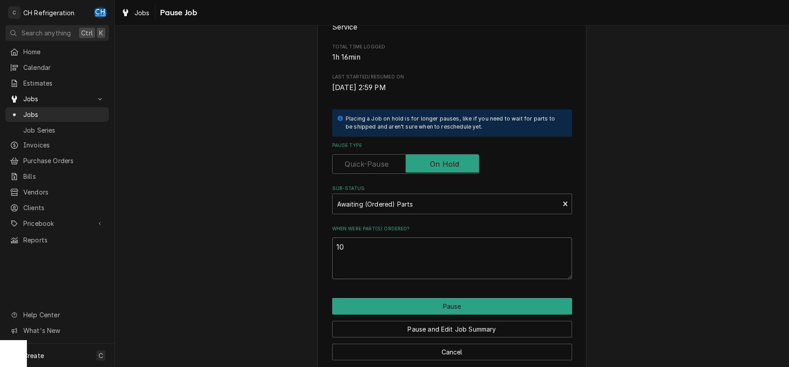
type textarea "x"
type textarea "10/"
type textarea "x"
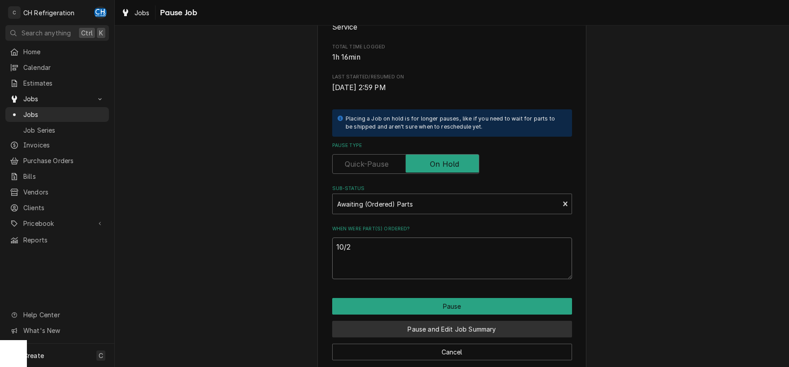
type textarea "10/2"
click at [459, 331] on button "Pause and Edit Job Summary" at bounding box center [452, 329] width 240 height 17
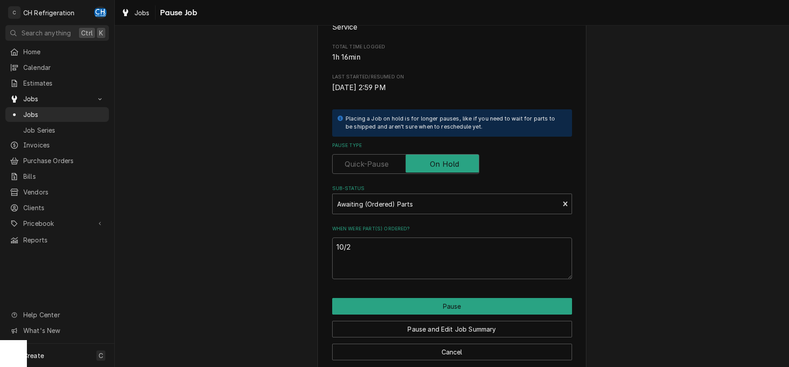
type textarea "x"
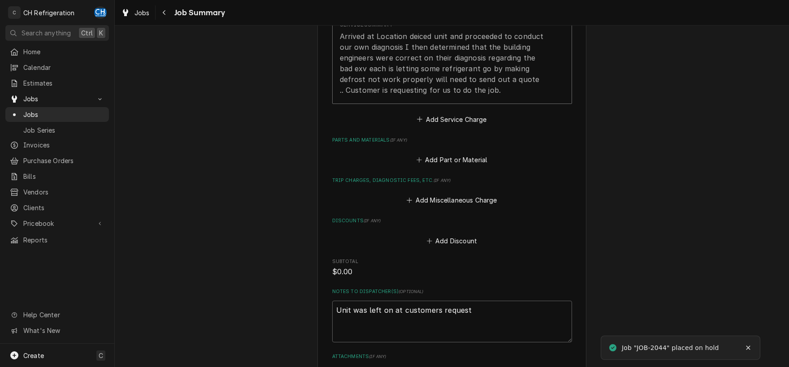
scroll to position [509, 0]
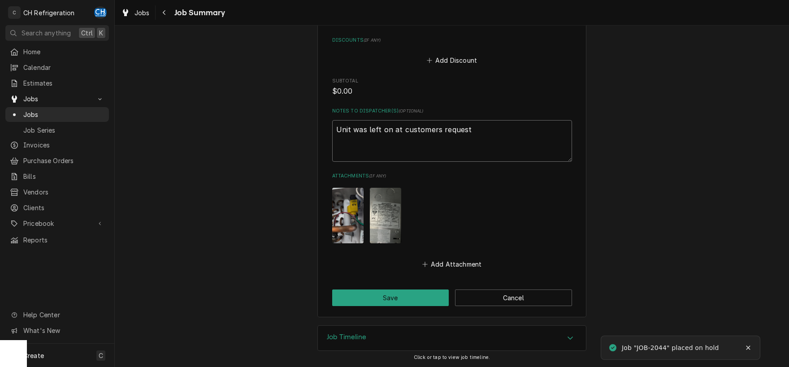
click at [488, 136] on textarea "Unit was left on at customers request" at bounding box center [452, 141] width 240 height 42
type textarea "Unit was left on at customers request"
type textarea "x"
type textarea "Unit was left on at customers request t"
type textarea "x"
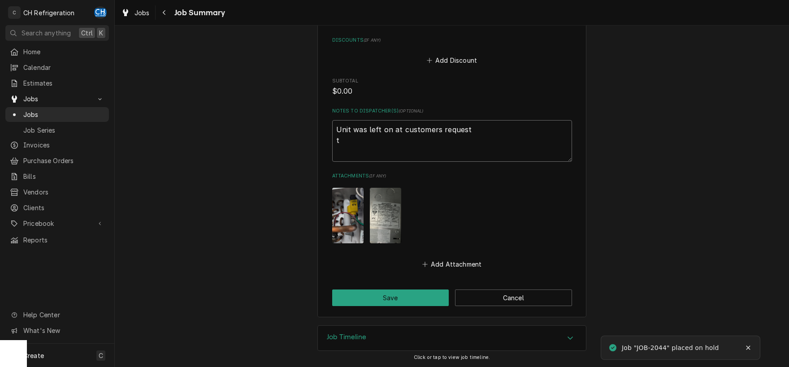
type textarea "Unit was left on at customers request tx"
type textarea "x"
type textarea "Unit was left on at customers request txv"
type textarea "x"
type textarea "Unit was left on at customers request txv"
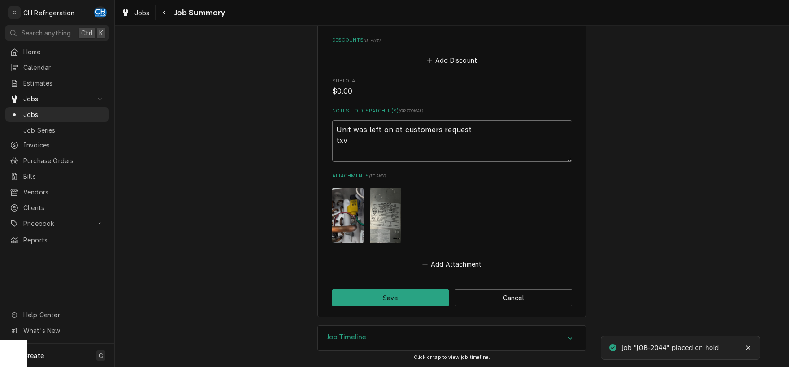
type textarea "x"
type textarea "Unit was left on at customers request txv o"
type textarea "x"
type textarea "Unit was left on at customers request txv or"
type textarea "x"
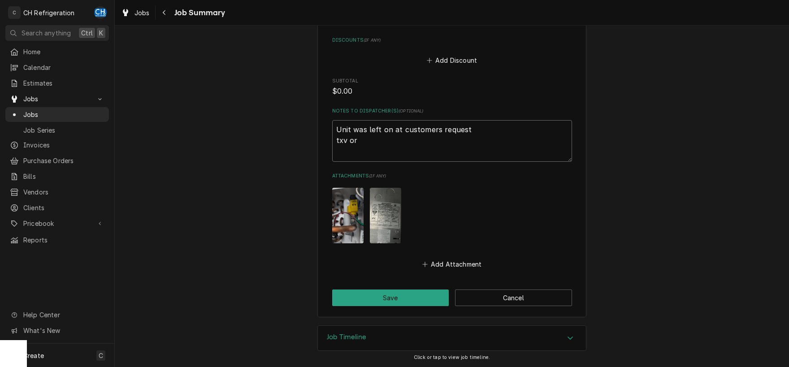
type textarea "Unit was left on at customers request txv ord"
type textarea "x"
type textarea "Unit was left on at customers request txv orde"
type textarea "x"
type textarea "Unit was left on at customers request txv order"
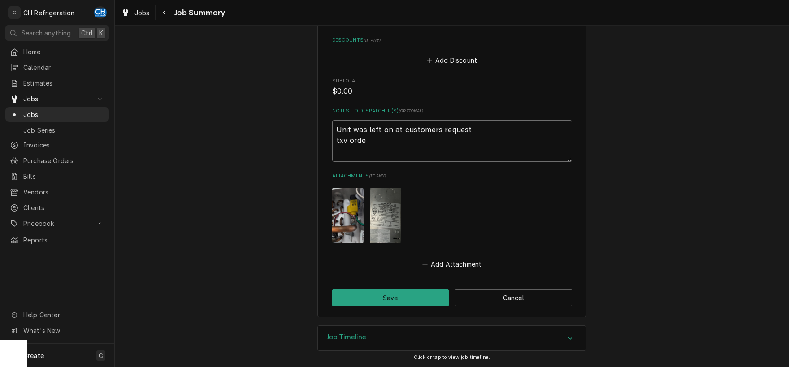
type textarea "x"
type textarea "Unit was left on at customers request txv ordere"
type textarea "x"
type textarea "Unit was left on at customers request txv ordered"
type textarea "x"
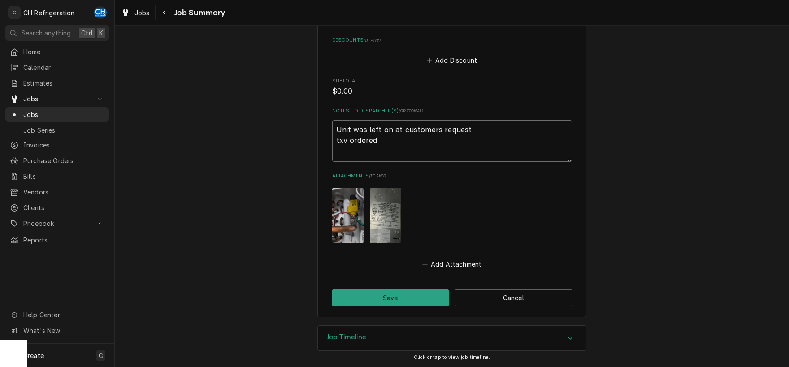
type textarea "Unit was left on at customers request txv ordered"
type textarea "x"
type textarea "Unit was left on at customers request txv ordered f"
type textarea "x"
type textarea "Unit was left on at customers request txv ordered fr"
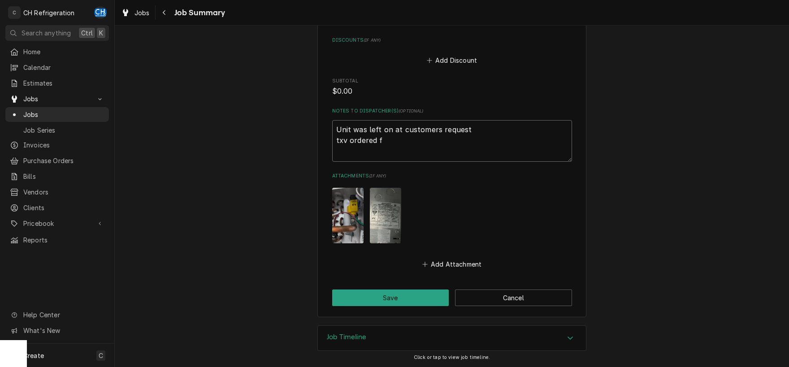
type textarea "x"
type textarea "Unit was left on at customers request txv ordered fro"
type textarea "x"
type textarea "Unit was left on at customers request txv ordered from"
type textarea "x"
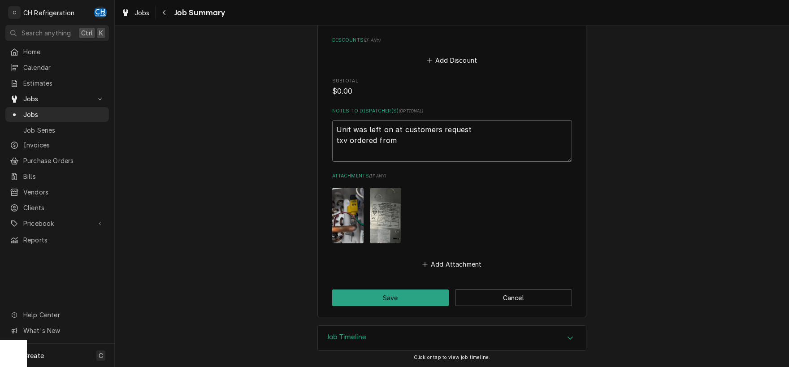
type textarea "Unit was left on at customers request txv ordered from"
type textarea "x"
type textarea "Unit was left on at customers request txv ordered from U"
type textarea "x"
type textarea "Unit was left on at customers request txv ordered from Un"
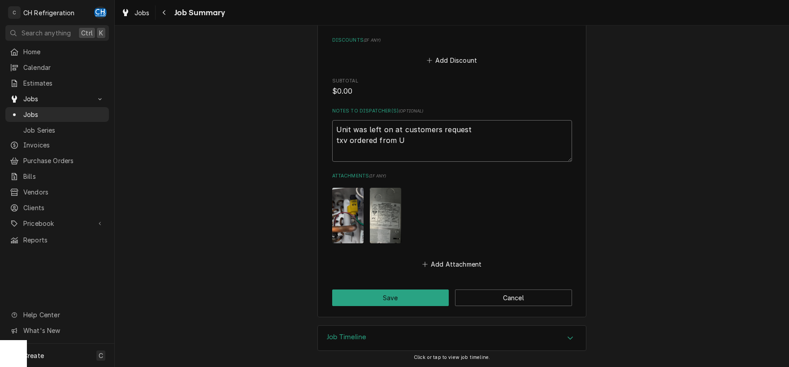
type textarea "x"
type textarea "Unit was left on at customers request txv ordered from Uni"
type textarea "x"
type textarea "Unit was left on at customers request txv ordered from Unit"
type textarea "x"
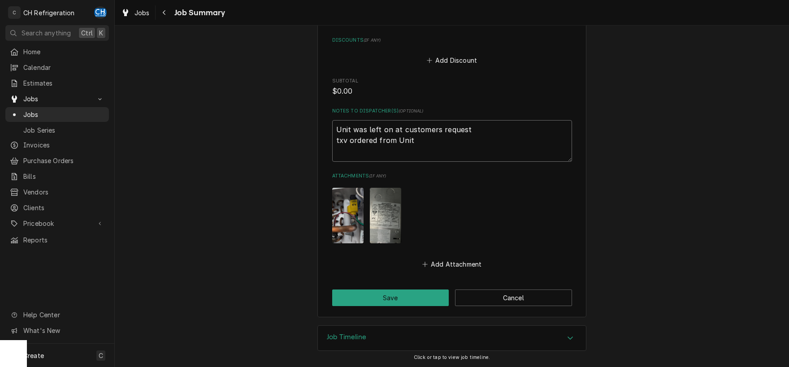
type textarea "Unit was left on at customers request txv ordered from Unite"
type textarea "x"
type textarea "Unit was left on at customers request txv ordered from United"
type textarea "x"
type textarea "Unit was left on at customers request txv ordered from United"
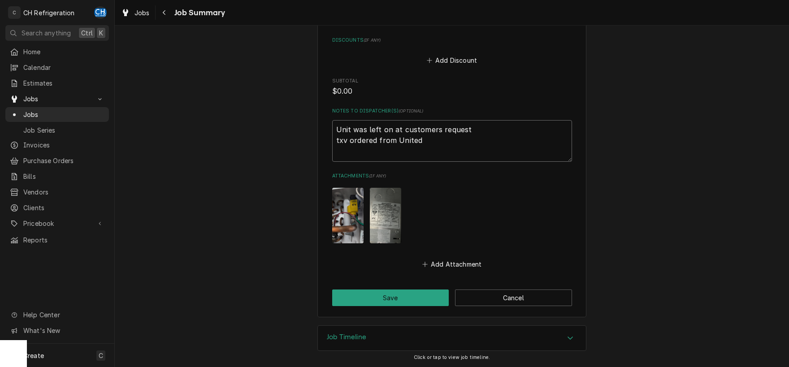
type textarea "x"
type textarea "Unit was left on at customers request txv ordered from United 1"
type textarea "x"
type textarea "Unit was left on at customers request txv ordered from United 10"
type textarea "x"
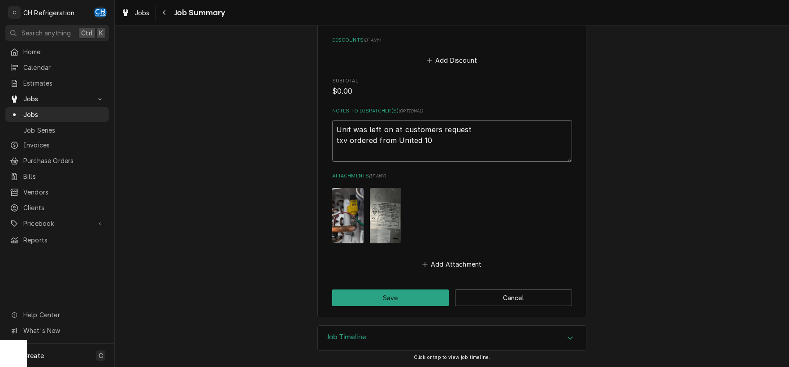
type textarea "Unit was left on at customers request txv ordered from United 10/"
type textarea "x"
type textarea "Unit was left on at customers request txv ordered from United 10/0"
type textarea "x"
type textarea "Unit was left on at customers request txv ordered from United 10/"
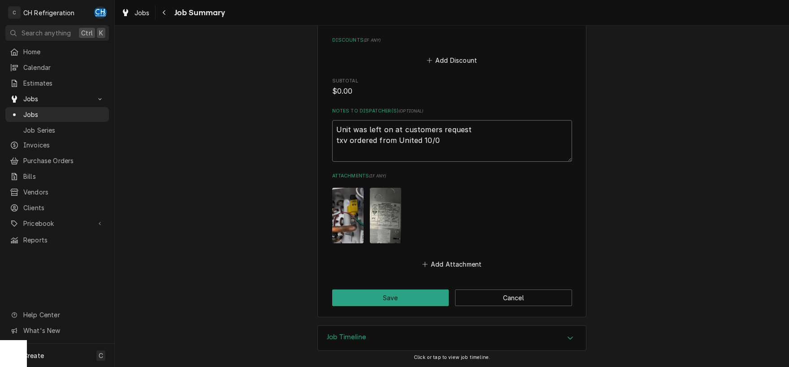
type textarea "x"
type textarea "Unit was left on at customers request txv ordered from United 10/2"
type textarea "x"
type textarea "Unit was left on at customers request txv ordered from United 10/2"
type textarea "x"
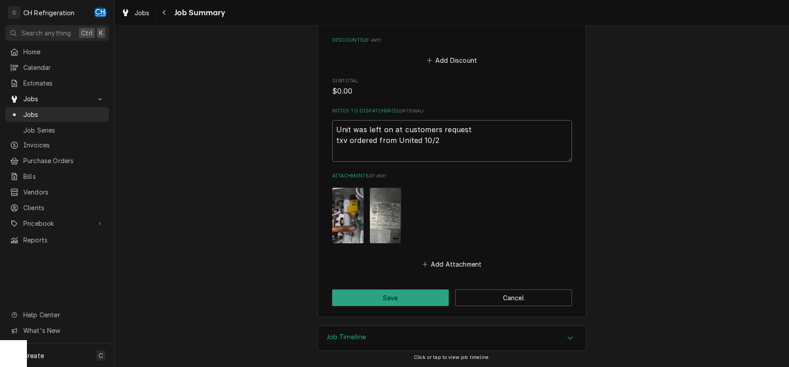
type textarea "Unit was left on at customers request txv ordered from United 10/2 -"
type textarea "x"
type textarea "Unit was left on at customers request txv ordered from United 10/2 -"
type textarea "x"
type textarea "Unit was left on at customers request txv ordered from United 10/2 - e"
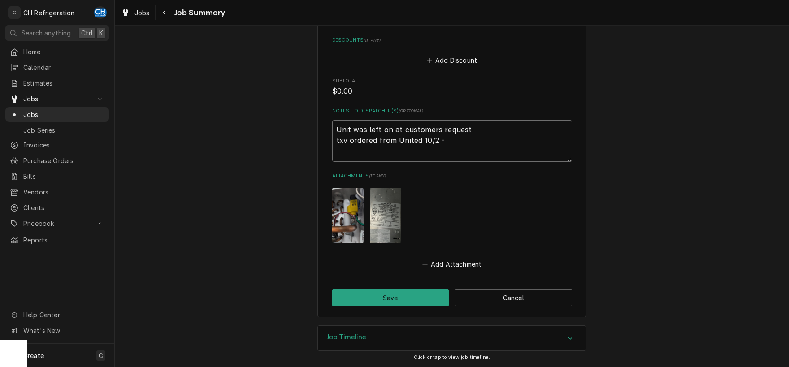
type textarea "x"
type textarea "Unit was left on at customers request txv ordered from United 10/2 - em"
type textarea "x"
type textarea "Unit was left on at customers request txv ordered from United 10/2 - ema"
type textarea "x"
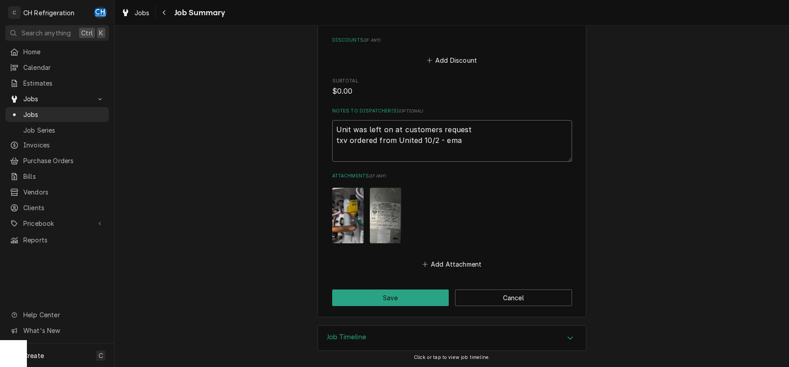
type textarea "Unit was left on at customers request txv ordered from United 10/2 - emai"
type textarea "x"
type textarea "Unit was left on at customers request txv ordered from United 10/2 - email"
type textarea "x"
type textarea "Unit was left on at customers request txv ordered from United 10/2 - email"
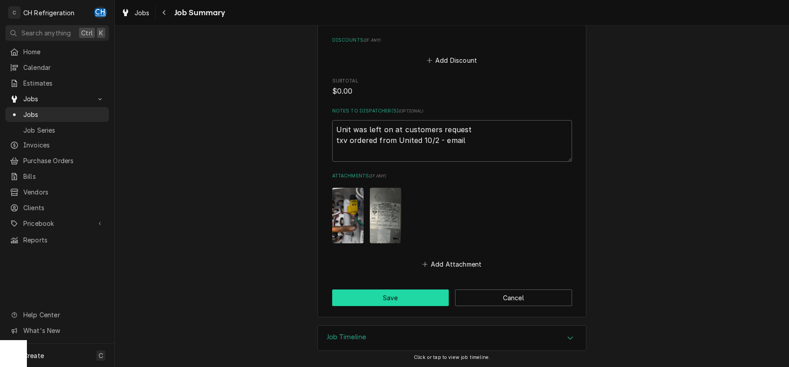
click at [397, 298] on button "Save" at bounding box center [390, 298] width 117 height 17
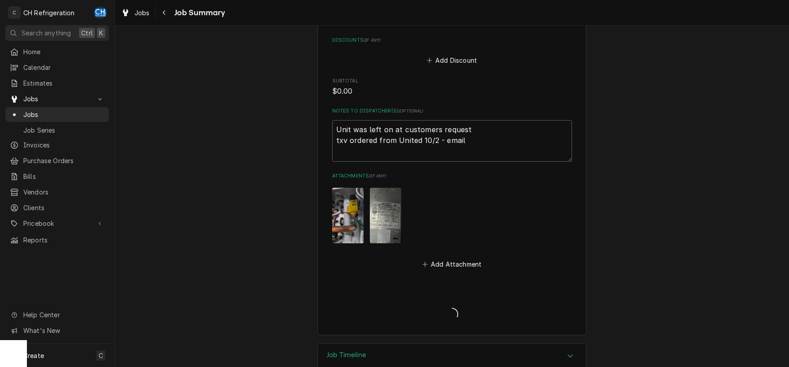
type textarea "x"
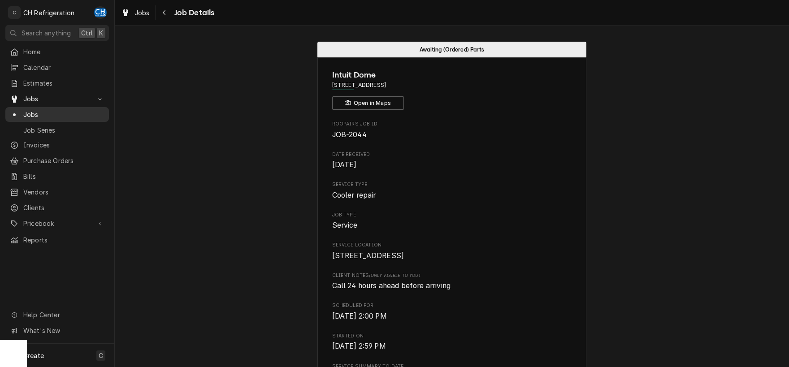
click at [71, 110] on span "Jobs" at bounding box center [63, 114] width 81 height 9
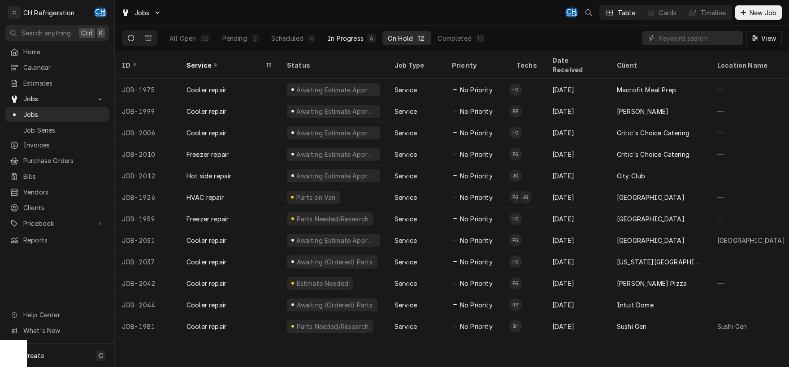
click at [343, 39] on div "In Progress" at bounding box center [346, 38] width 36 height 9
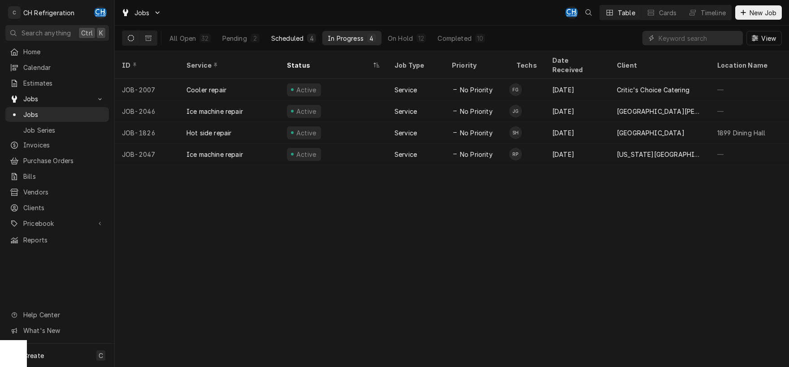
click at [291, 36] on div "Scheduled" at bounding box center [287, 38] width 32 height 9
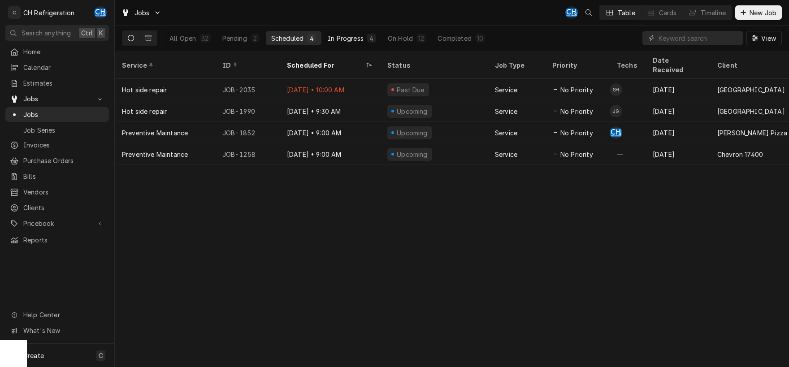
click at [361, 44] on button "In Progress 4" at bounding box center [352, 38] width 59 height 14
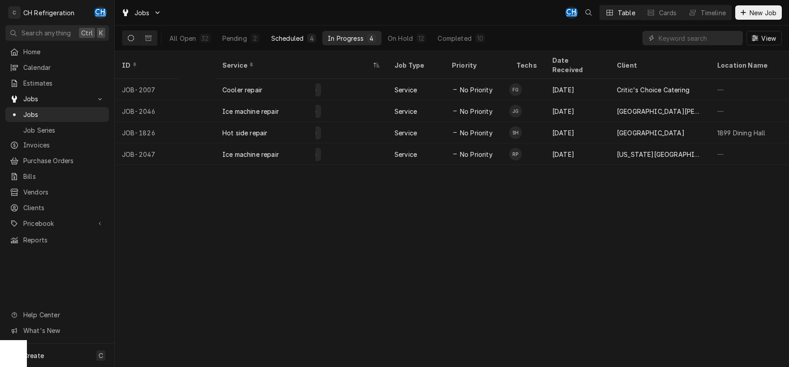
click at [274, 44] on button "Scheduled 4" at bounding box center [294, 38] width 56 height 14
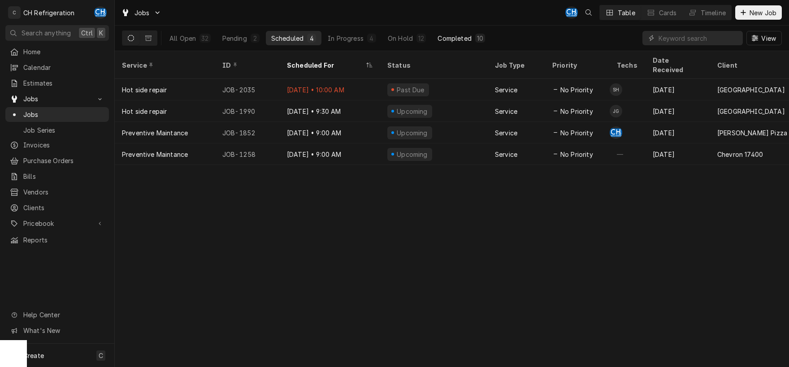
click at [470, 37] on div "Completed" at bounding box center [455, 38] width 34 height 9
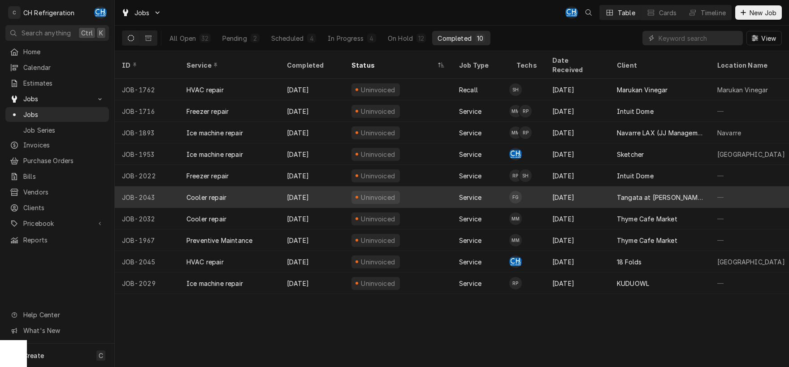
click at [606, 187] on div "[DATE]" at bounding box center [577, 198] width 65 height 22
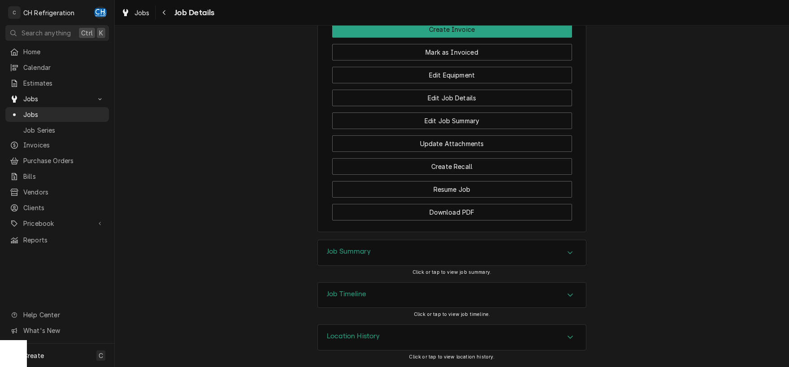
click at [355, 260] on div "Job Summary" at bounding box center [452, 252] width 268 height 25
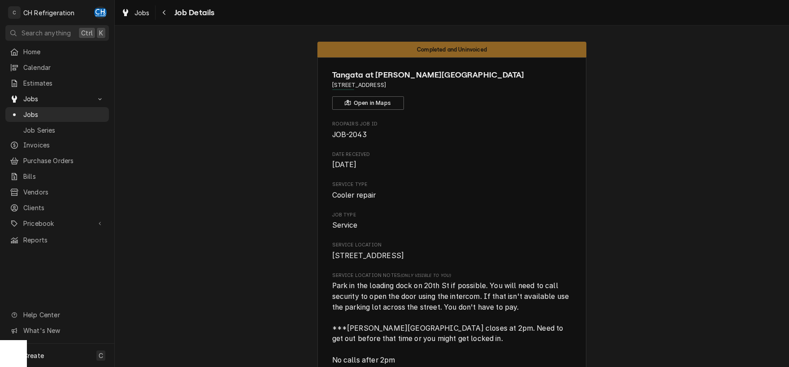
drag, startPoint x: 437, startPoint y: 86, endPoint x: 331, endPoint y: 86, distance: 105.9
copy span "[STREET_ADDRESS]"
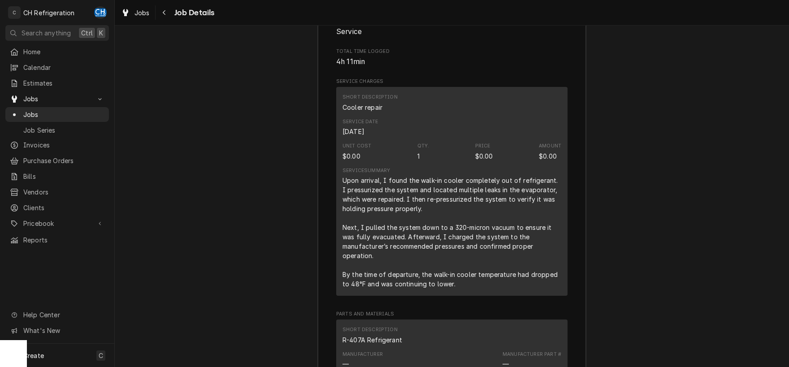
scroll to position [1172, 0]
drag, startPoint x: 451, startPoint y: 185, endPoint x: 788, endPoint y: 185, distance: 336.9
click at [453, 185] on div "Upon arrival, I found the walk-in cooler completely out of refrigerant. I press…" at bounding box center [452, 231] width 219 height 113
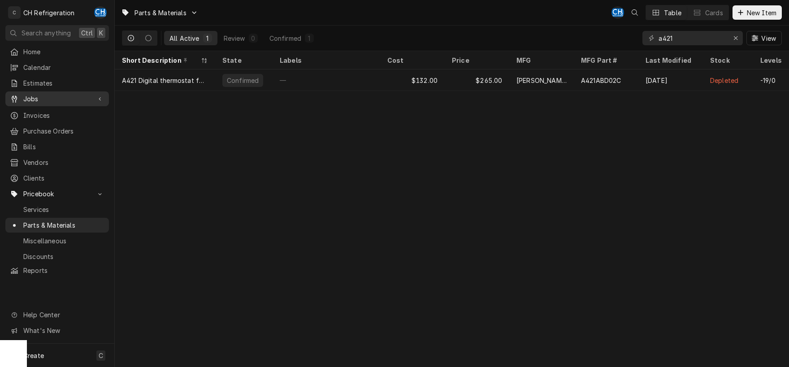
click at [28, 101] on link "Jobs" at bounding box center [57, 99] width 104 height 15
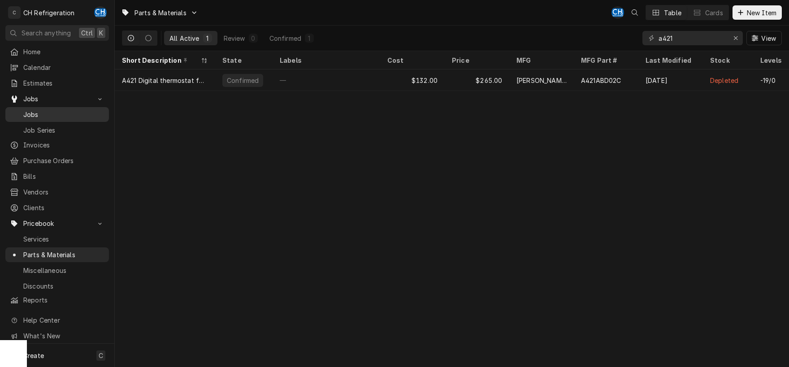
click at [24, 113] on span "Jobs" at bounding box center [63, 114] width 81 height 9
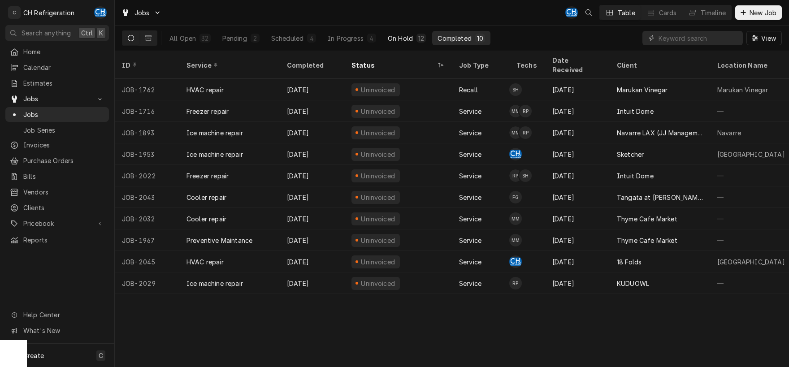
click at [419, 36] on div "12" at bounding box center [421, 38] width 6 height 9
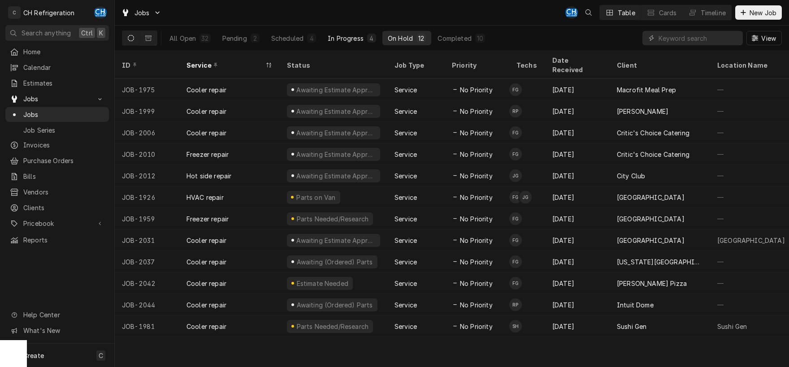
click at [335, 37] on div "In Progress" at bounding box center [346, 38] width 36 height 9
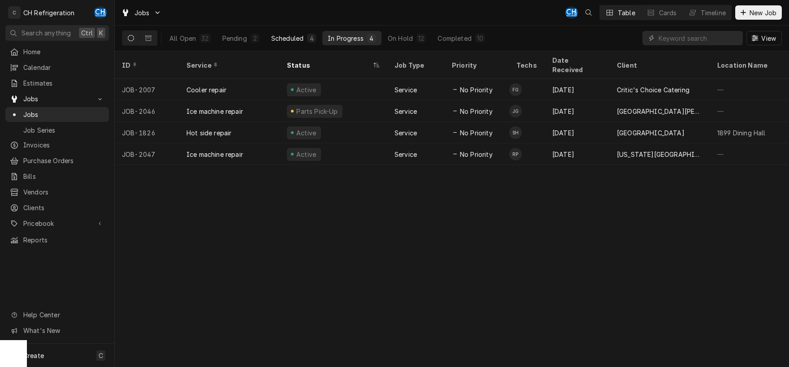
click at [291, 40] on div "Scheduled" at bounding box center [287, 38] width 32 height 9
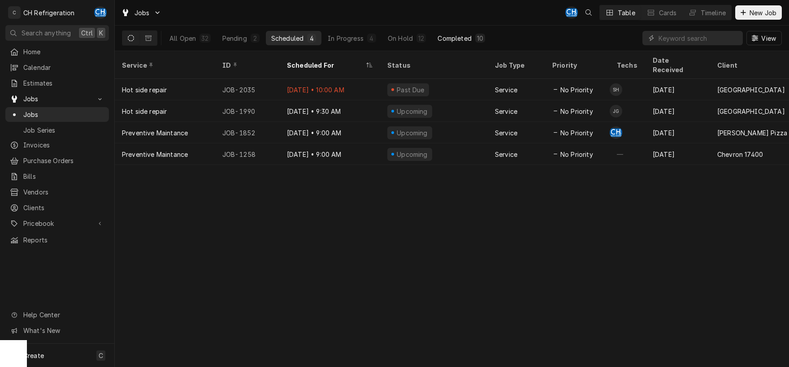
click at [440, 39] on div "Completed" at bounding box center [455, 38] width 34 height 9
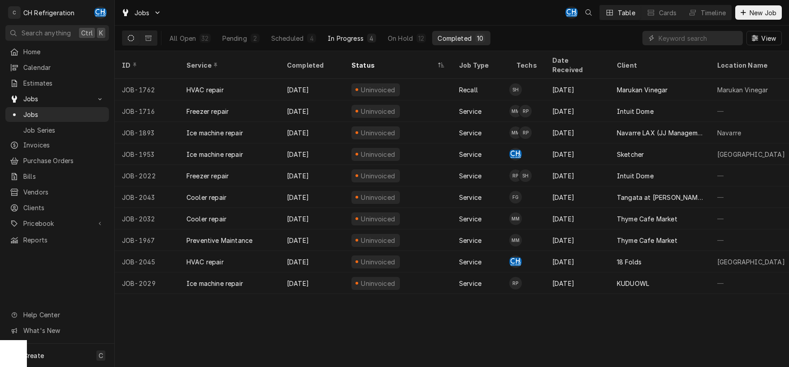
click at [358, 39] on div "In Progress" at bounding box center [346, 38] width 36 height 9
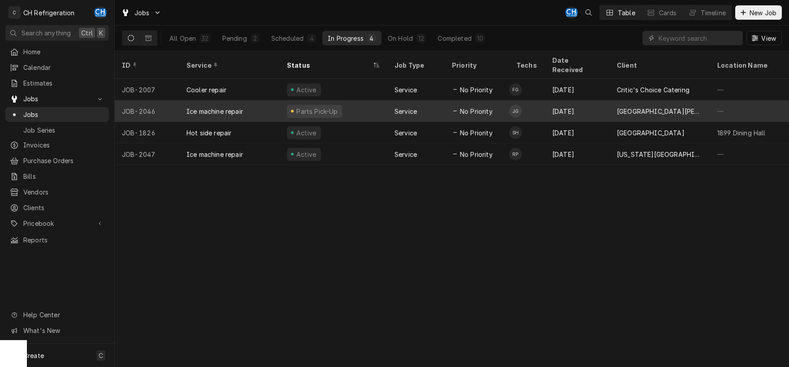
click at [595, 107] on div "[DATE]" at bounding box center [577, 111] width 65 height 22
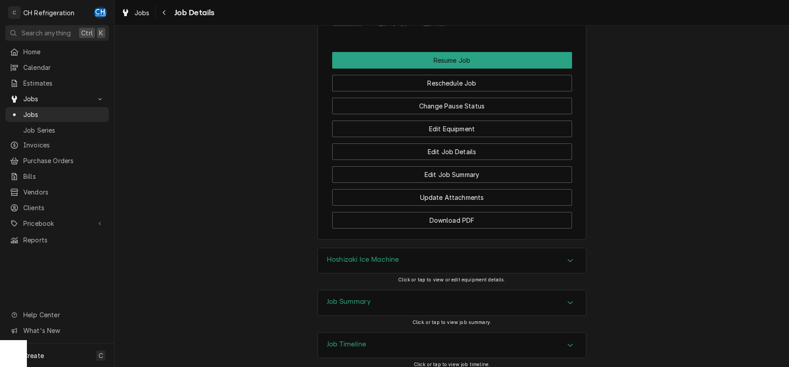
click at [378, 291] on div "Job Summary" at bounding box center [452, 303] width 268 height 25
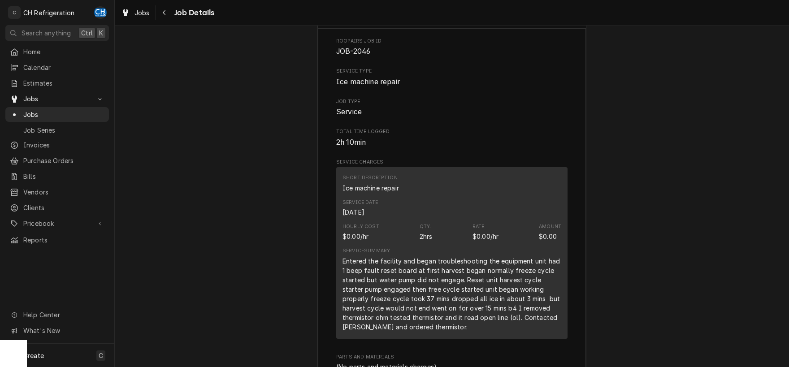
scroll to position [1032, 0]
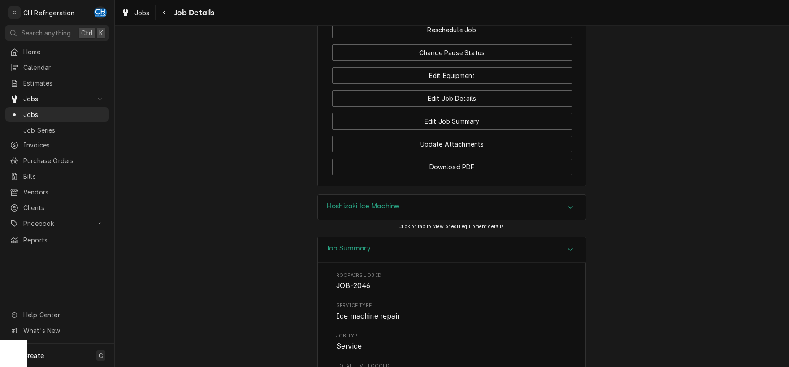
click at [545, 195] on div "Hoshizaki Ice Machine" at bounding box center [452, 207] width 268 height 25
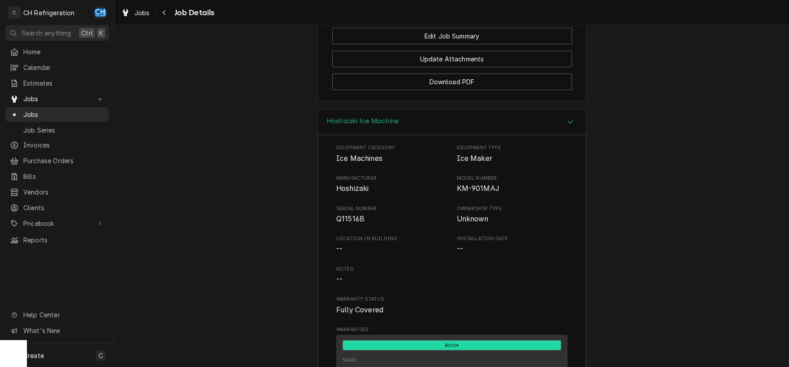
scroll to position [1079, 0]
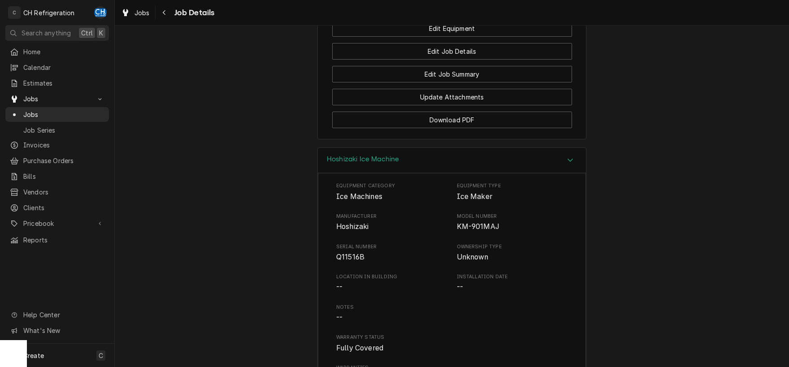
click at [568, 157] on icon "Accordion Header" at bounding box center [570, 160] width 6 height 7
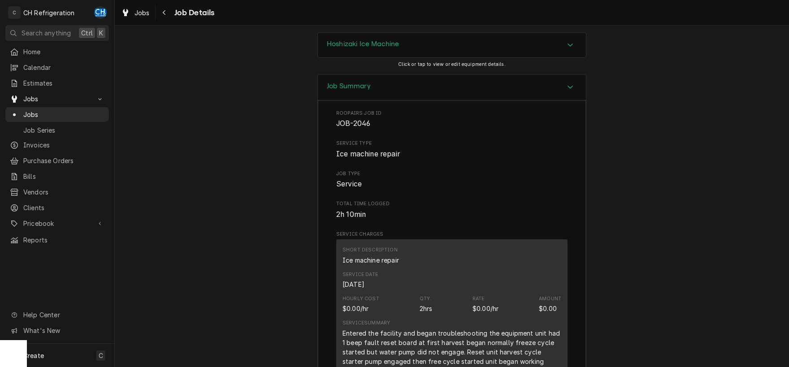
scroll to position [1219, 0]
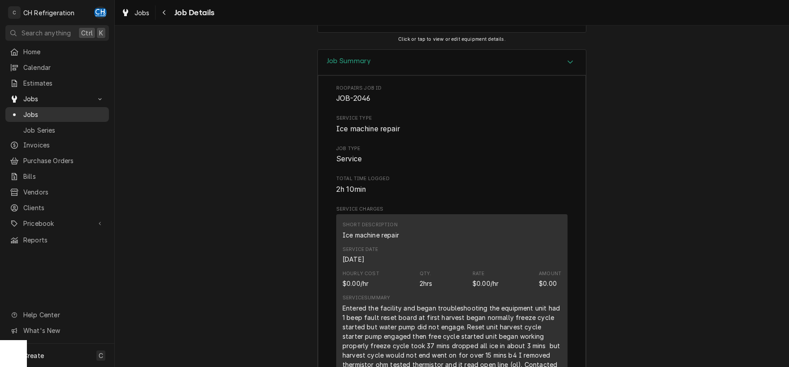
click at [34, 110] on span "Jobs" at bounding box center [63, 114] width 81 height 9
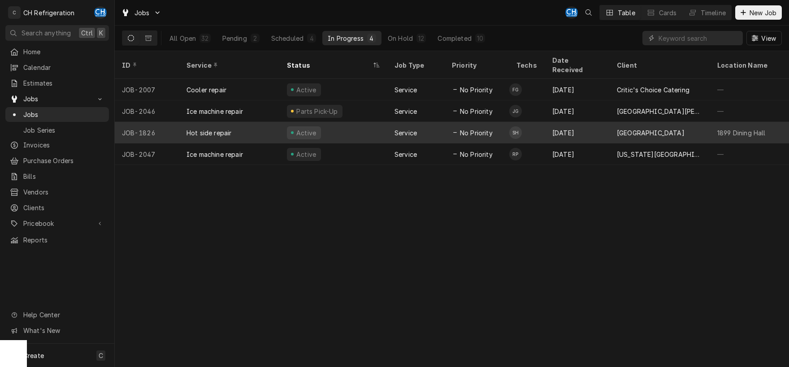
click at [475, 128] on span "No Priority" at bounding box center [476, 132] width 33 height 9
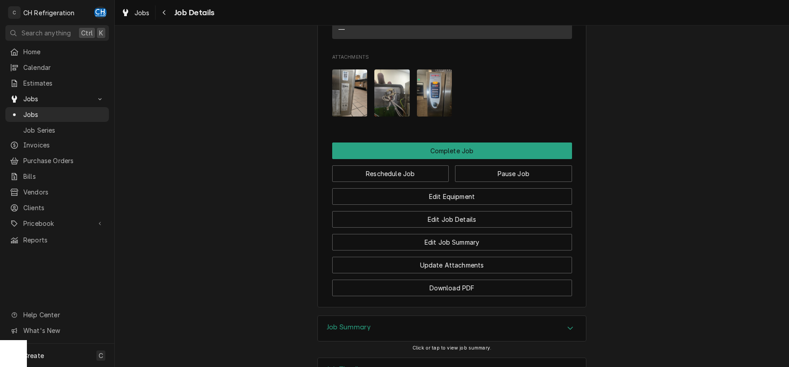
scroll to position [928, 0]
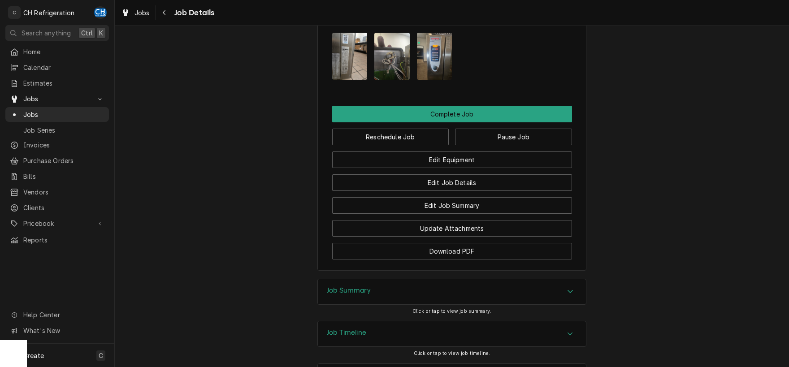
click at [388, 279] on div "Job Summary" at bounding box center [452, 291] width 268 height 25
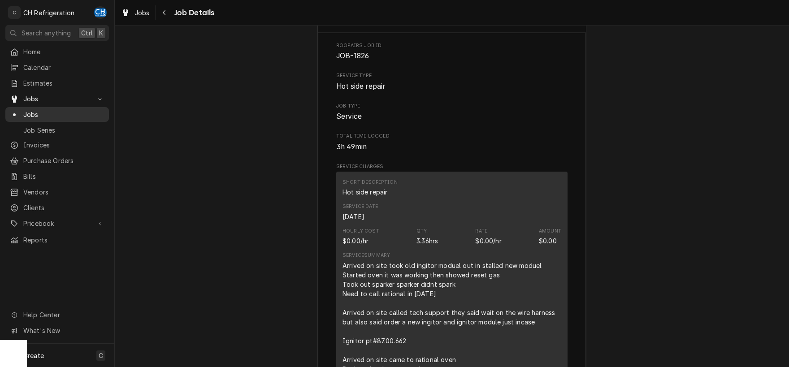
scroll to position [1153, 0]
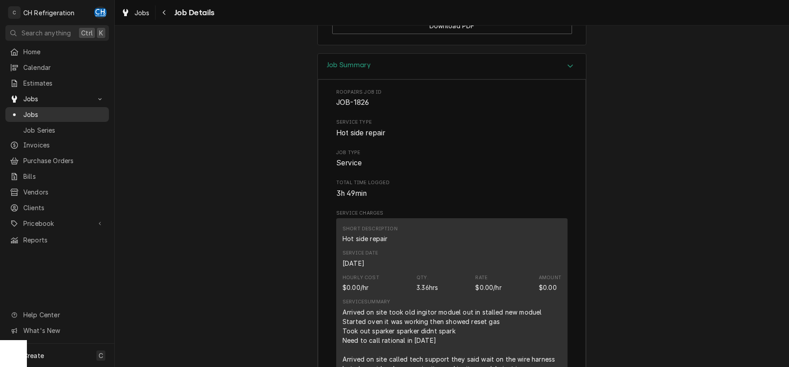
click at [54, 110] on span "Jobs" at bounding box center [63, 114] width 81 height 9
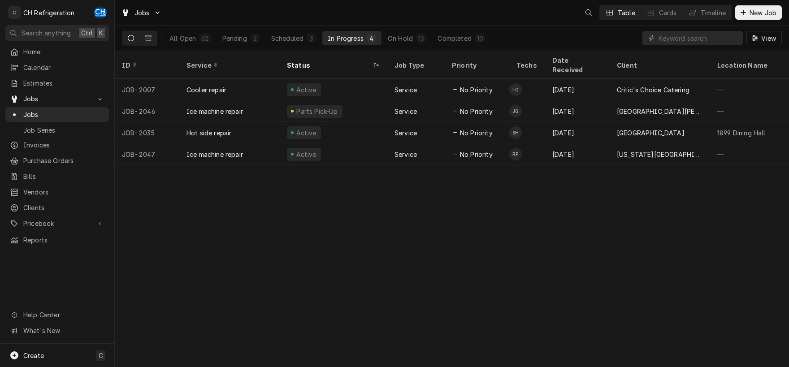
click at [343, 44] on button "In Progress 4" at bounding box center [352, 38] width 59 height 14
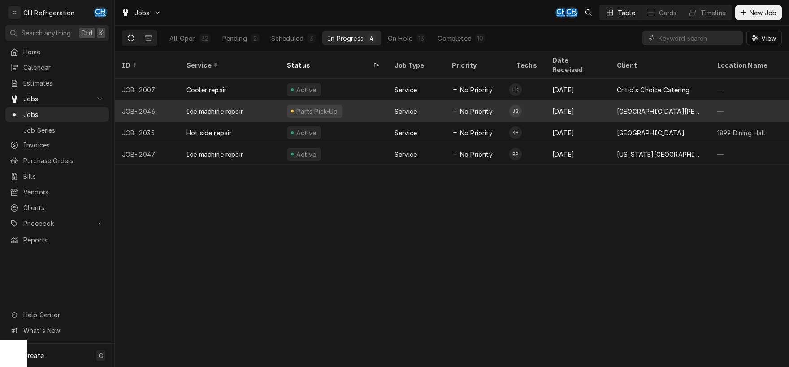
click at [431, 101] on div "Service" at bounding box center [416, 111] width 57 height 22
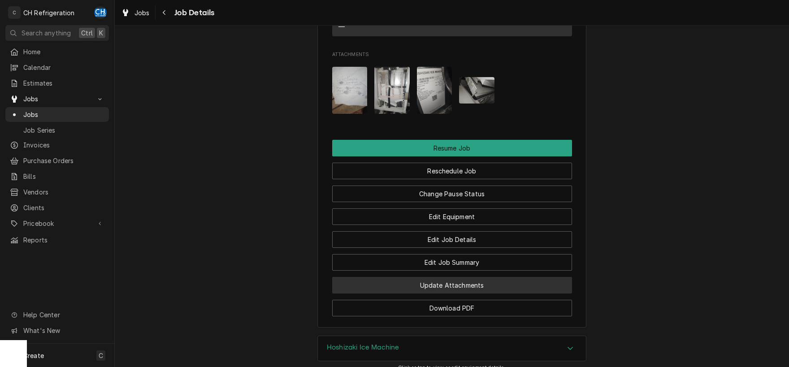
scroll to position [978, 0]
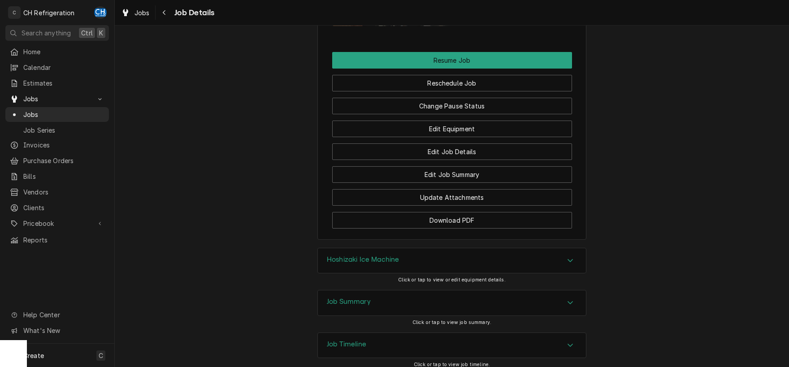
click at [346, 291] on div "Job Summary" at bounding box center [452, 303] width 268 height 25
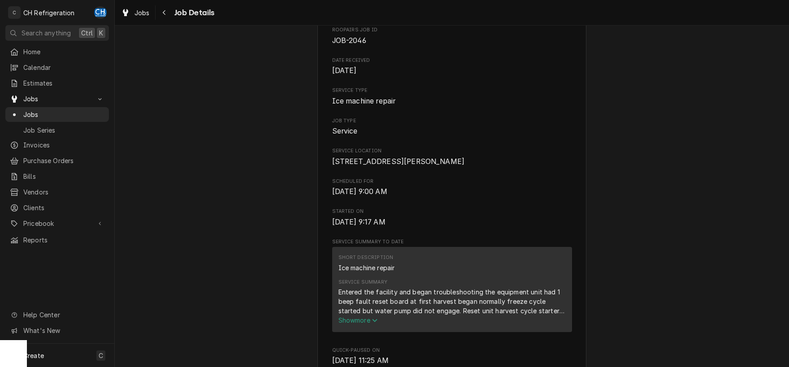
scroll to position [0, 0]
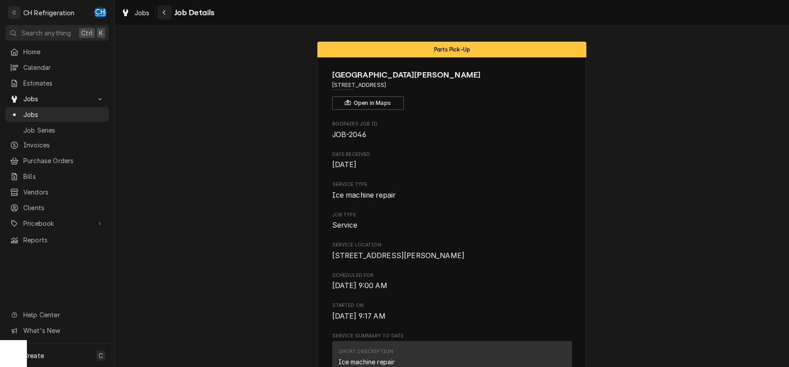
click at [166, 12] on icon "Navigate back" at bounding box center [164, 12] width 4 height 6
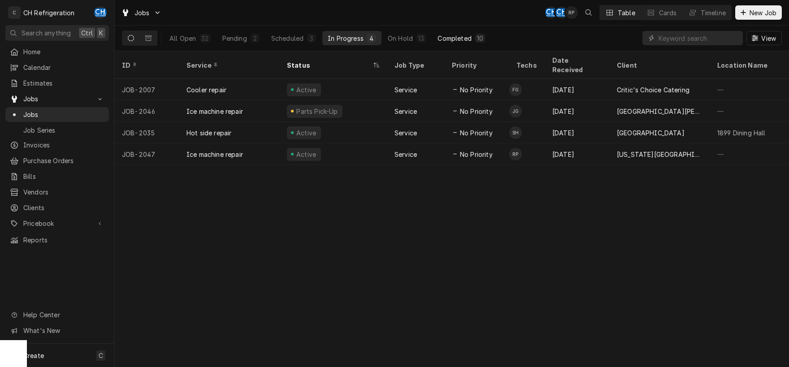
click at [478, 35] on div "10" at bounding box center [480, 38] width 6 height 9
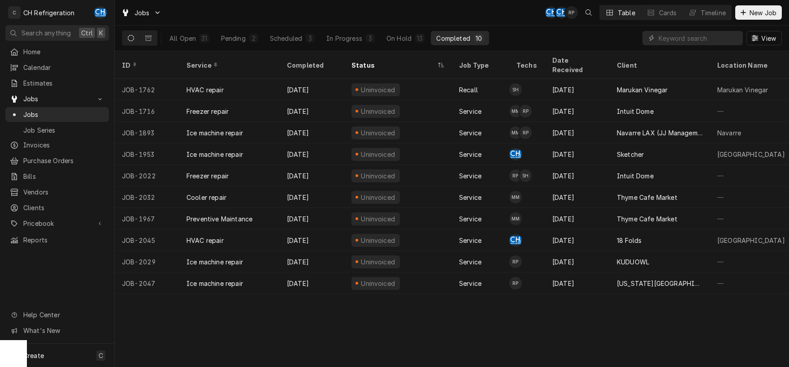
click at [593, 197] on tbody "JOB-1762 HVAC repair Sep 3 Uninvoiced Recall SH Aug 20 Marukan Vinegar Marukan …" at bounding box center [452, 186] width 675 height 215
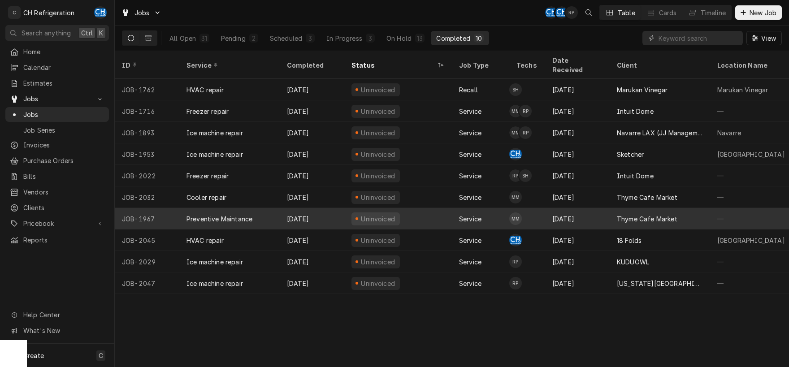
click at [592, 208] on div "Sep 17" at bounding box center [577, 219] width 65 height 22
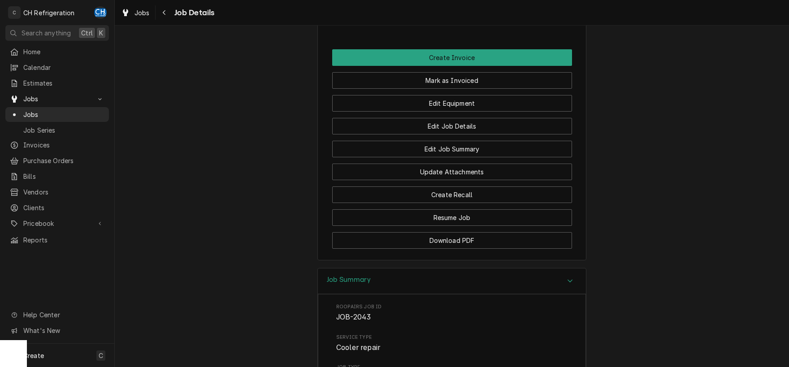
scroll to position [590, 0]
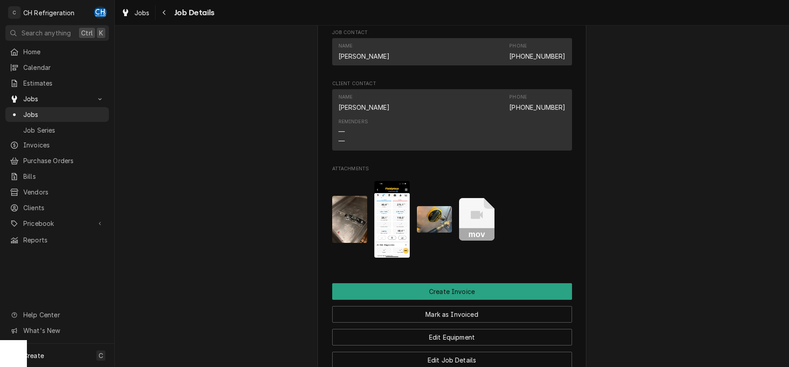
click at [349, 219] on img "Attachments" at bounding box center [349, 219] width 35 height 47
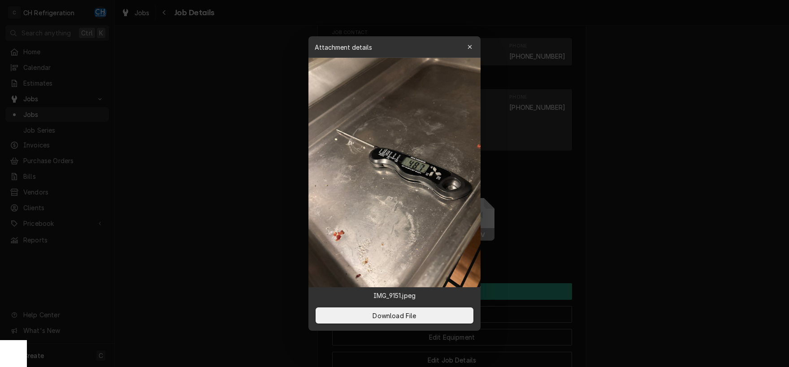
click at [606, 235] on div at bounding box center [394, 183] width 789 height 367
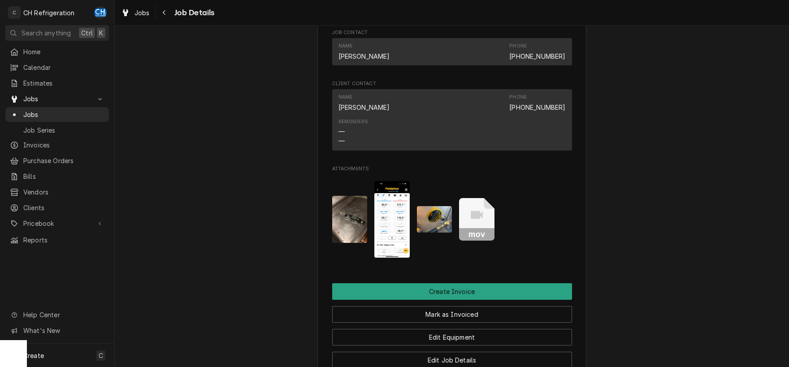
click at [382, 230] on img "Attachments" at bounding box center [392, 219] width 35 height 77
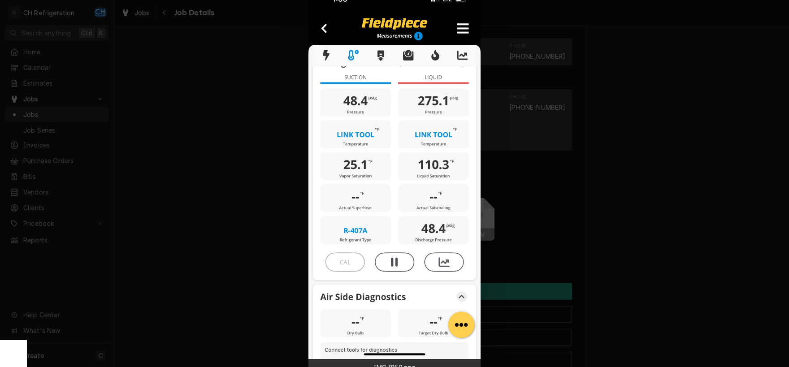
drag, startPoint x: 679, startPoint y: 179, endPoint x: 580, endPoint y: 188, distance: 98.6
click at [679, 179] on div at bounding box center [394, 183] width 789 height 367
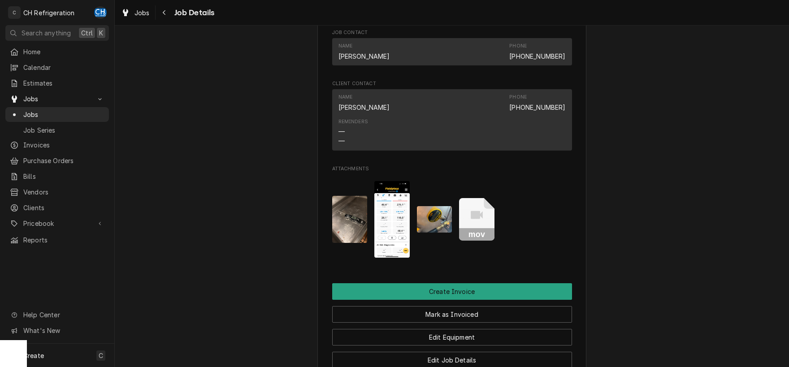
click at [441, 232] on img "Attachments" at bounding box center [434, 219] width 35 height 26
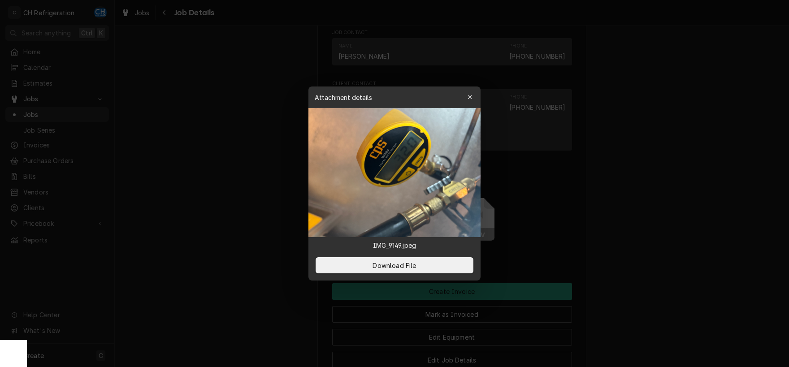
click at [649, 213] on div at bounding box center [394, 183] width 789 height 367
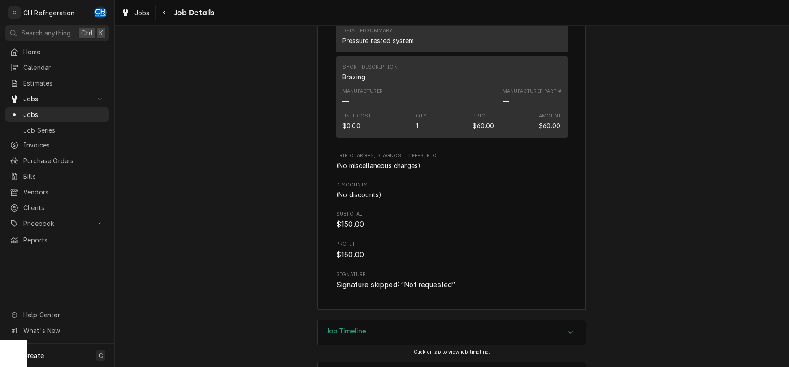
scroll to position [1855, 0]
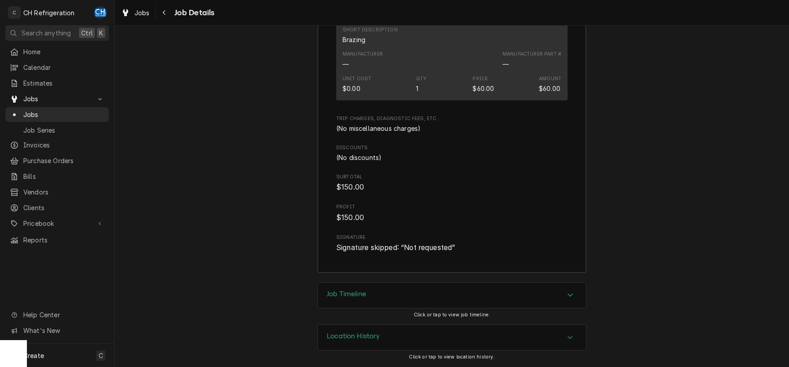
click at [402, 312] on div "Job Timeline Click or tap to view job timeline." at bounding box center [452, 304] width 269 height 42
click at [401, 301] on div "Job Timeline" at bounding box center [452, 295] width 268 height 25
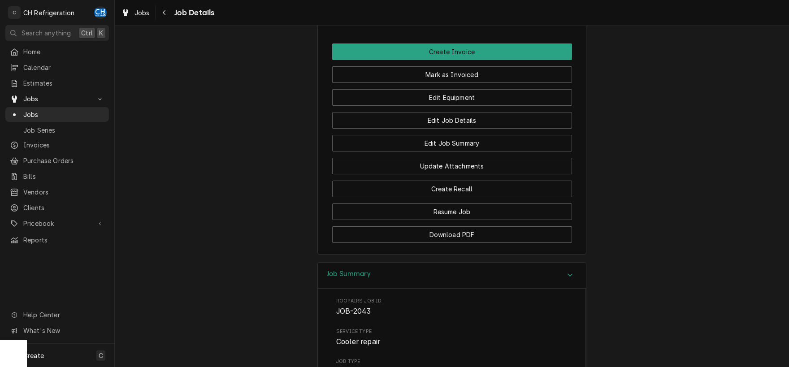
scroll to position [716, 0]
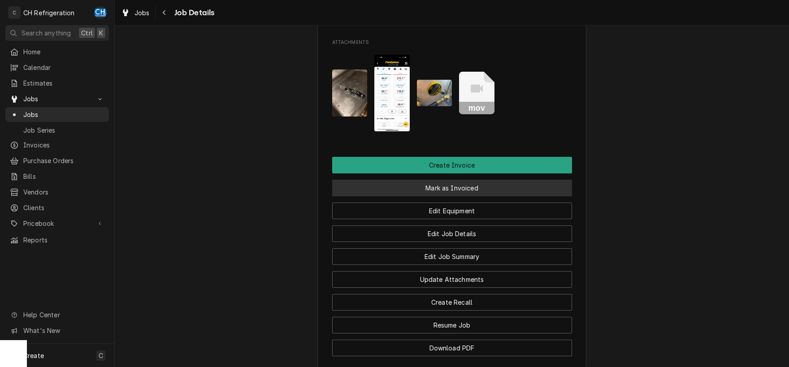
click at [435, 196] on button "Mark as Invoiced" at bounding box center [452, 188] width 240 height 17
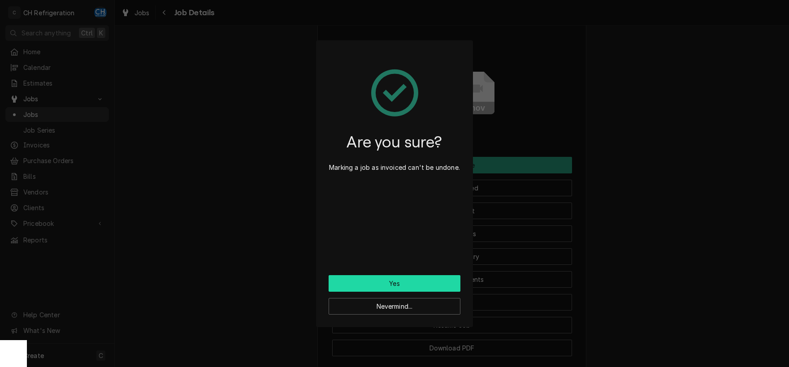
click at [364, 288] on button "Yes" at bounding box center [395, 283] width 132 height 17
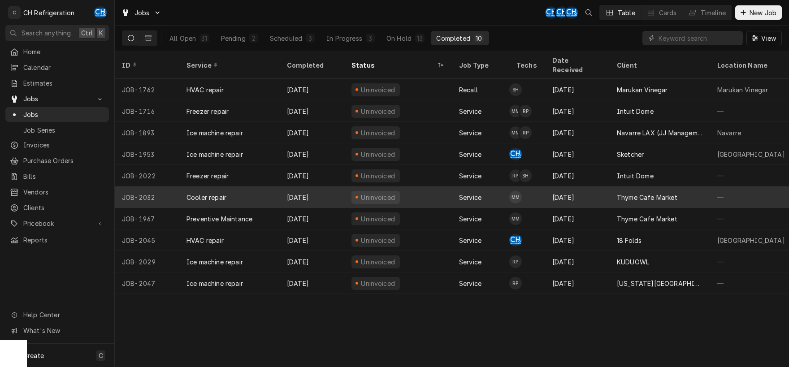
click at [609, 187] on div "[DATE]" at bounding box center [577, 198] width 65 height 22
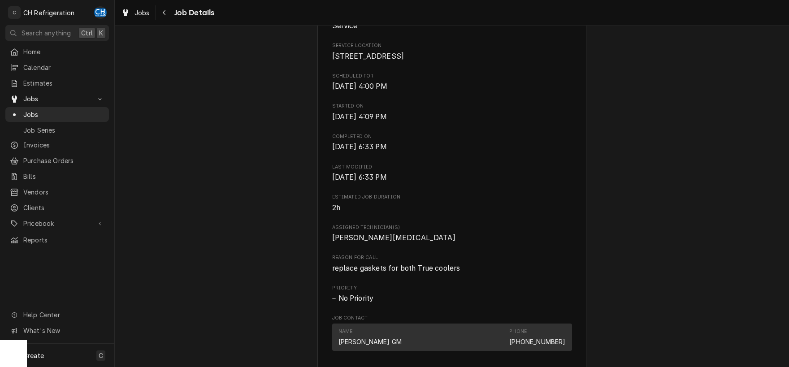
scroll to position [375, 0]
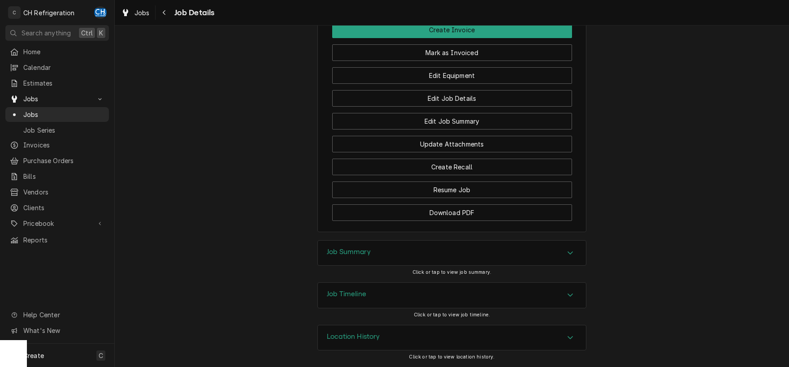
click at [399, 253] on div "Job Summary" at bounding box center [452, 253] width 268 height 25
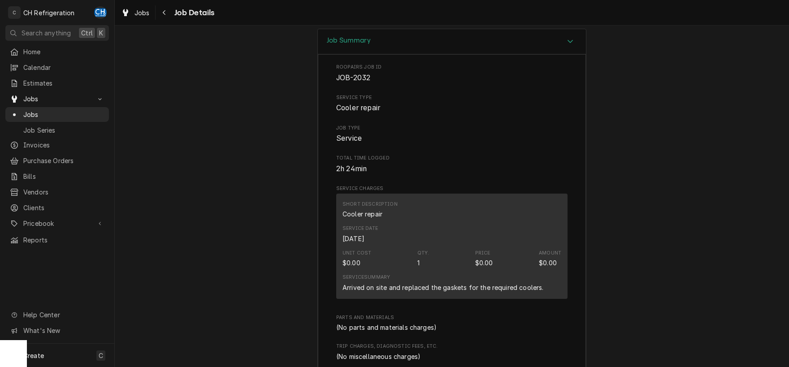
scroll to position [796, 0]
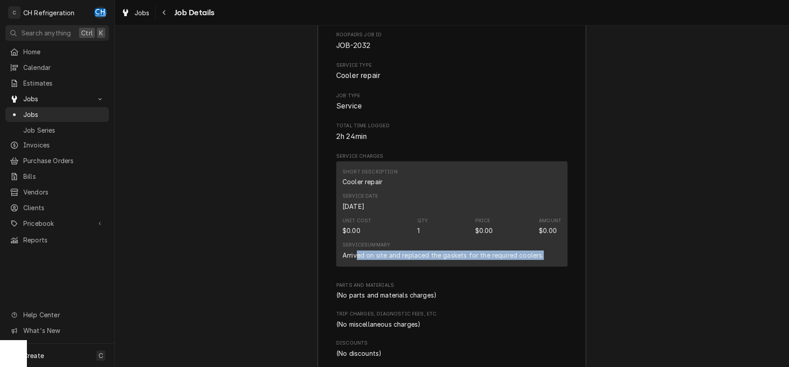
drag, startPoint x: 357, startPoint y: 267, endPoint x: 544, endPoint y: 261, distance: 187.1
click at [544, 261] on div "Service Summary Arrived on site and replaced the gaskets for the required coole…" at bounding box center [452, 251] width 219 height 24
click at [536, 260] on div "Arrived on site and replaced the gaskets for the required coolers." at bounding box center [443, 255] width 201 height 9
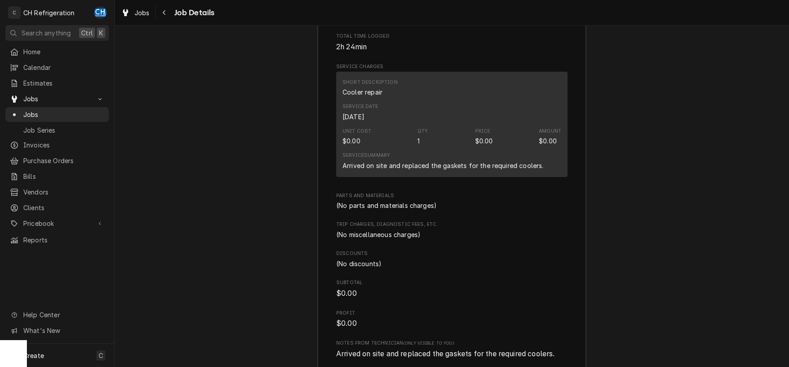
scroll to position [937, 0]
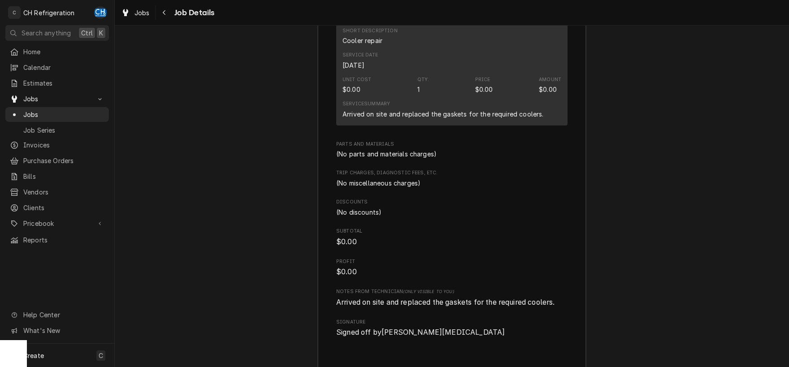
click at [407, 187] on div "Trip Charges, Diagnostic Fees, etc. (No miscellaneous charges)" at bounding box center [451, 179] width 231 height 18
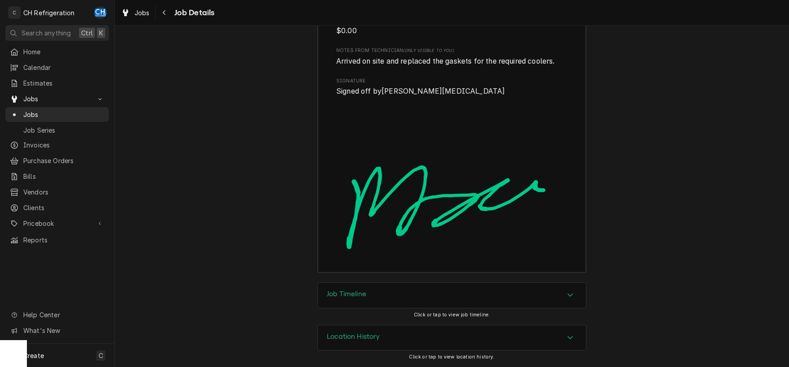
scroll to position [1189, 0]
click at [401, 289] on div "Job Timeline" at bounding box center [452, 295] width 268 height 25
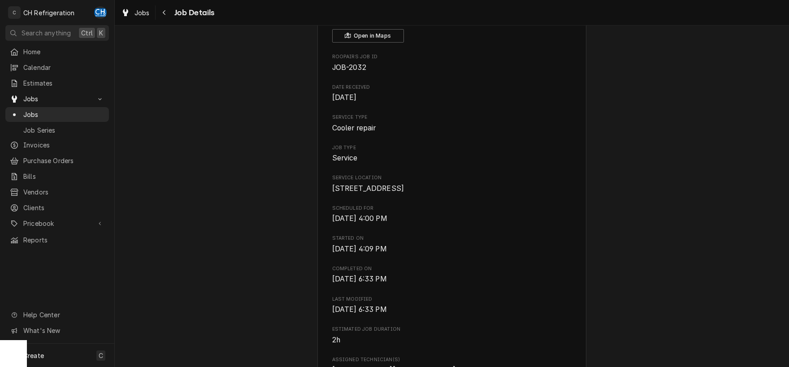
scroll to position [33, 0]
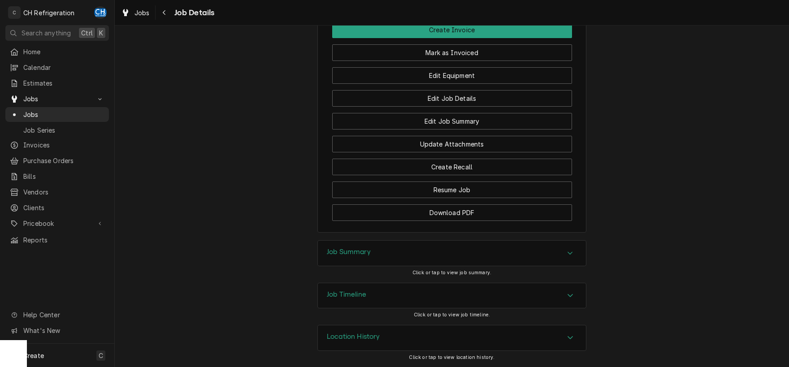
drag, startPoint x: 431, startPoint y: 252, endPoint x: 383, endPoint y: 249, distance: 48.5
click at [429, 252] on div "Job Summary" at bounding box center [452, 253] width 268 height 25
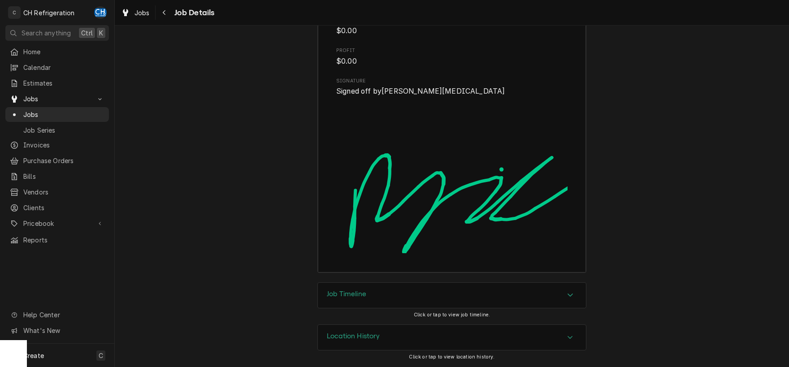
drag, startPoint x: 343, startPoint y: 288, endPoint x: 300, endPoint y: 271, distance: 46.5
click at [343, 288] on div "Job Timeline" at bounding box center [452, 295] width 268 height 25
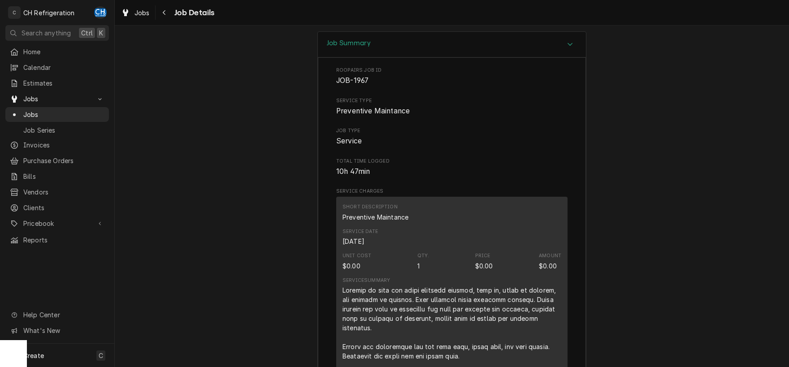
scroll to position [911, 0]
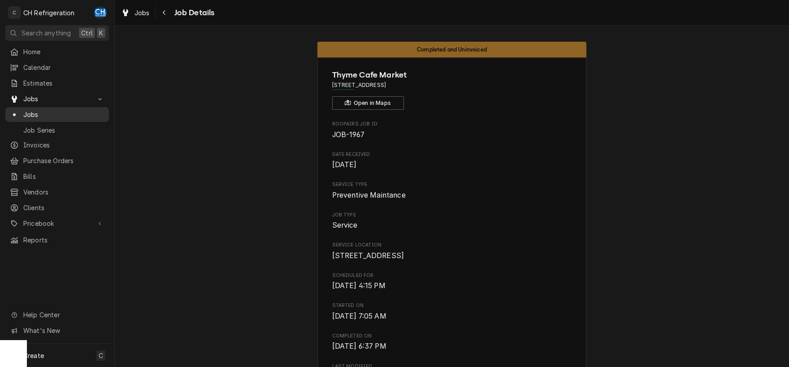
click at [33, 114] on span "Jobs" at bounding box center [63, 114] width 81 height 9
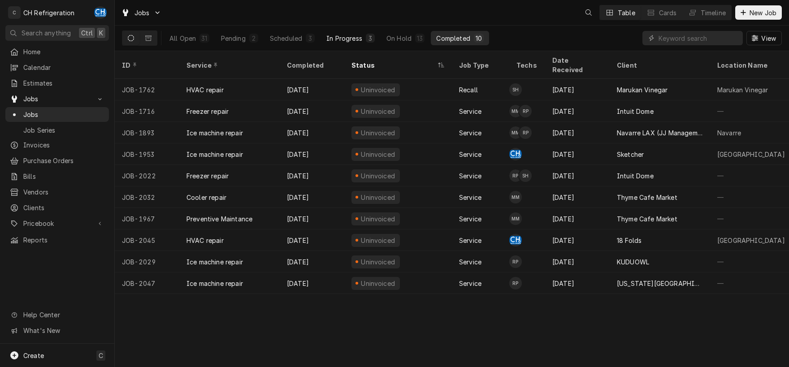
click at [353, 37] on div "In Progress" at bounding box center [345, 38] width 36 height 9
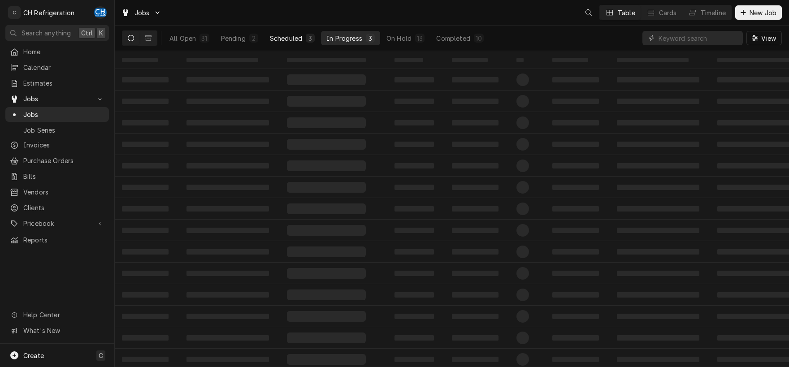
click at [306, 40] on button "Scheduled 3" at bounding box center [293, 38] width 56 height 14
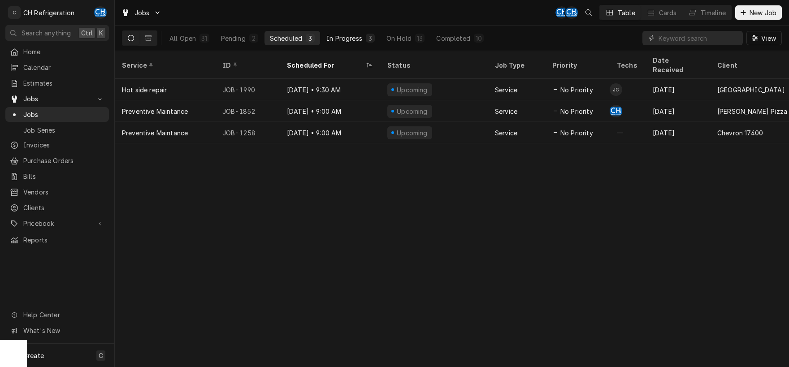
click at [355, 45] on button "In Progress 3" at bounding box center [350, 38] width 59 height 14
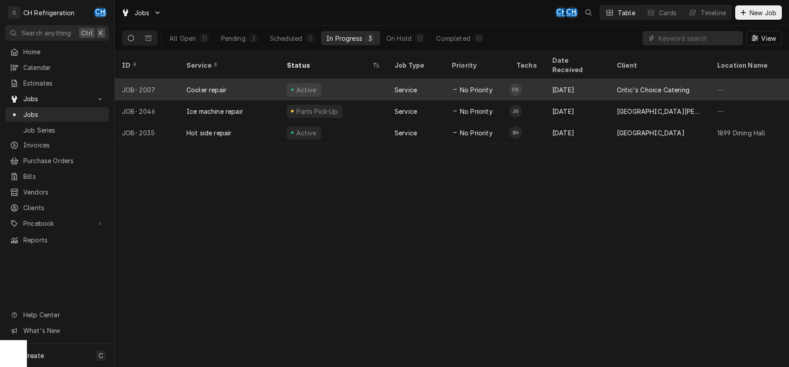
click at [586, 82] on div "[DATE]" at bounding box center [577, 90] width 65 height 22
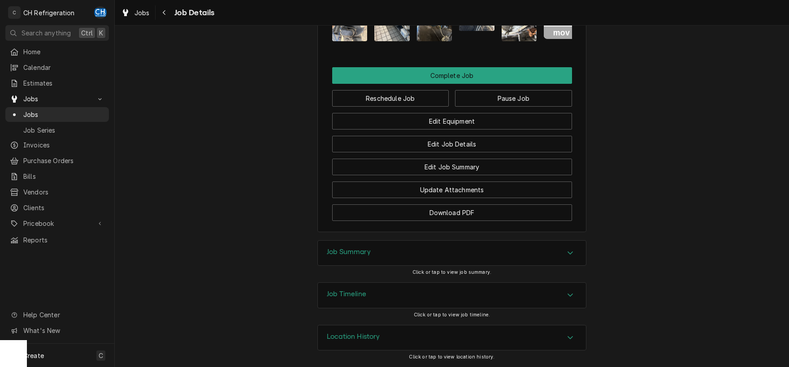
click at [389, 254] on div "Job Summary" at bounding box center [452, 253] width 268 height 25
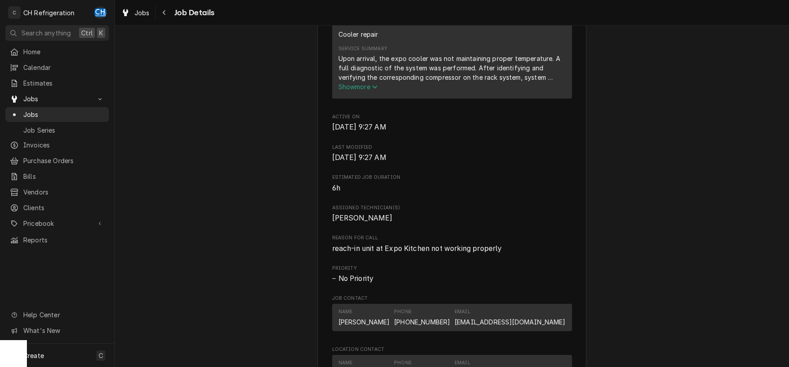
scroll to position [515, 0]
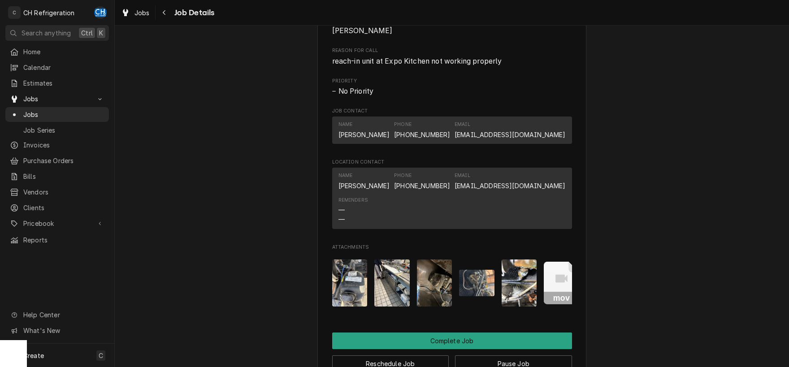
click at [361, 299] on img "Attachments" at bounding box center [349, 283] width 35 height 47
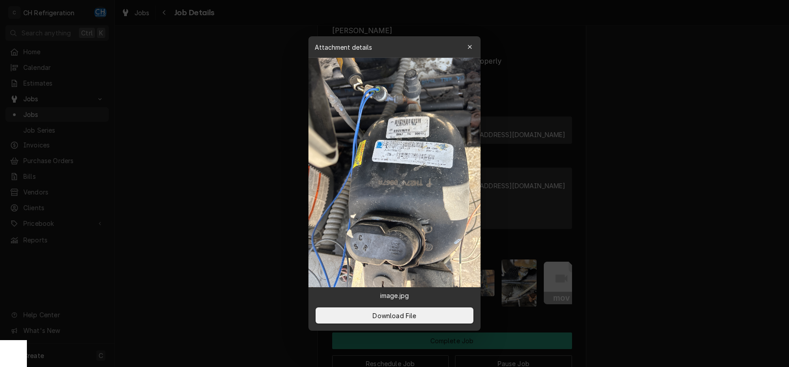
click at [265, 189] on div at bounding box center [394, 183] width 789 height 367
